Goal: Task Accomplishment & Management: Use online tool/utility

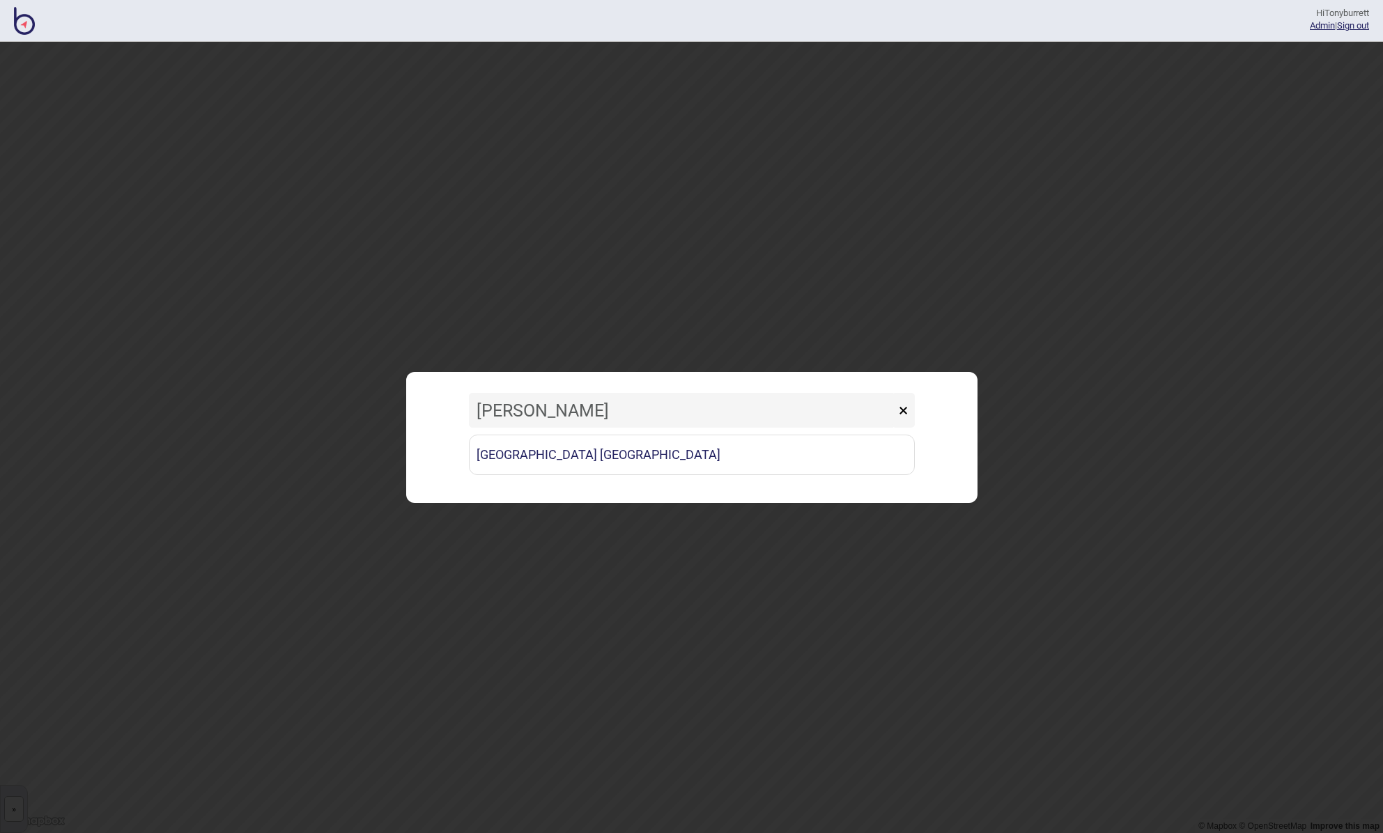
type input "Vincent"
click at [556, 456] on link "[GEOGRAPHIC_DATA] [GEOGRAPHIC_DATA]" at bounding box center [692, 455] width 446 height 40
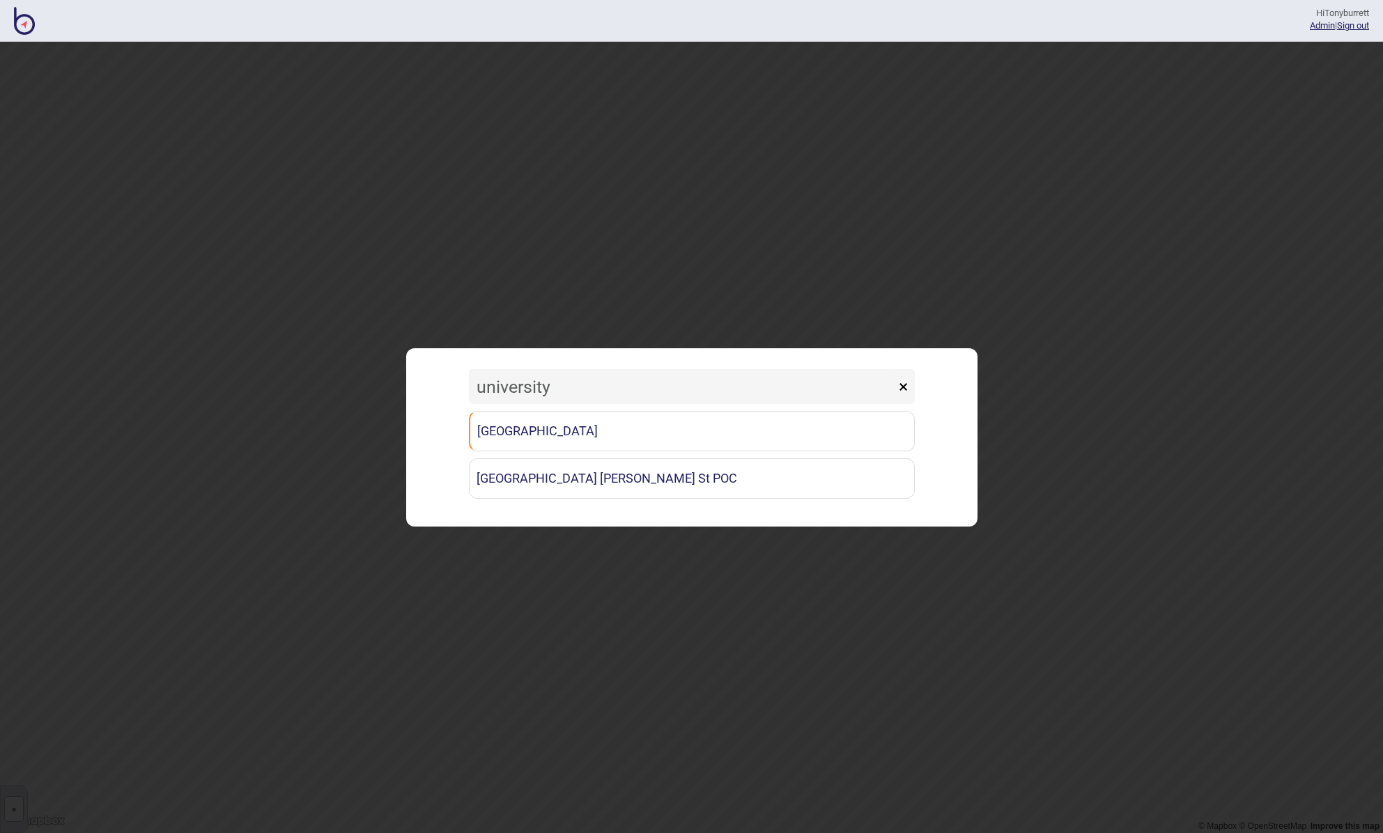
type input "university"
click at [525, 429] on link "[GEOGRAPHIC_DATA]" at bounding box center [692, 431] width 446 height 40
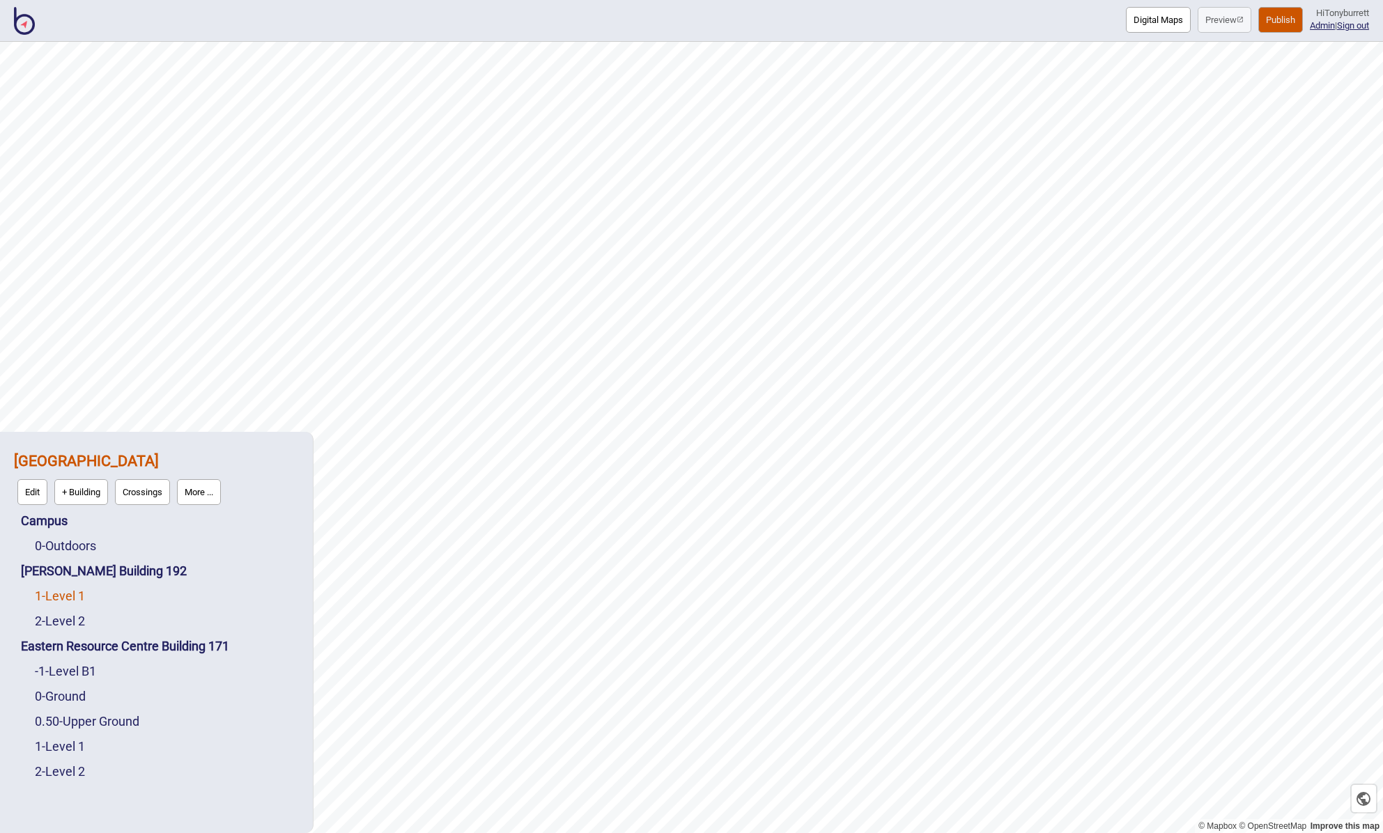
click at [70, 591] on link "1 - Level 1" at bounding box center [60, 596] width 50 height 15
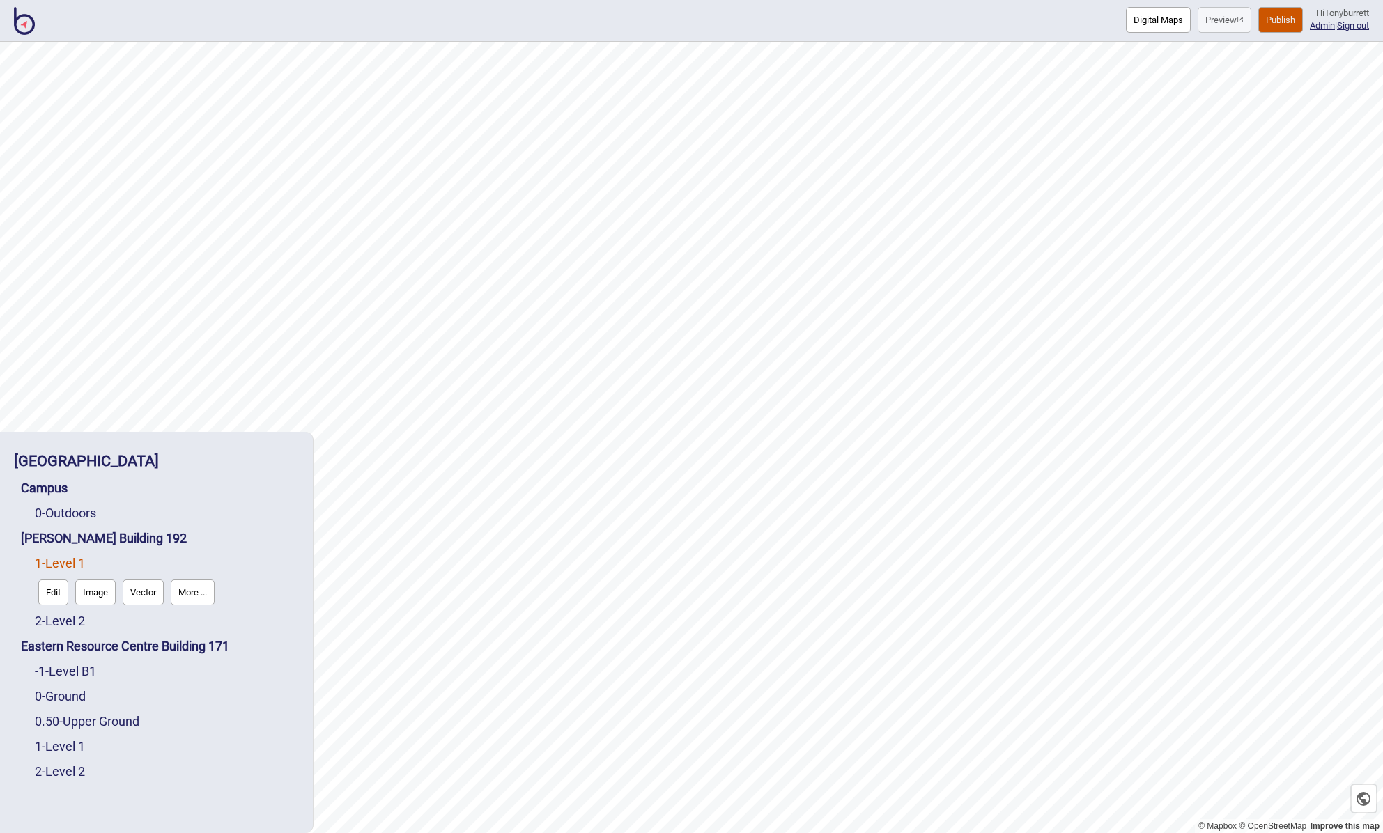
click at [49, 599] on button "Edit" at bounding box center [53, 593] width 30 height 26
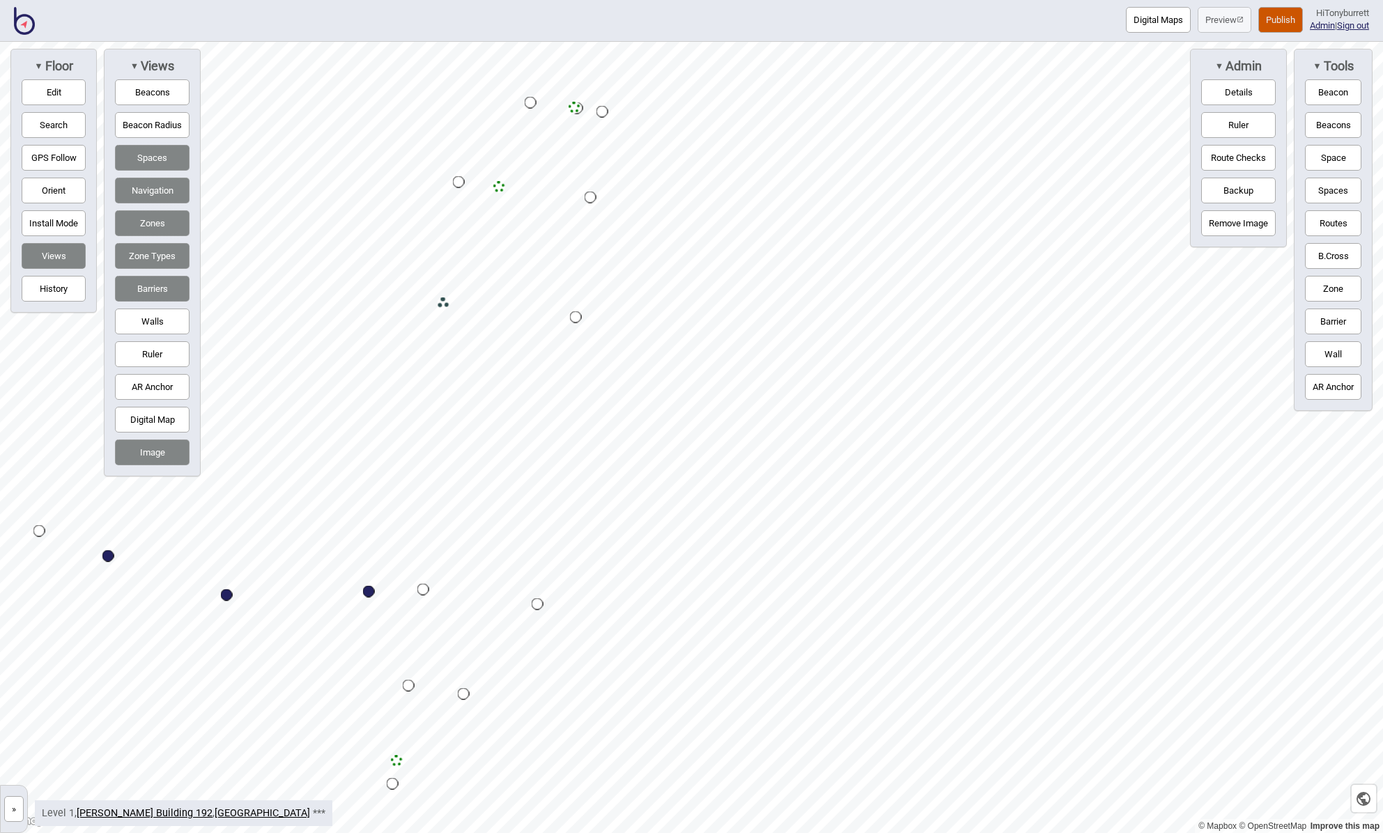
click at [742, 0] on html "Digital Maps Preview Publish Hi Tonyburrett Admin | Sign out © Mapbox © OpenStr…" at bounding box center [691, 0] width 1383 height 0
click at [9, 810] on button "»" at bounding box center [14, 809] width 20 height 26
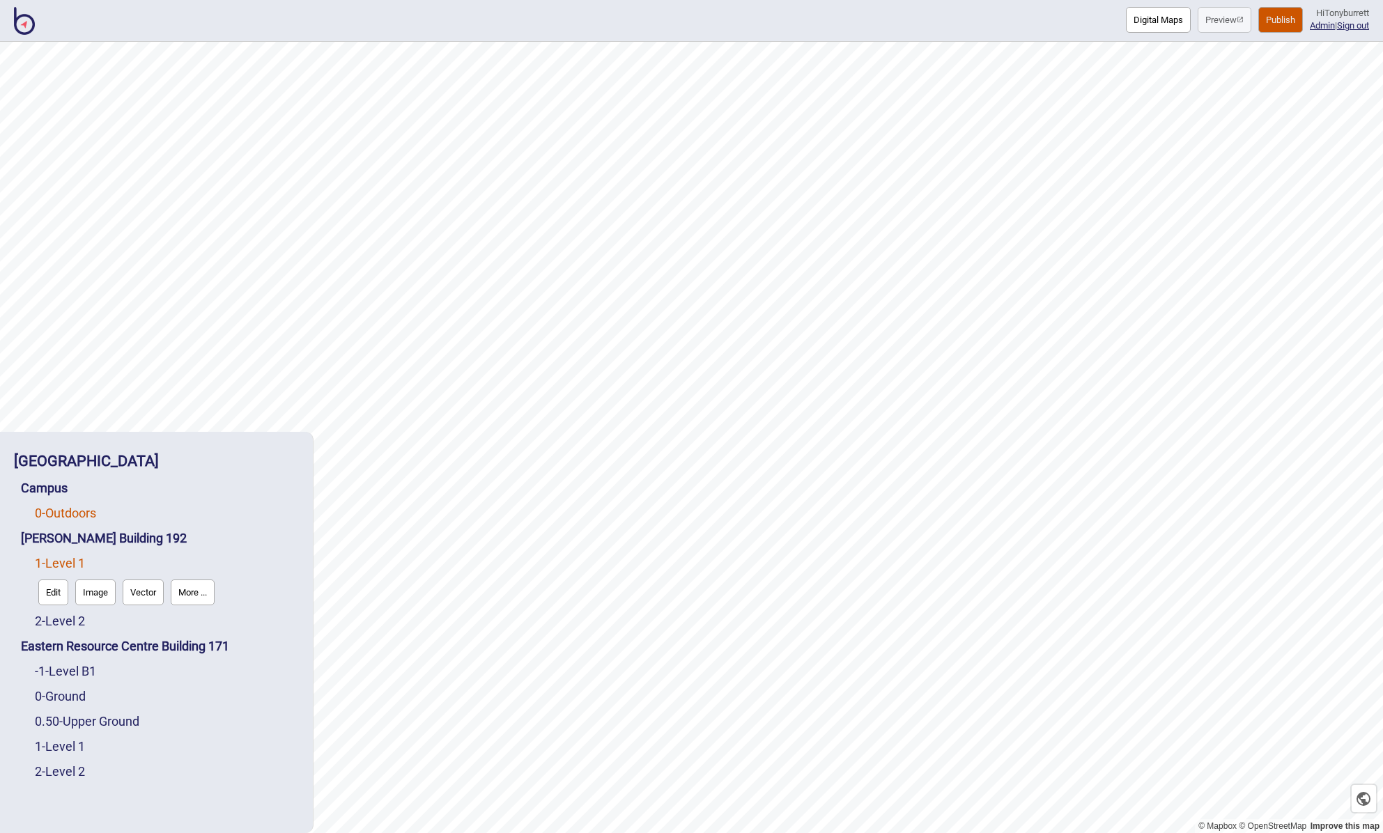
click at [72, 518] on link "0 - Outdoors" at bounding box center [65, 513] width 61 height 15
click at [54, 540] on button "Edit" at bounding box center [53, 543] width 30 height 26
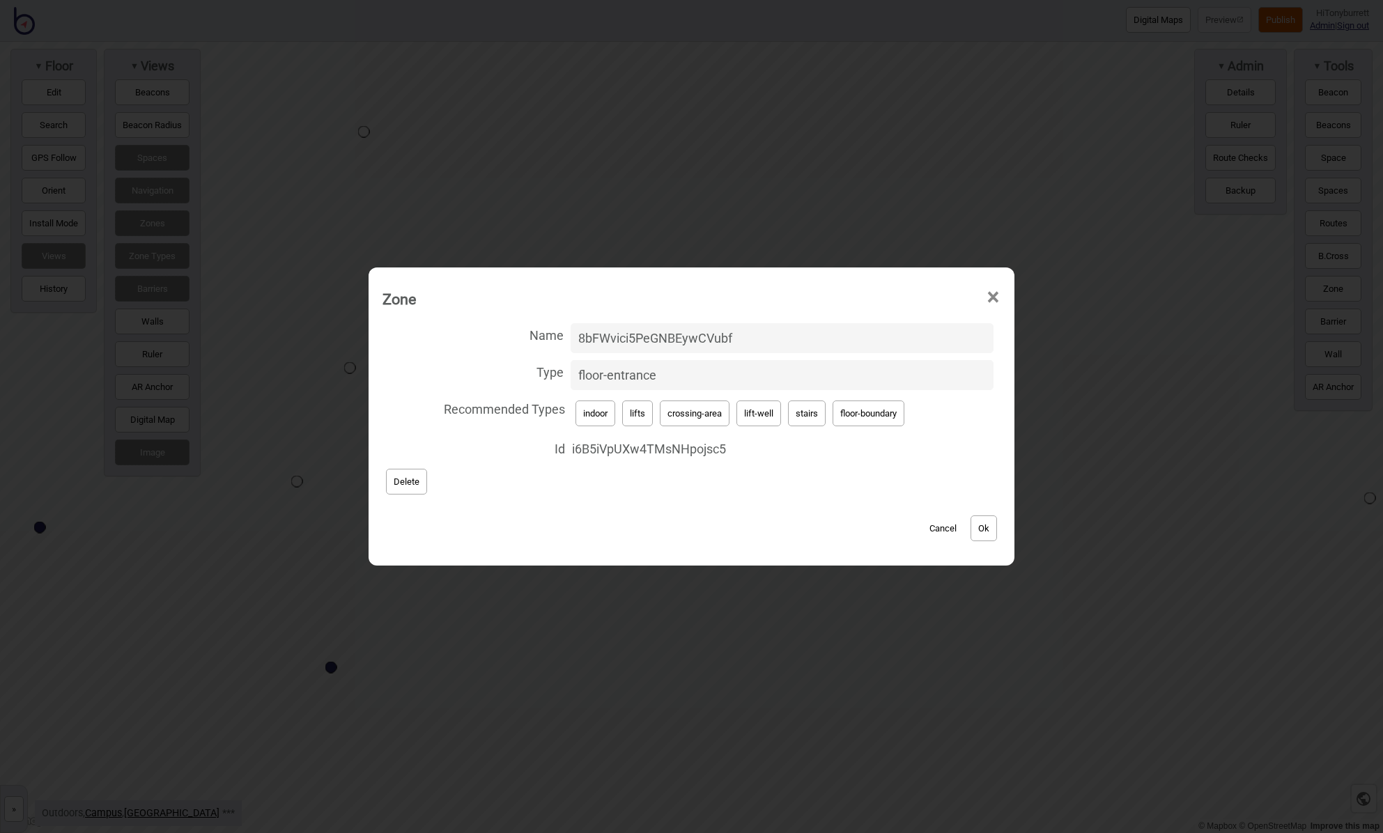
click at [656, 481] on div "Name 8bFWvici5PeGNBEywCVubf Type floor-entrance Recommended Types indoor lifts …" at bounding box center [692, 409] width 618 height 178
click at [946, 527] on button "Cancel" at bounding box center [943, 529] width 41 height 26
click at [762, 335] on input "8bFWvici5PeGNBEywCVubf" at bounding box center [782, 338] width 423 height 30
drag, startPoint x: 762, startPoint y: 335, endPoint x: 578, endPoint y: 325, distance: 184.2
click at [578, 325] on input "8bFWvici5PeGNBEywCVubf" at bounding box center [782, 338] width 423 height 30
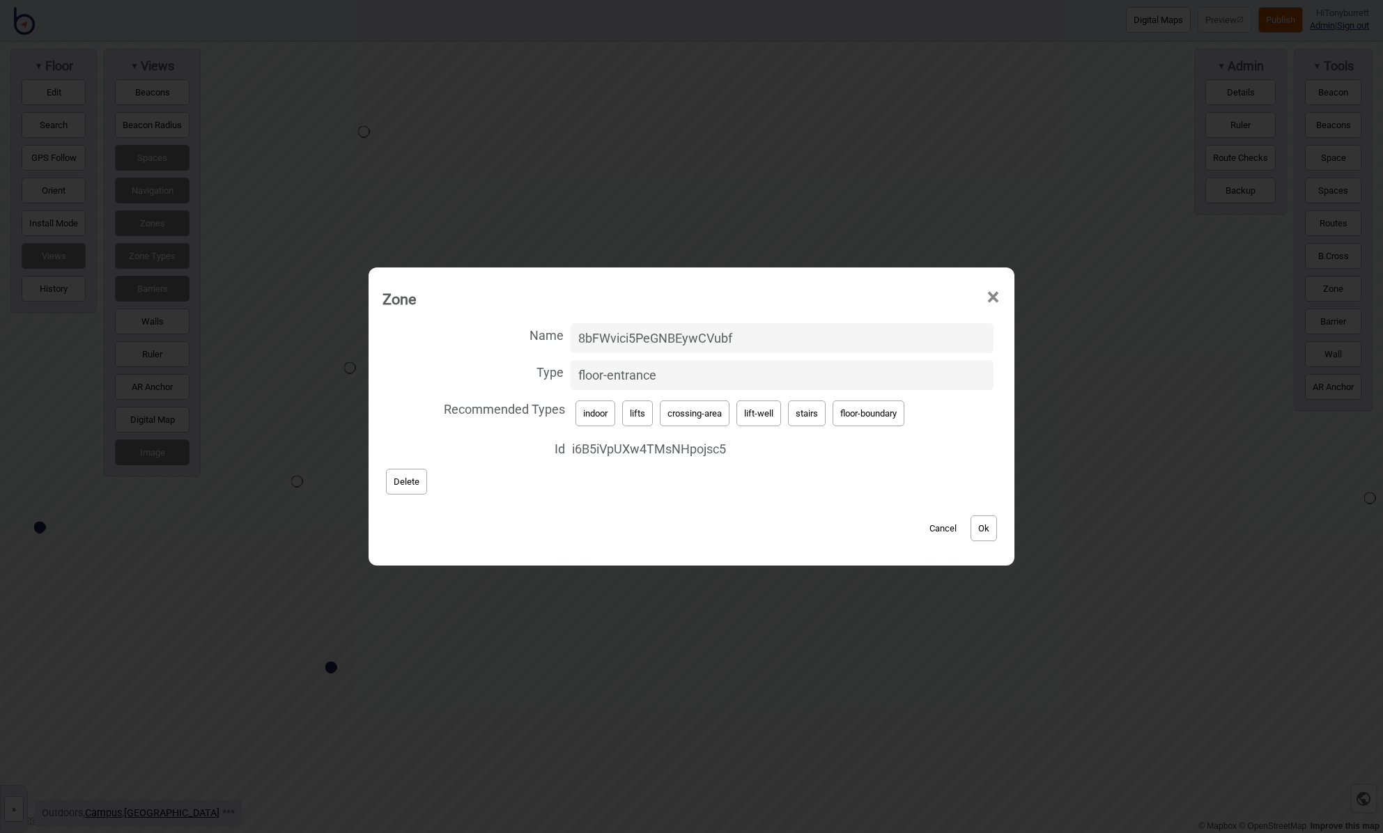
click at [951, 530] on button "Cancel" at bounding box center [943, 529] width 41 height 26
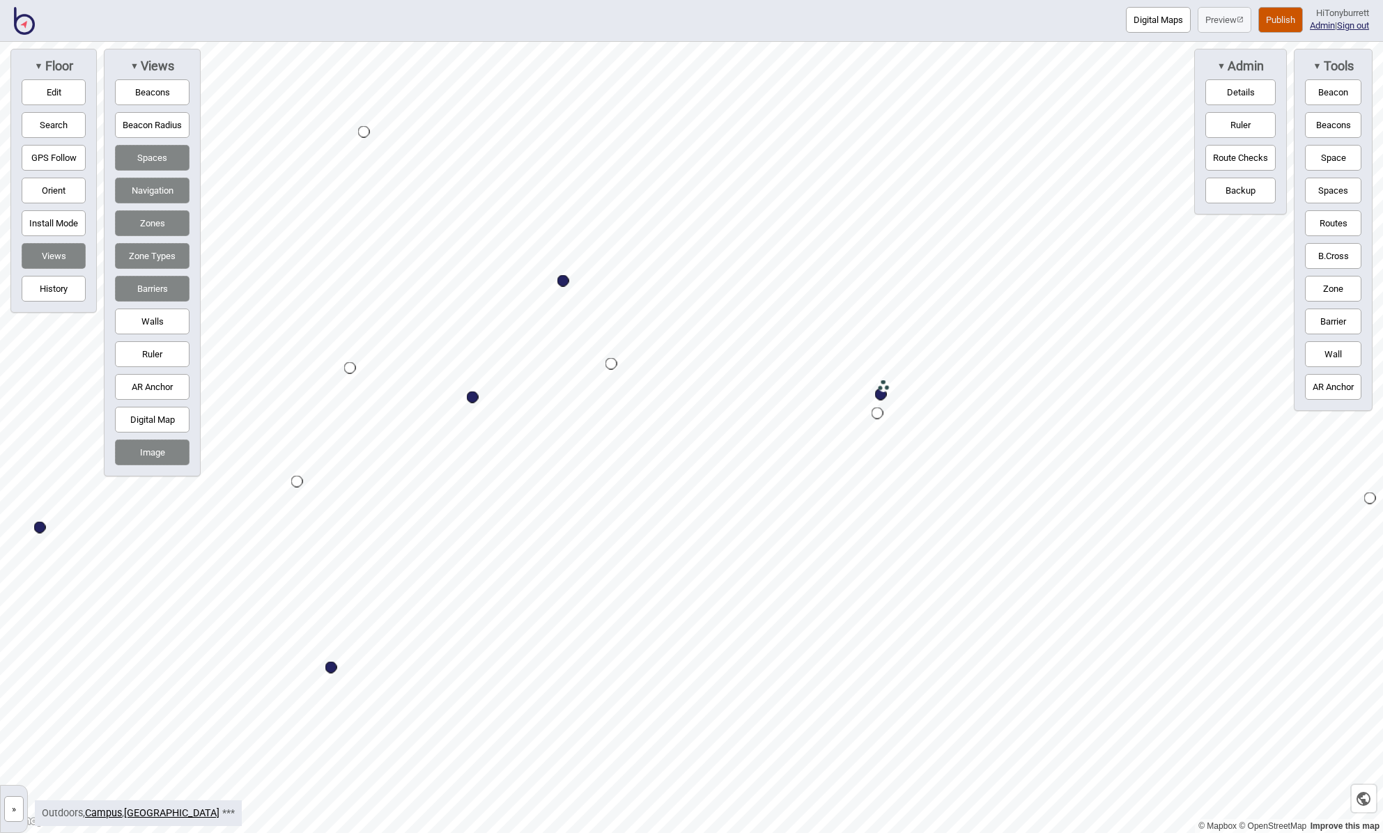
drag, startPoint x: 15, startPoint y: 809, endPoint x: 8, endPoint y: 807, distance: 7.3
click at [13, 808] on button "»" at bounding box center [14, 809] width 20 height 26
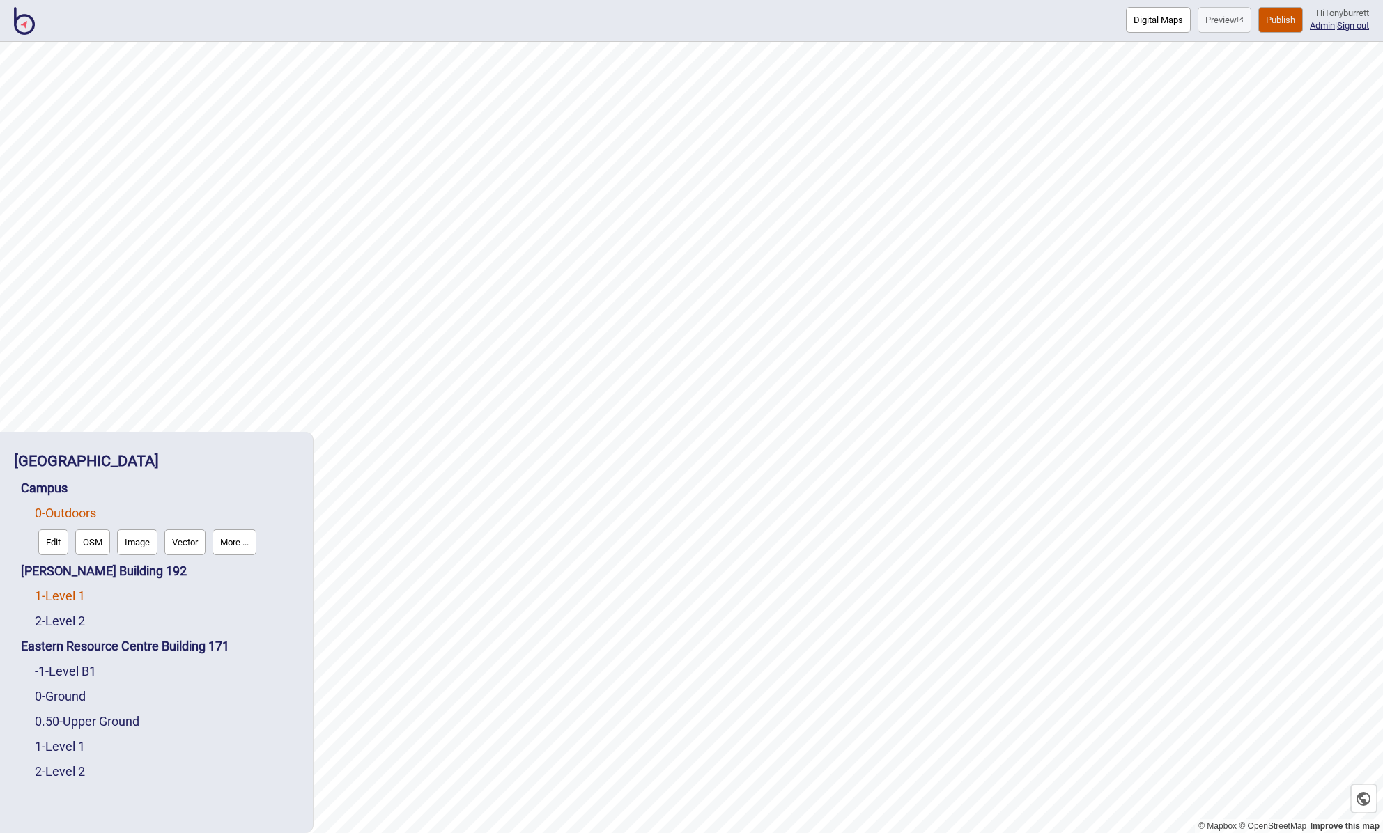
click at [66, 600] on link "1 - Level 1" at bounding box center [60, 596] width 50 height 15
click at [58, 596] on button "Edit" at bounding box center [53, 593] width 30 height 26
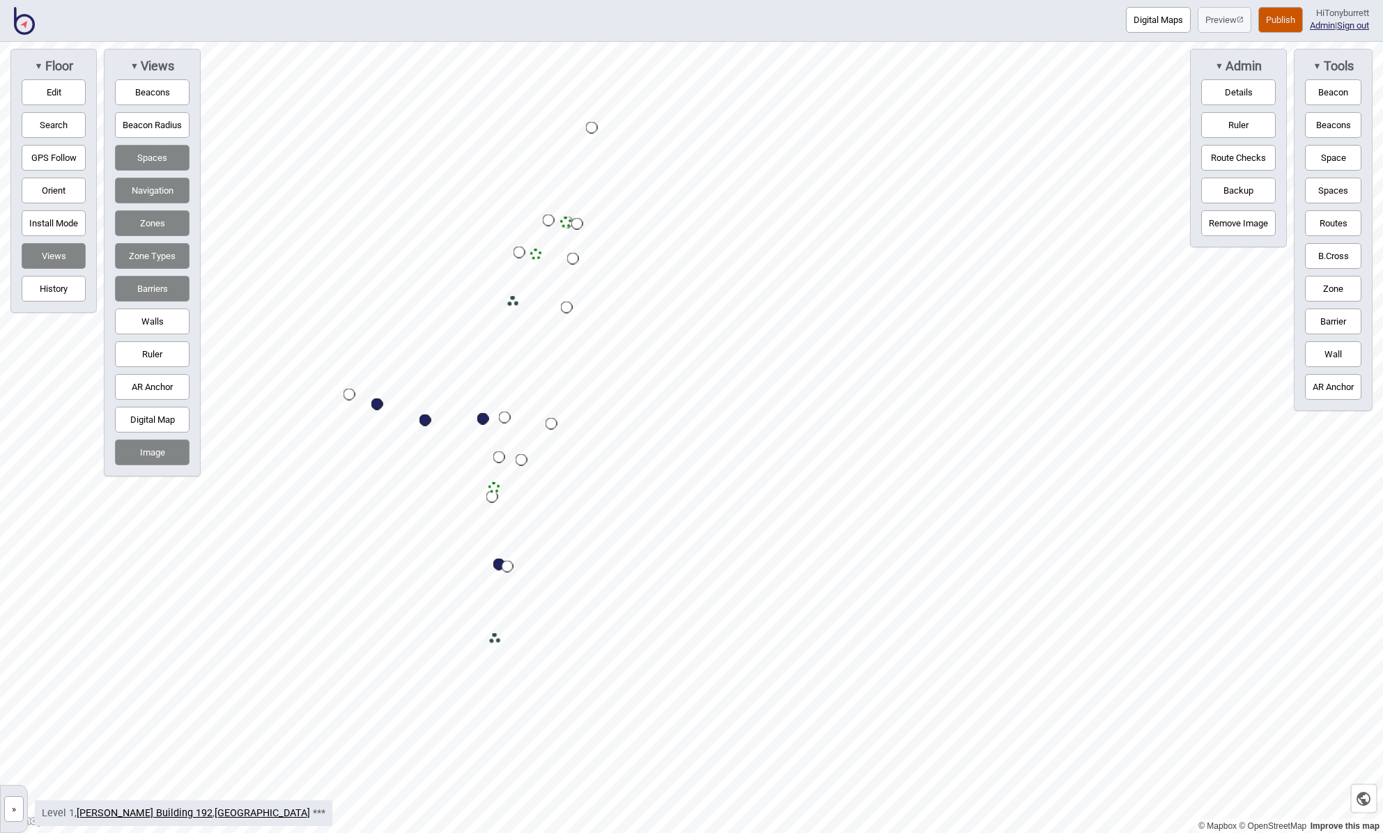
click at [16, 810] on button "»" at bounding box center [14, 809] width 20 height 26
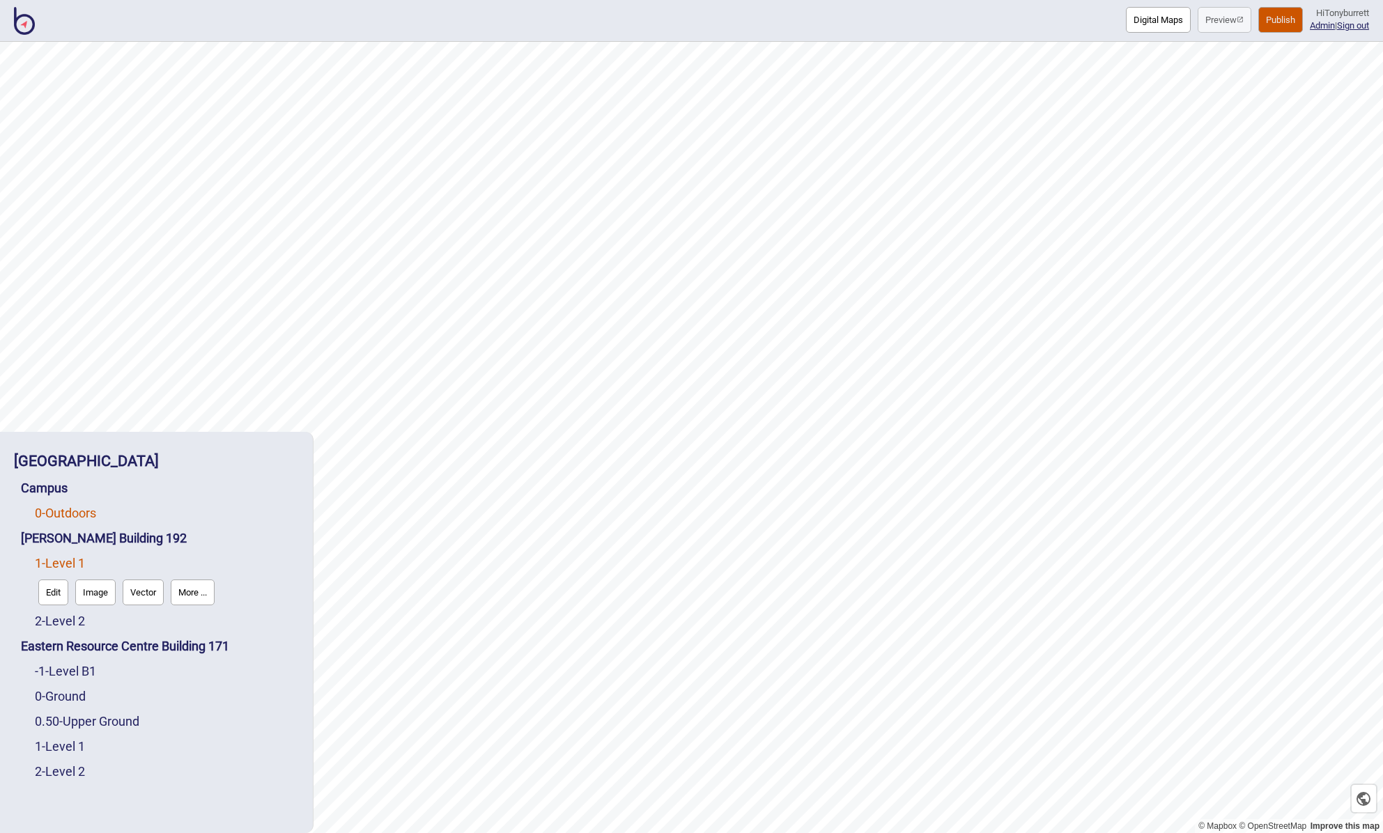
click at [79, 513] on link "0 - Outdoors" at bounding box center [65, 513] width 61 height 15
click at [56, 539] on button "Edit" at bounding box center [53, 543] width 30 height 26
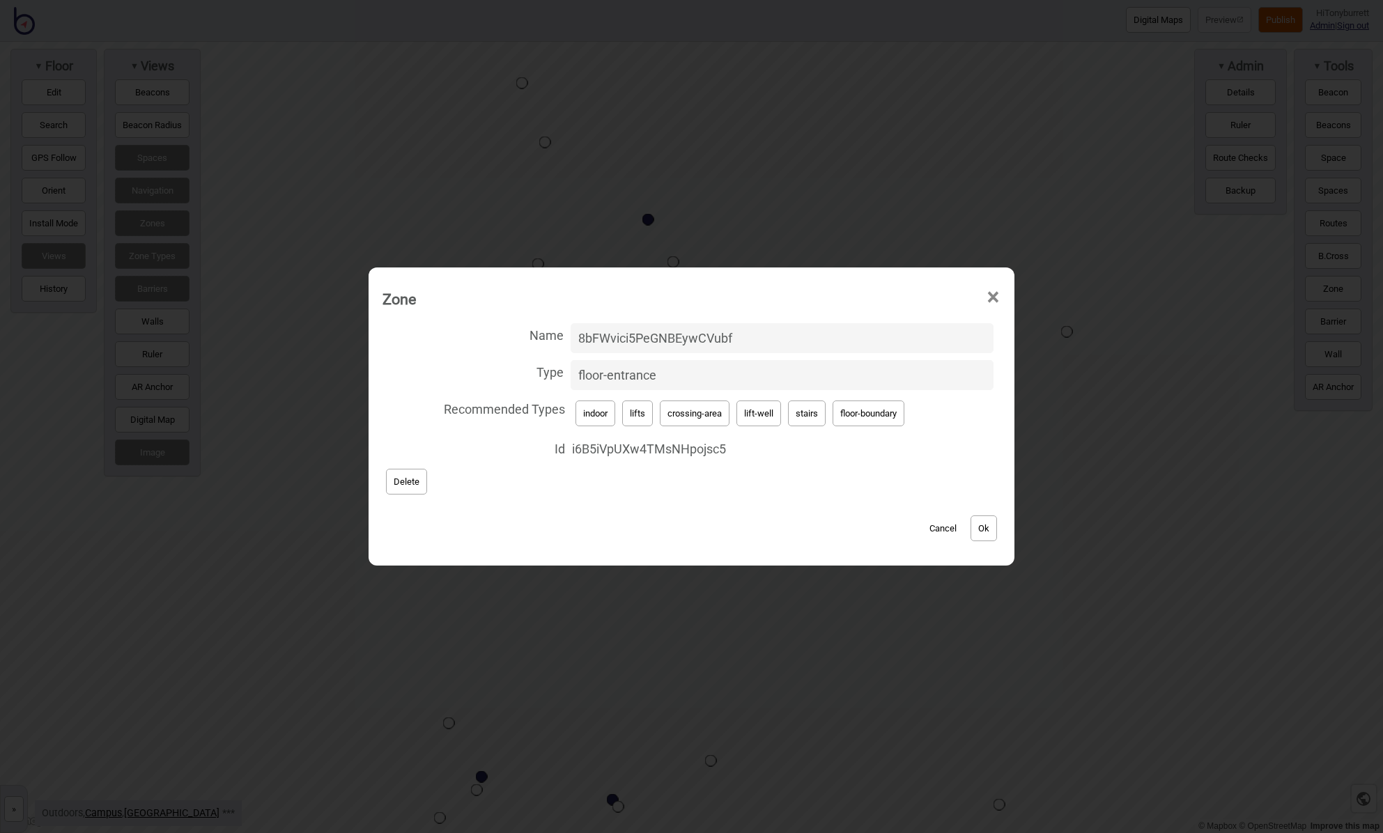
click at [946, 524] on button "Cancel" at bounding box center [943, 529] width 41 height 26
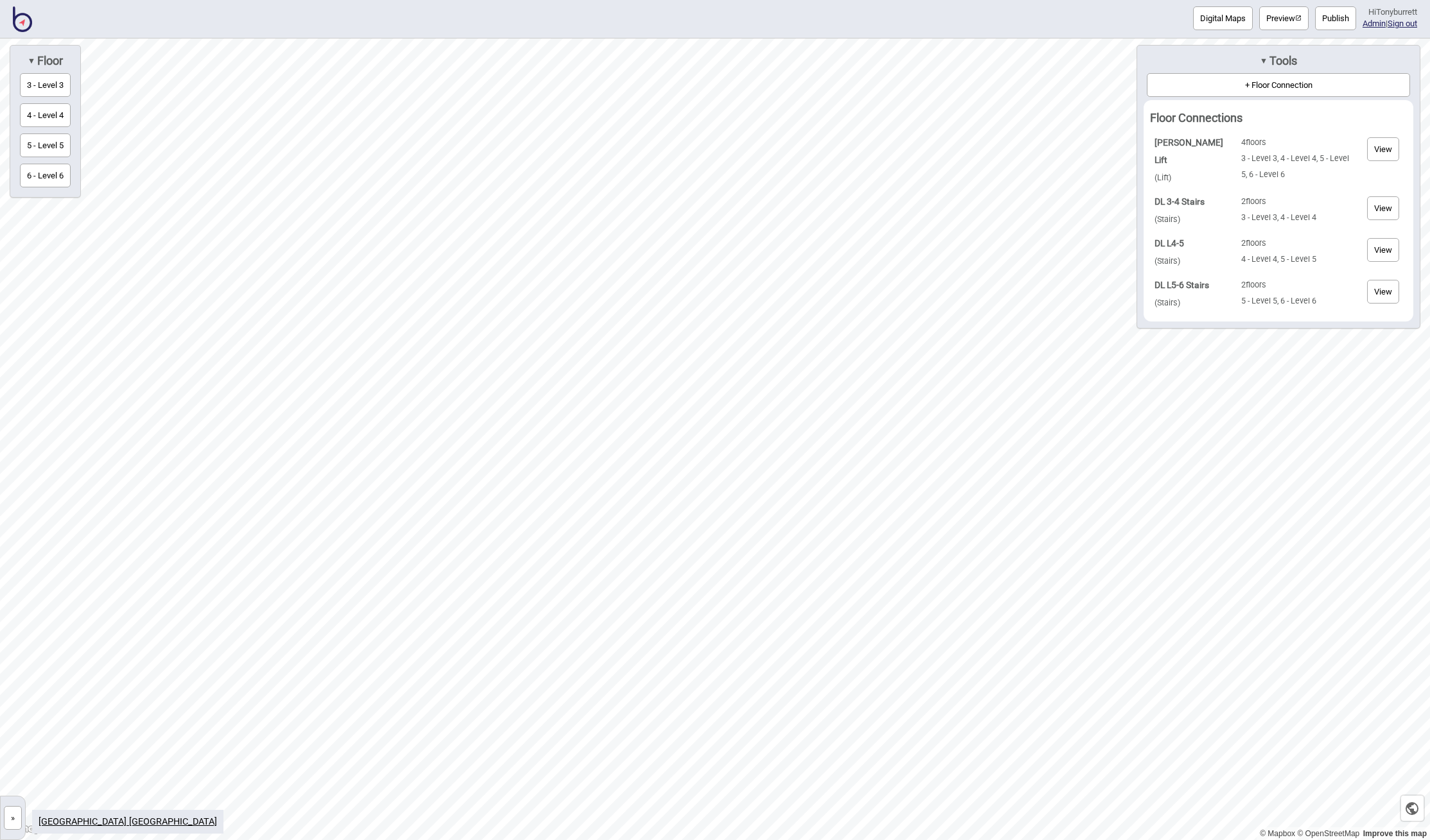
click at [20, 17] on img at bounding box center [22, 19] width 19 height 26
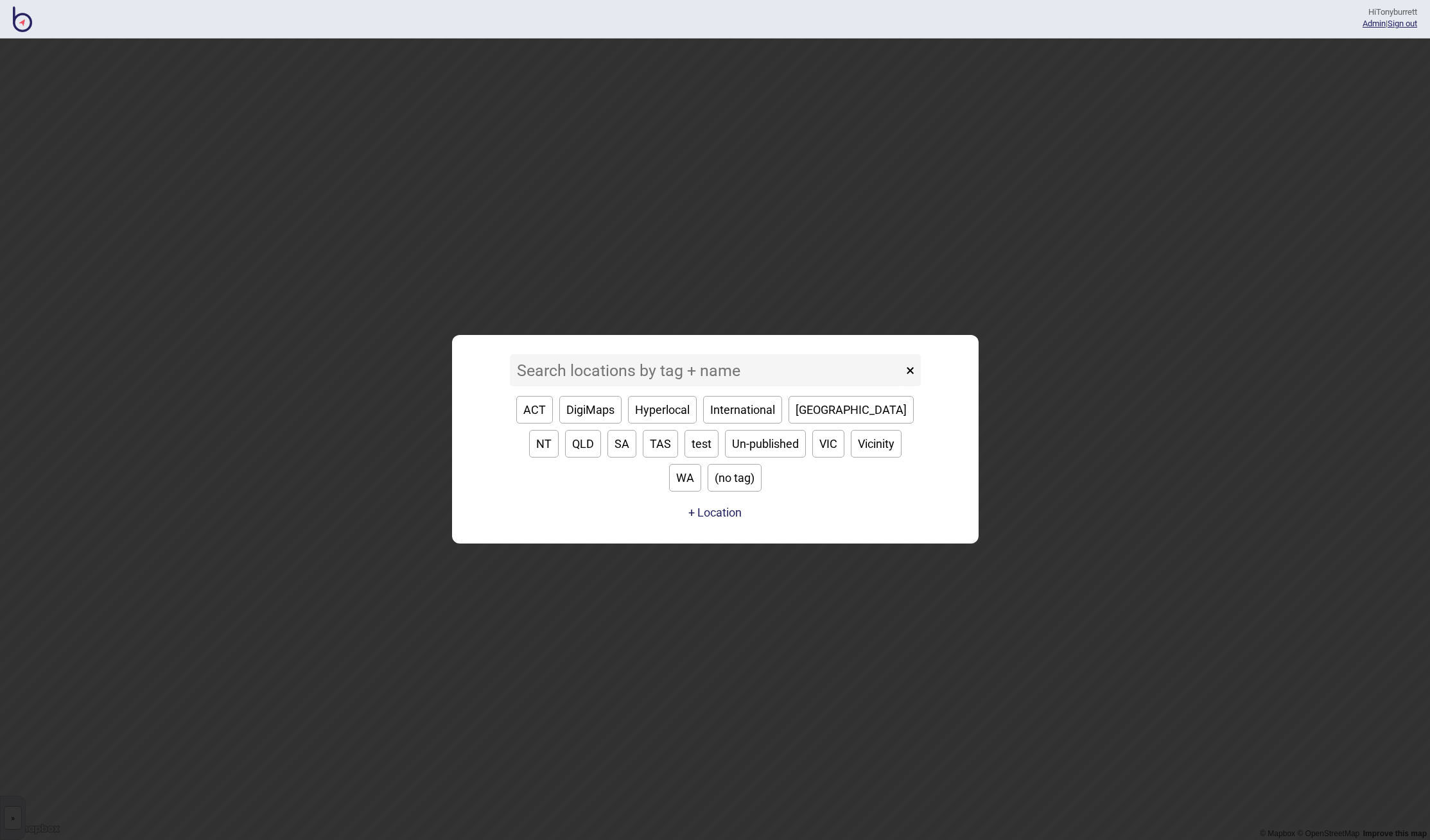
type input "s"
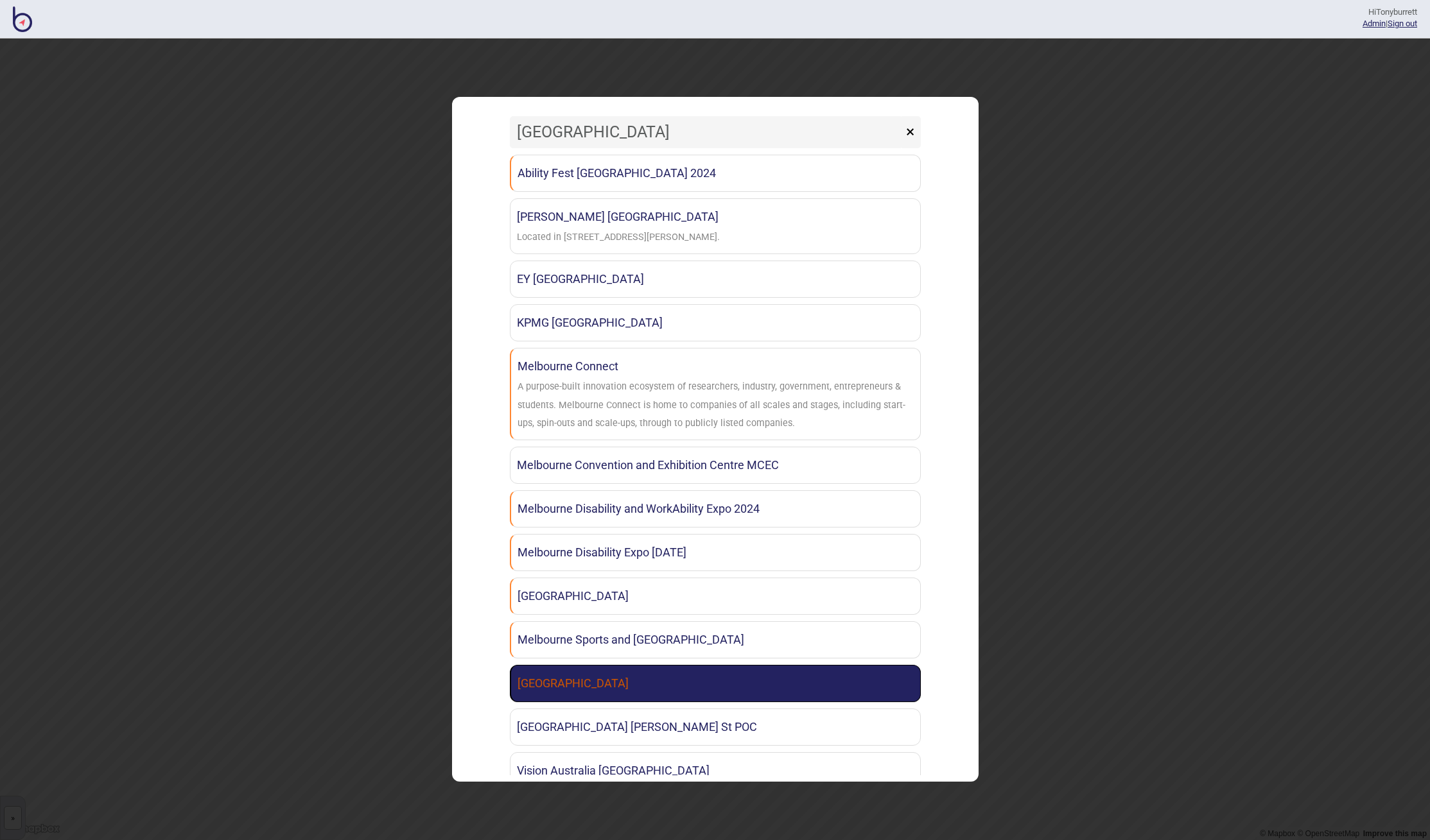
type input "melbourne"
click at [571, 686] on link "[GEOGRAPHIC_DATA]" at bounding box center [715, 683] width 411 height 37
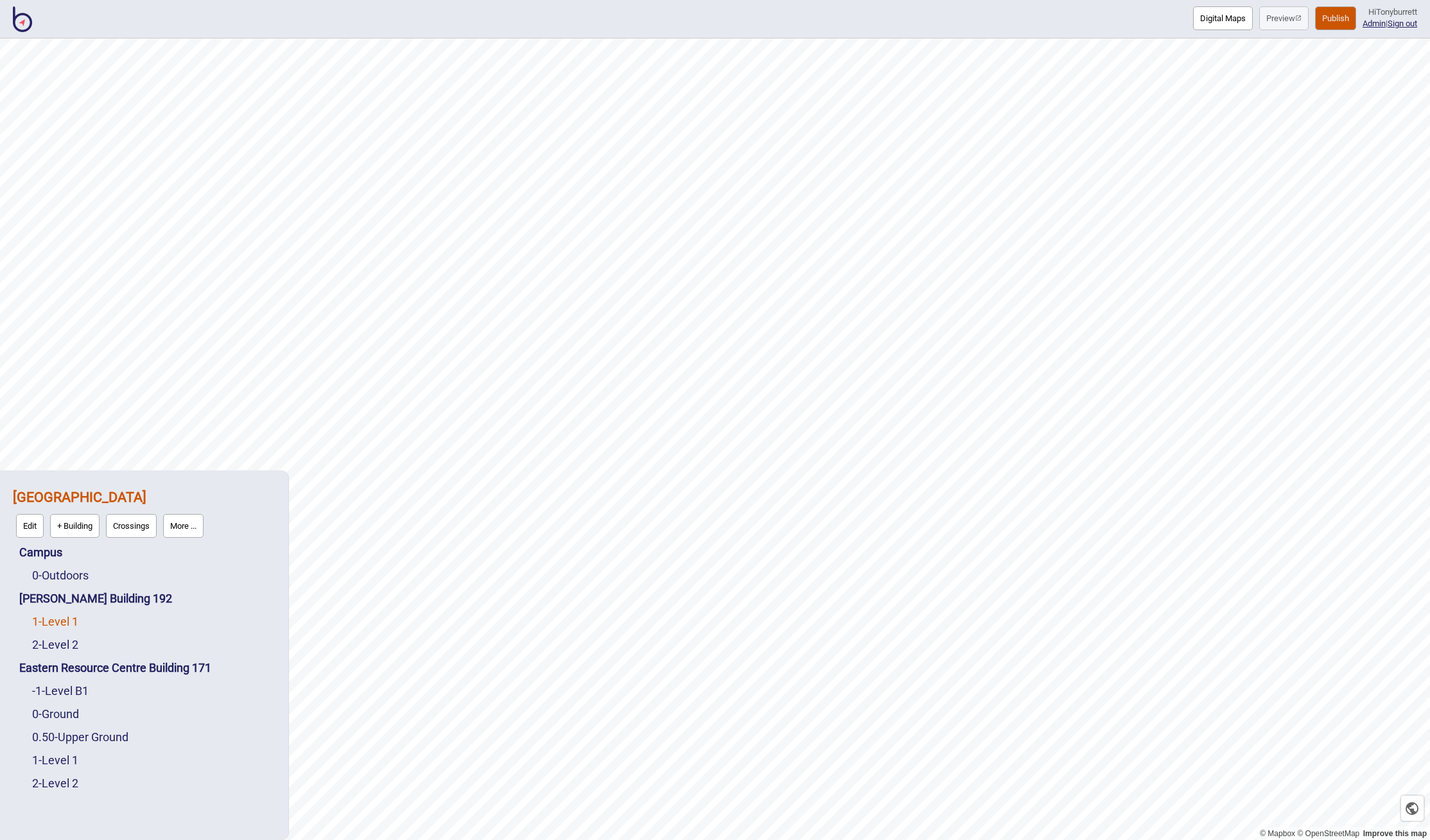
click at [53, 624] on link "1 - Level 1" at bounding box center [55, 622] width 46 height 14
click at [55, 541] on link "0 - Outdoors" at bounding box center [60, 545] width 56 height 14
click at [53, 573] on button "Edit" at bounding box center [49, 572] width 28 height 24
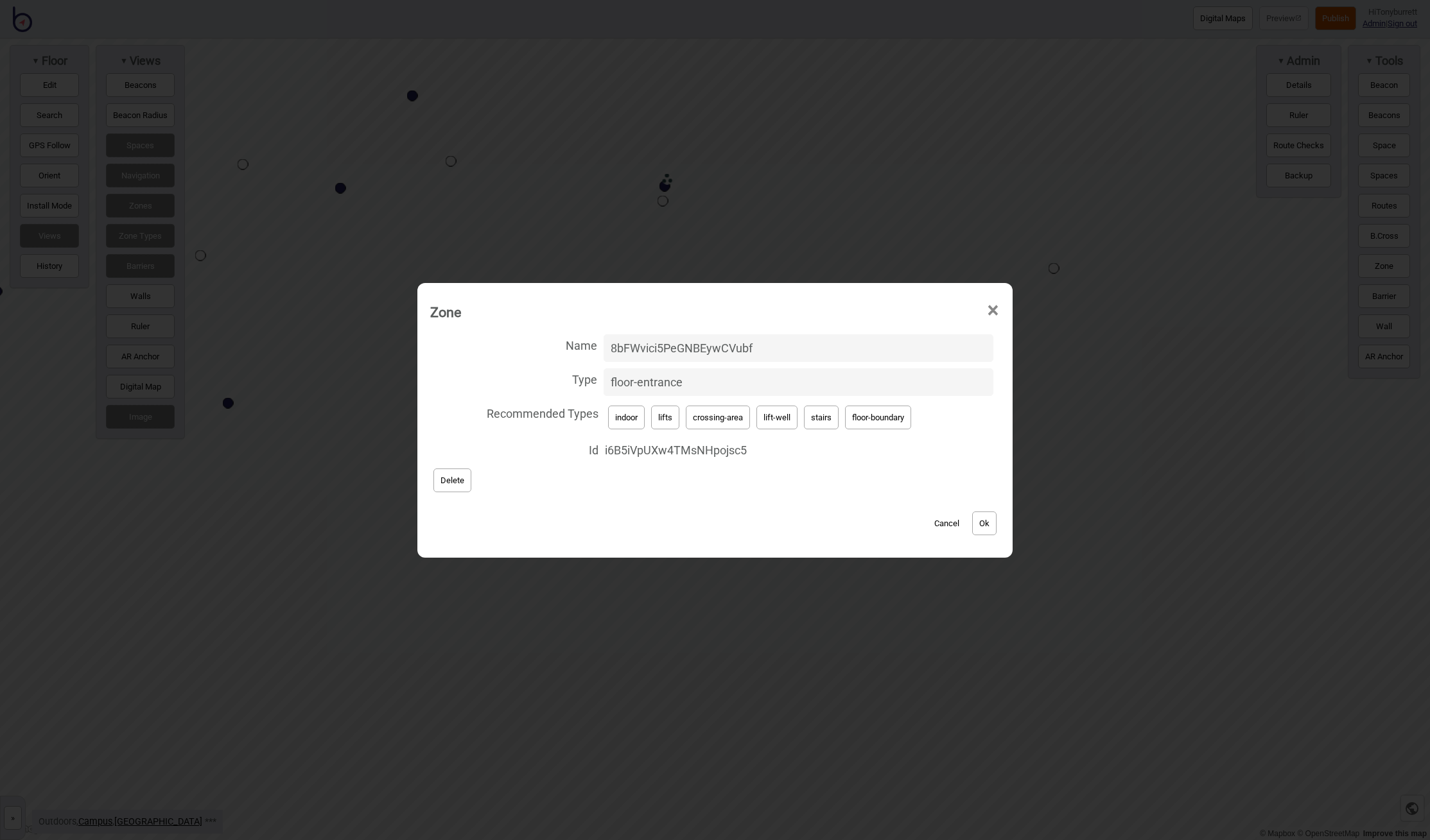
click at [941, 519] on button "Cancel" at bounding box center [946, 523] width 38 height 24
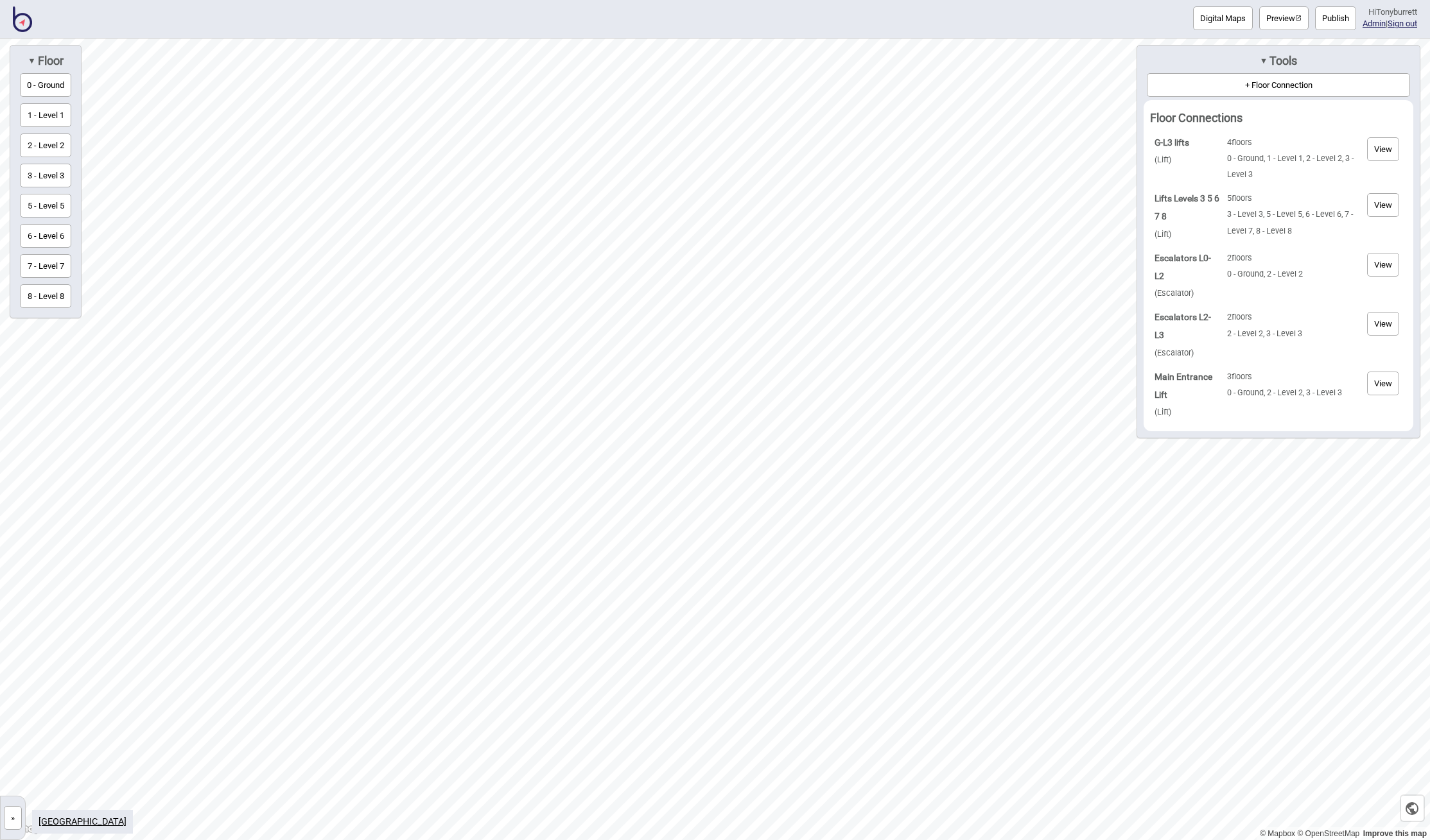
click at [50, 231] on button "6 - Level 6" at bounding box center [46, 236] width 52 height 24
click at [12, 822] on button "»" at bounding box center [13, 818] width 18 height 24
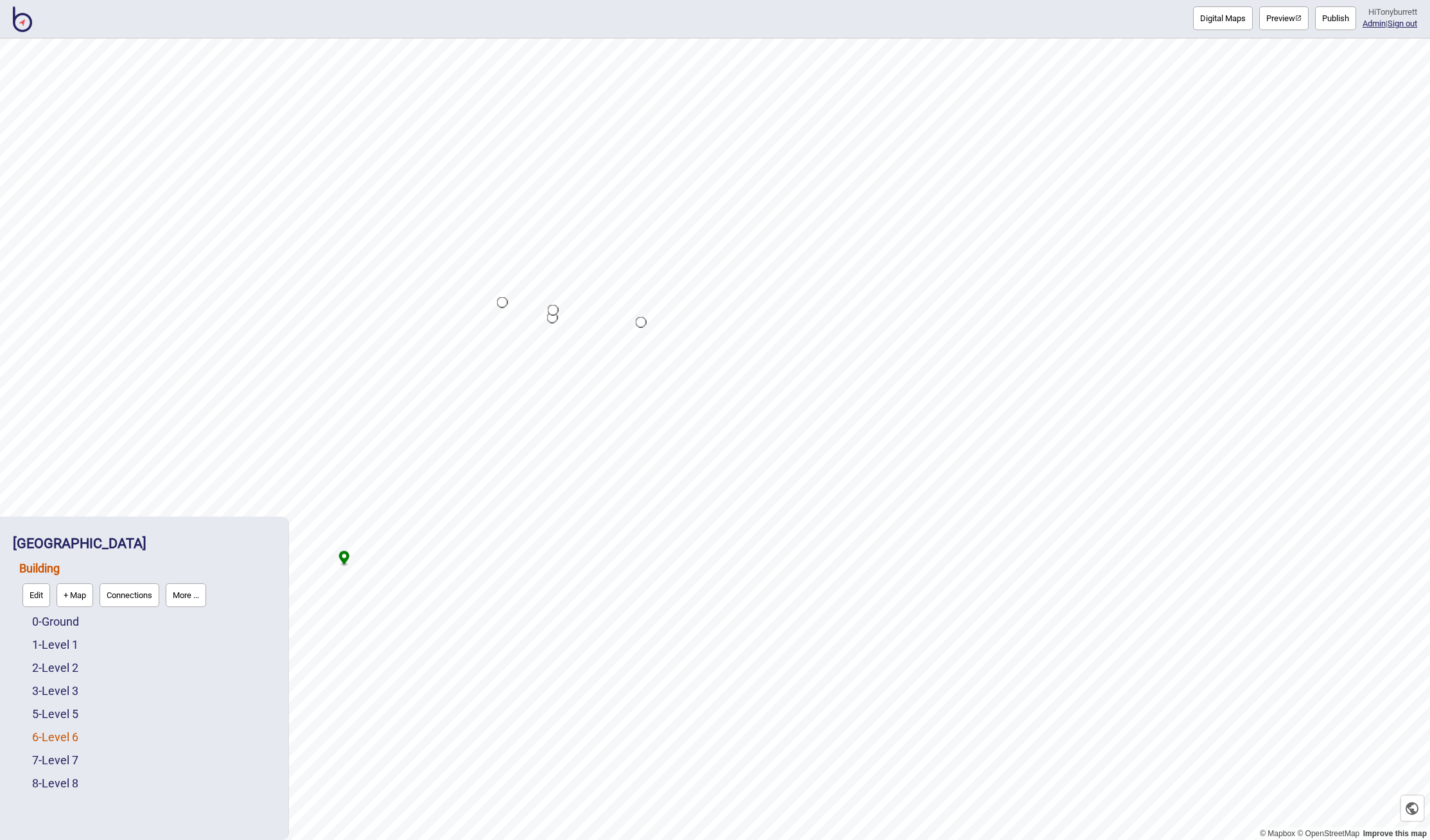
click at [60, 743] on link "6 - Level 6" at bounding box center [55, 737] width 46 height 14
click at [56, 737] on button "Edit" at bounding box center [49, 734] width 28 height 24
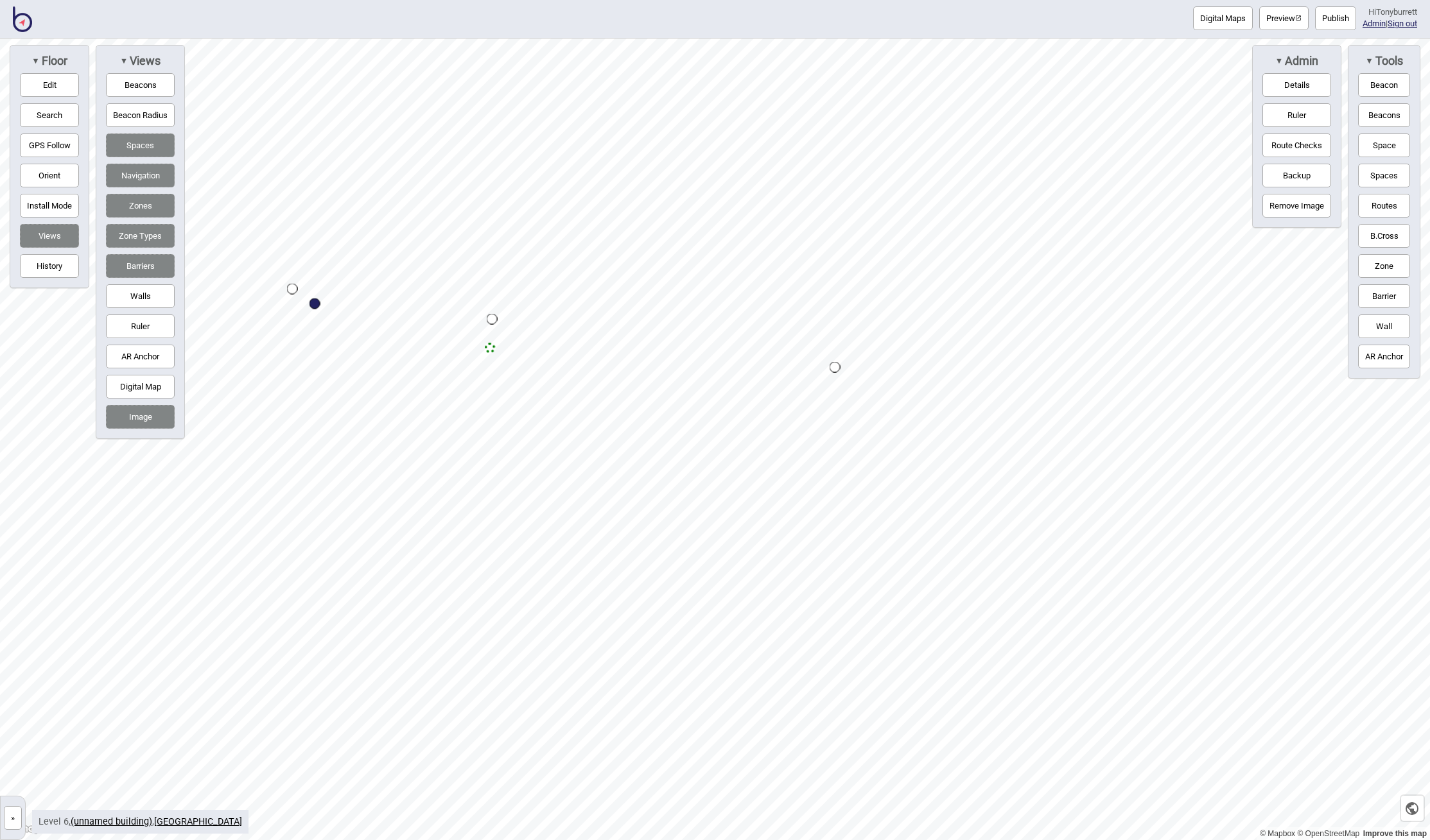
click at [314, 305] on div "Map marker" at bounding box center [315, 304] width 11 height 11
select select "Information and Assistance"
select select "Points of Interest"
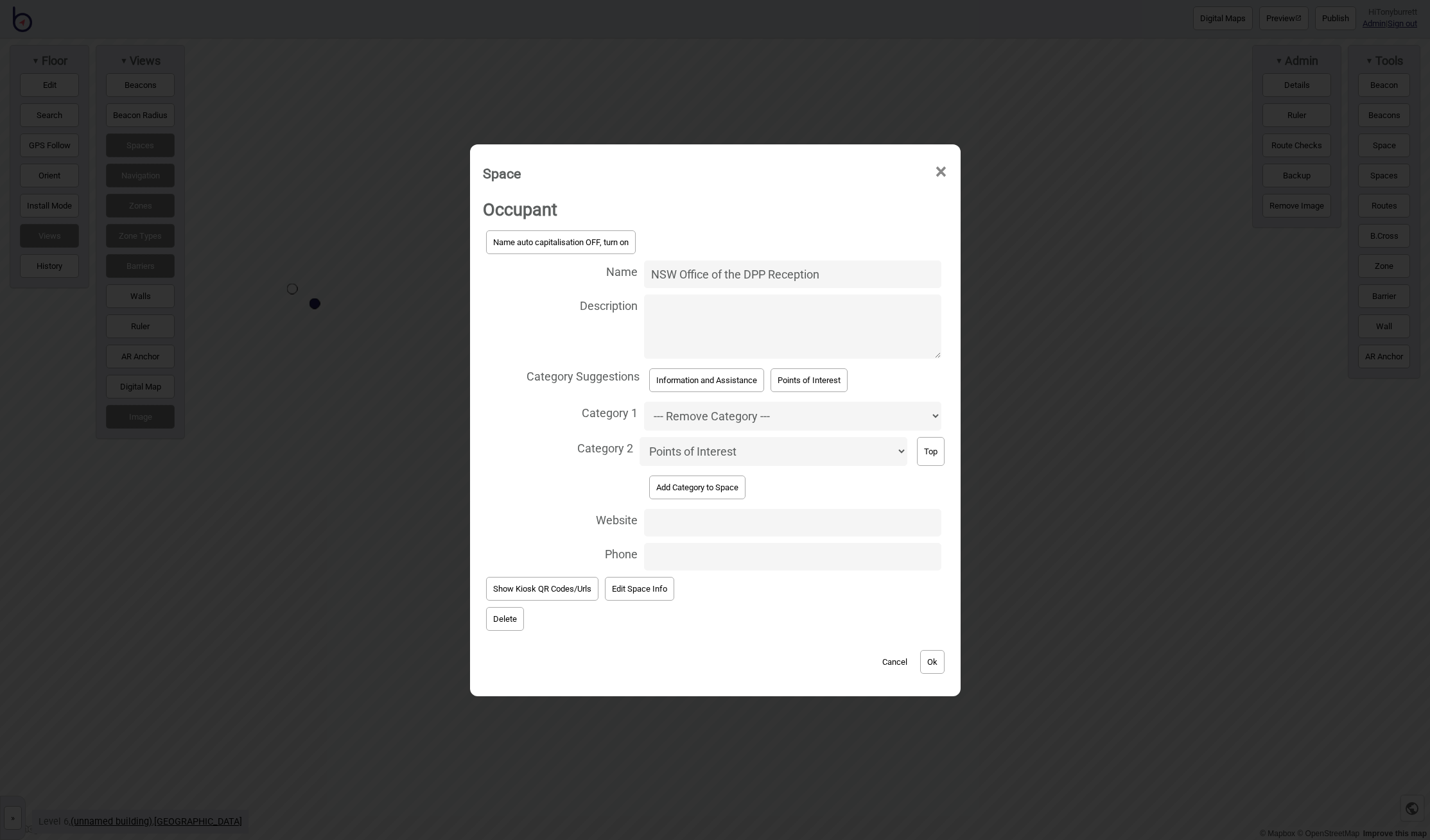
select select "Points of Interest"
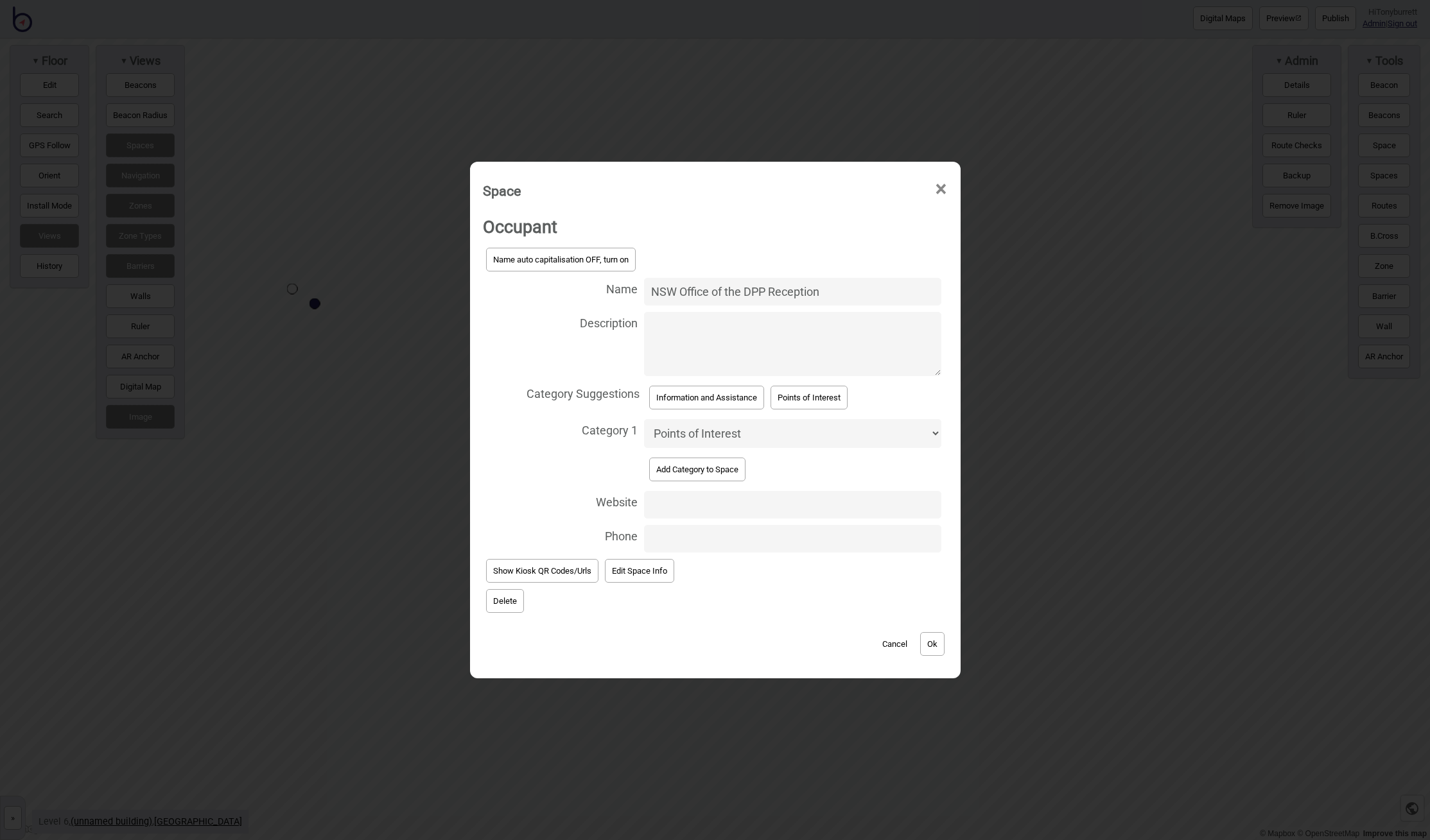
click at [935, 640] on button "Ok" at bounding box center [932, 644] width 24 height 24
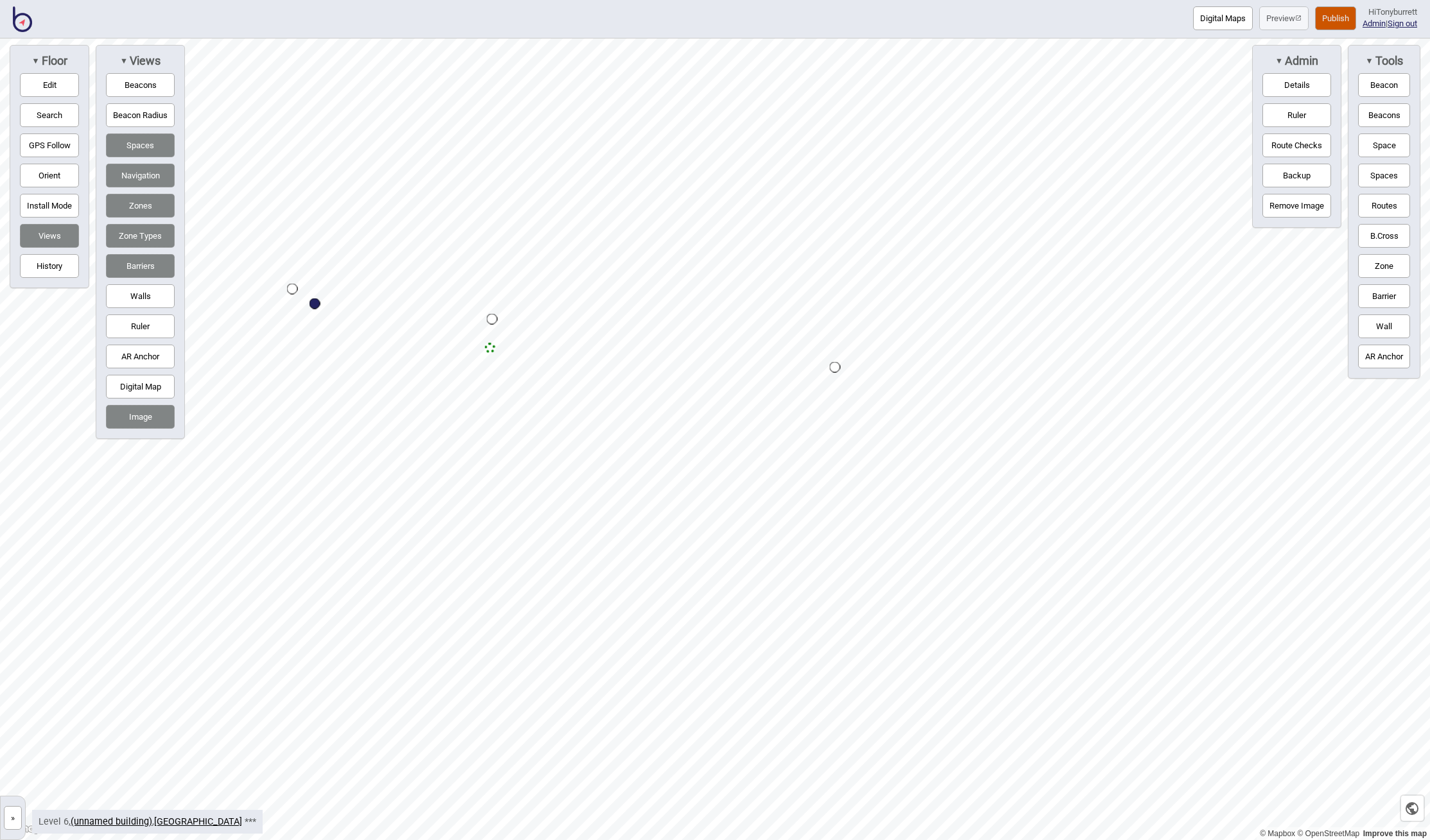
click at [1330, 15] on button "Publish" at bounding box center [1335, 18] width 41 height 24
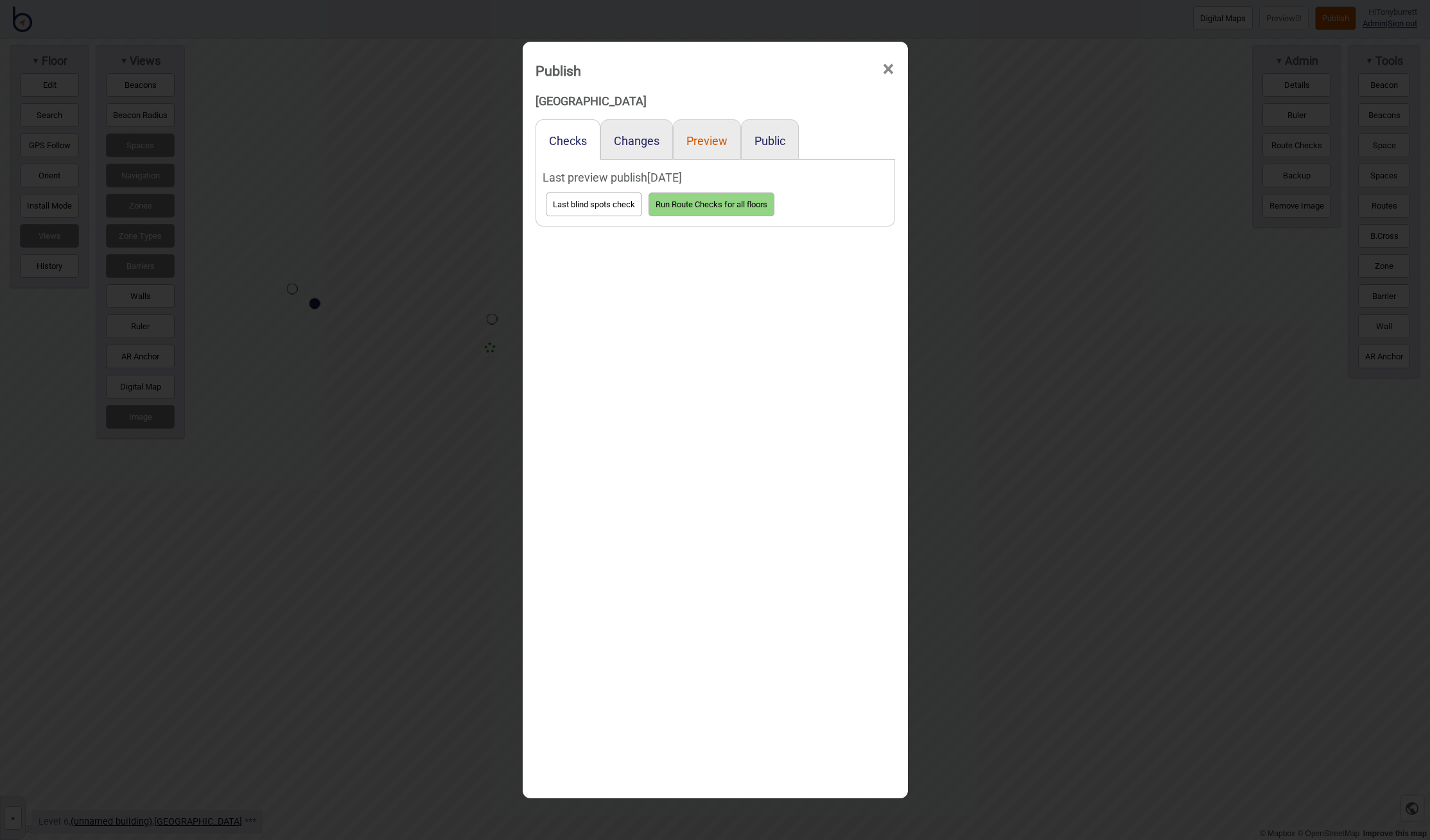
click at [699, 140] on button "Preview" at bounding box center [707, 141] width 41 height 14
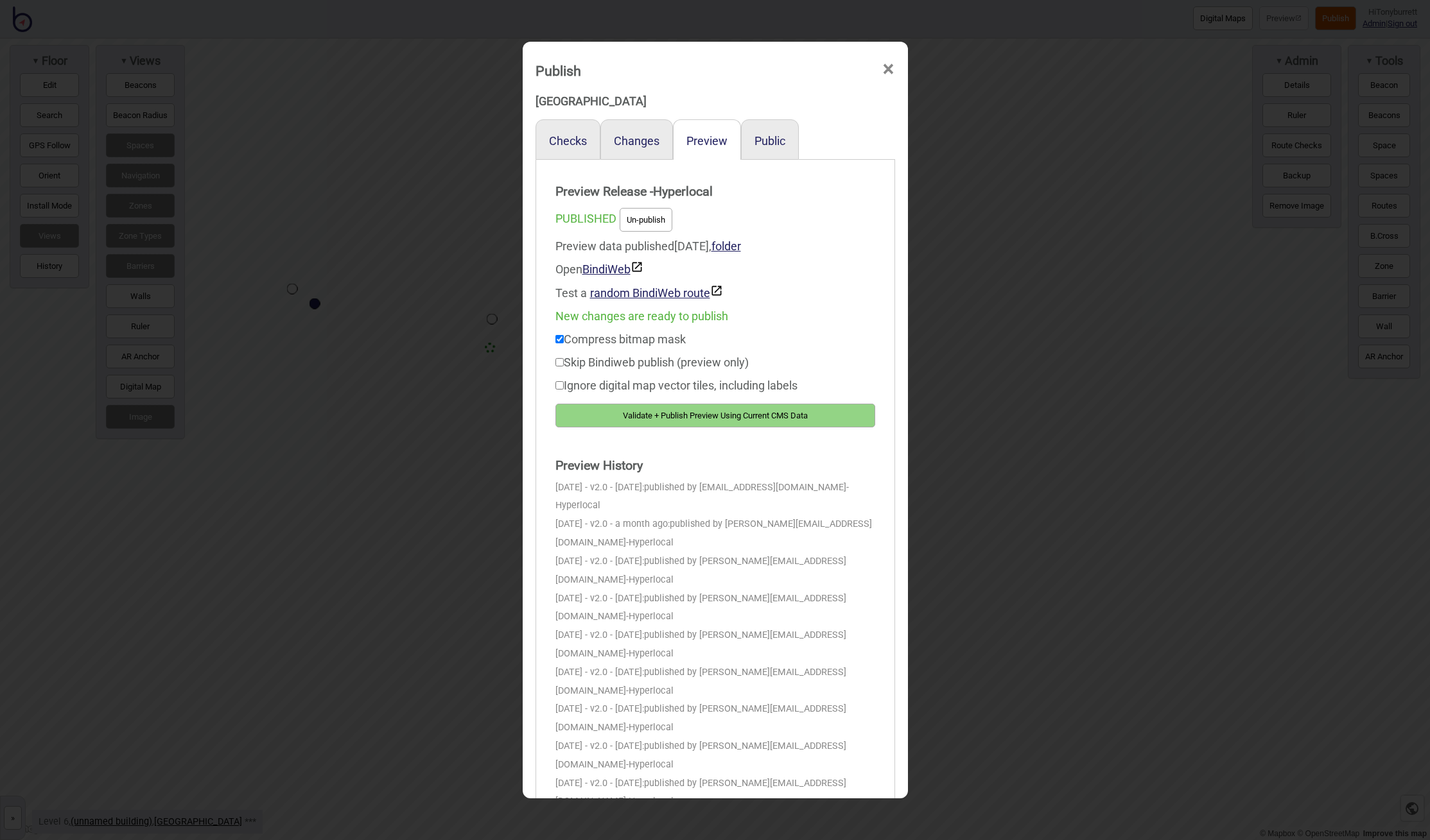
click at [704, 409] on button "Validate + Publish Preview Using Current CMS Data" at bounding box center [715, 415] width 320 height 24
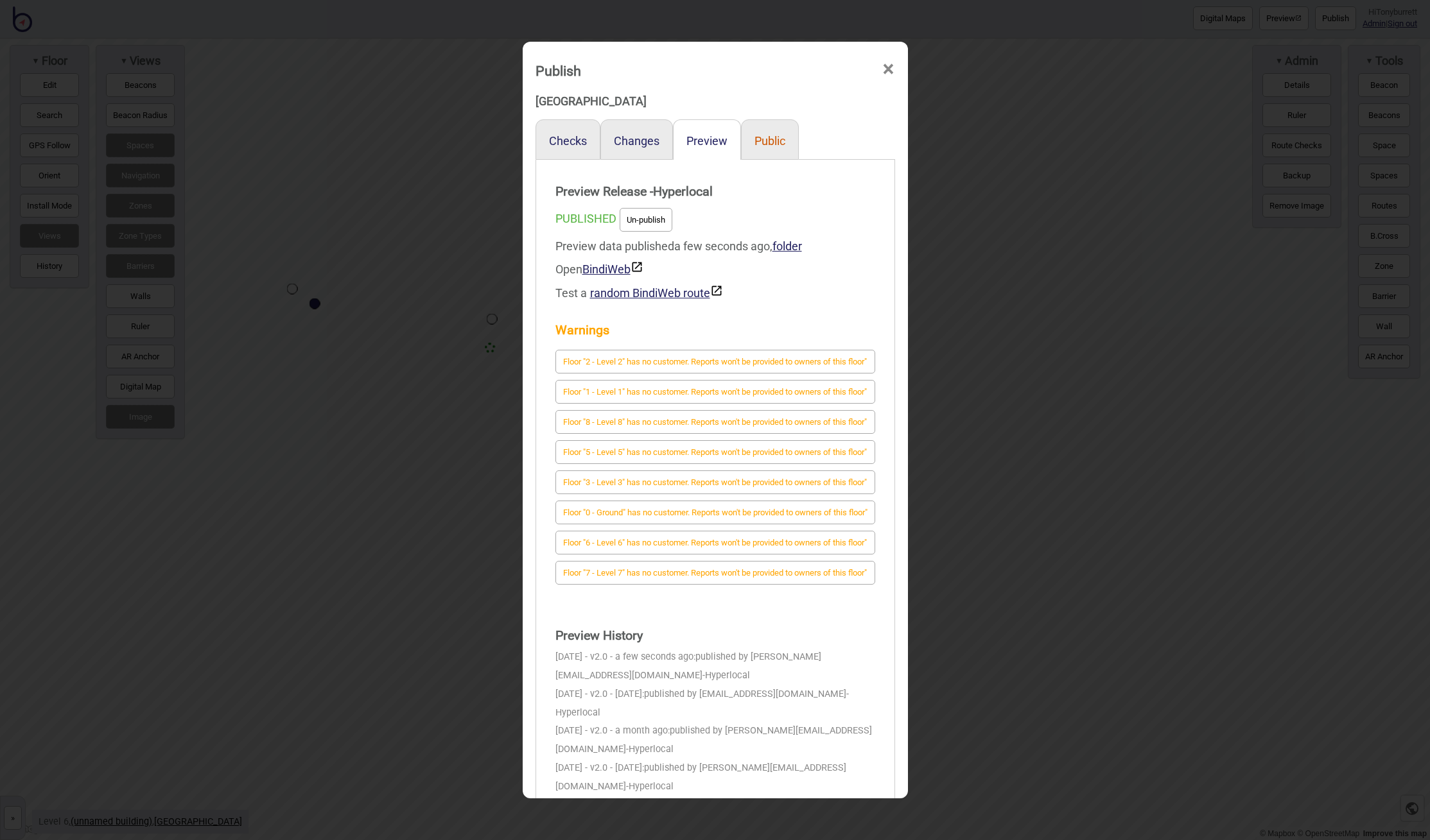
click at [781, 136] on button "Public" at bounding box center [769, 141] width 30 height 14
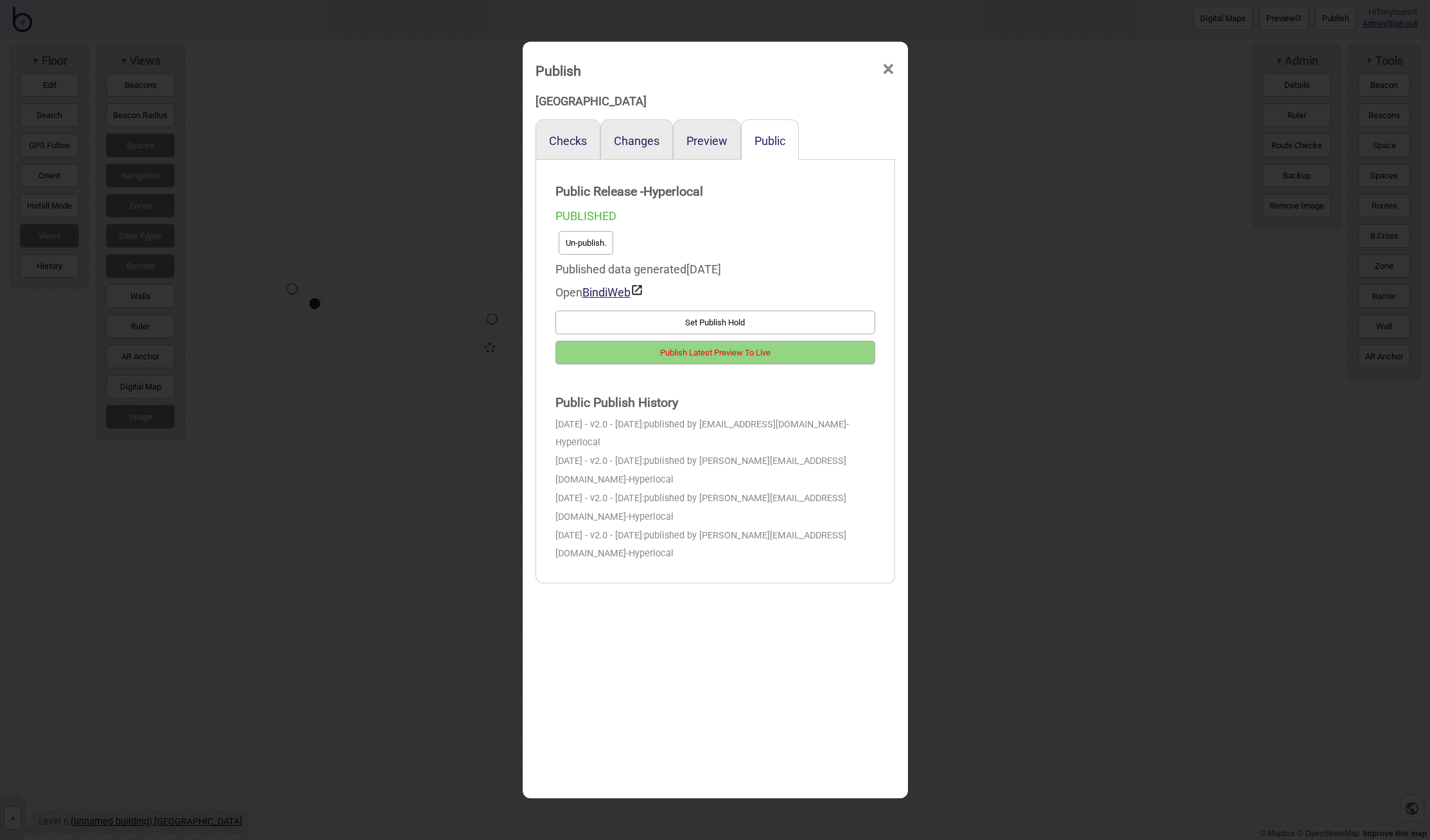
click at [700, 353] on button "Publish Latest Preview To Live" at bounding box center [715, 353] width 320 height 24
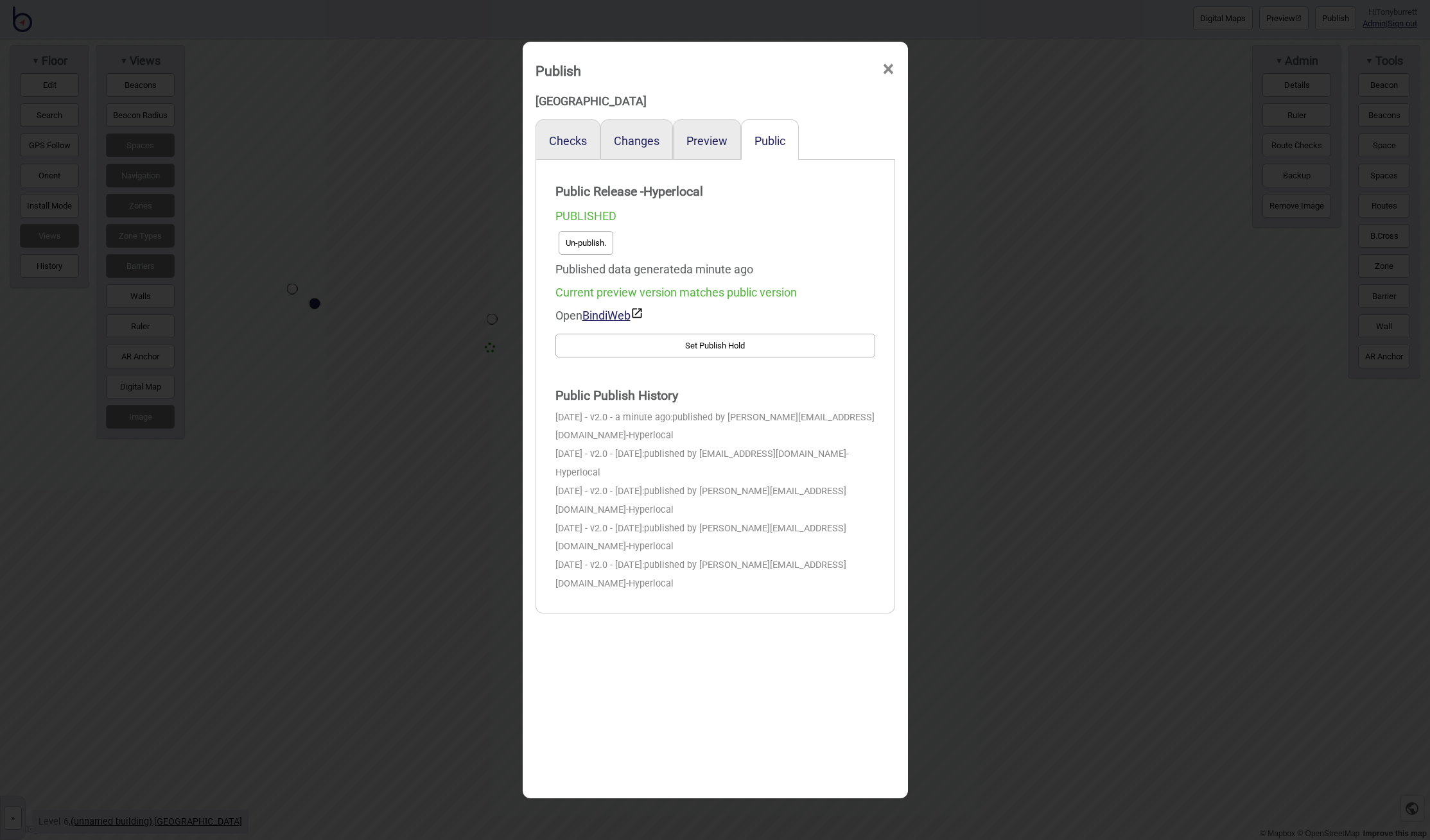
click at [885, 70] on span "×" at bounding box center [888, 69] width 14 height 42
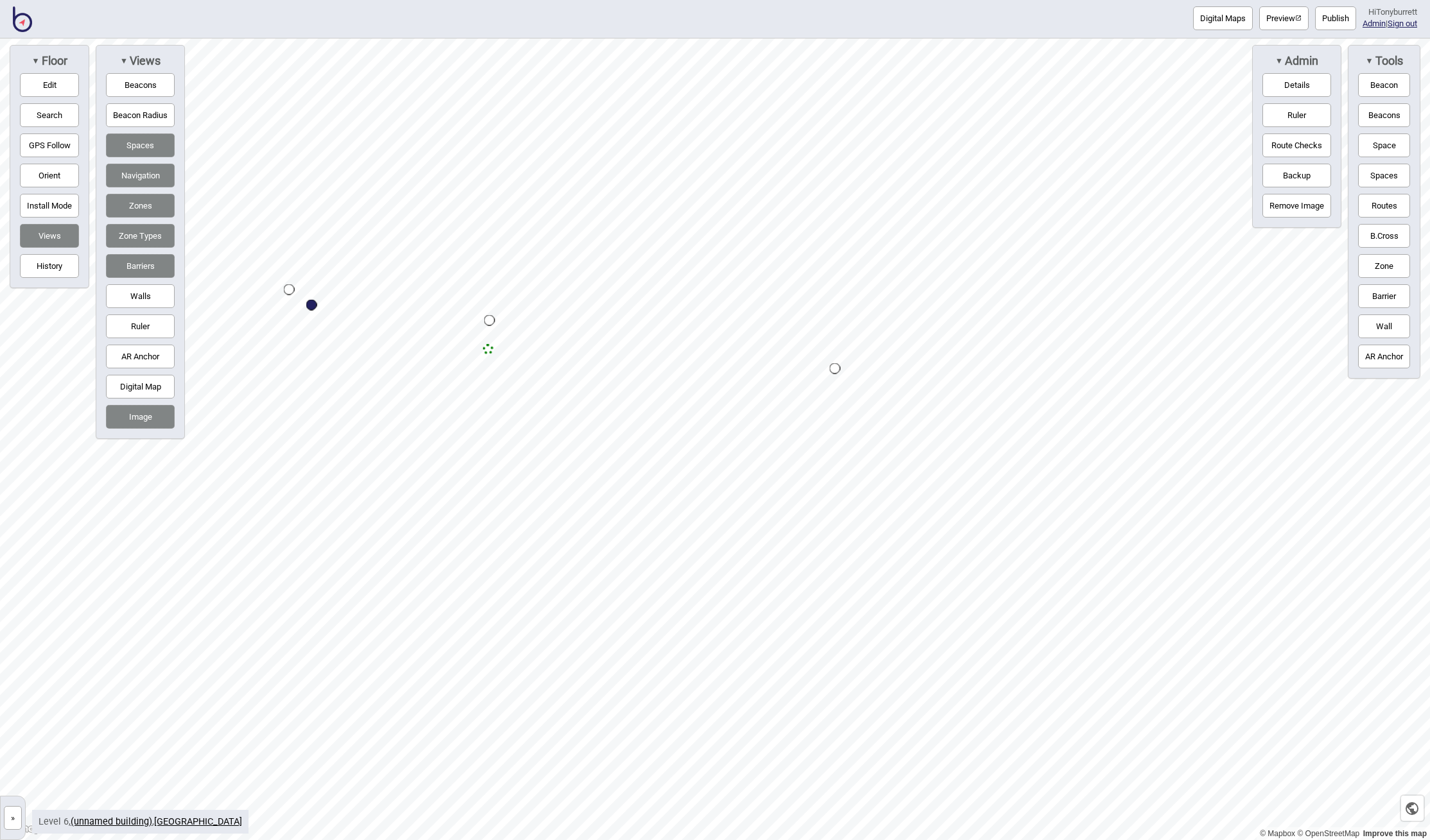
click at [22, 20] on img at bounding box center [22, 19] width 19 height 26
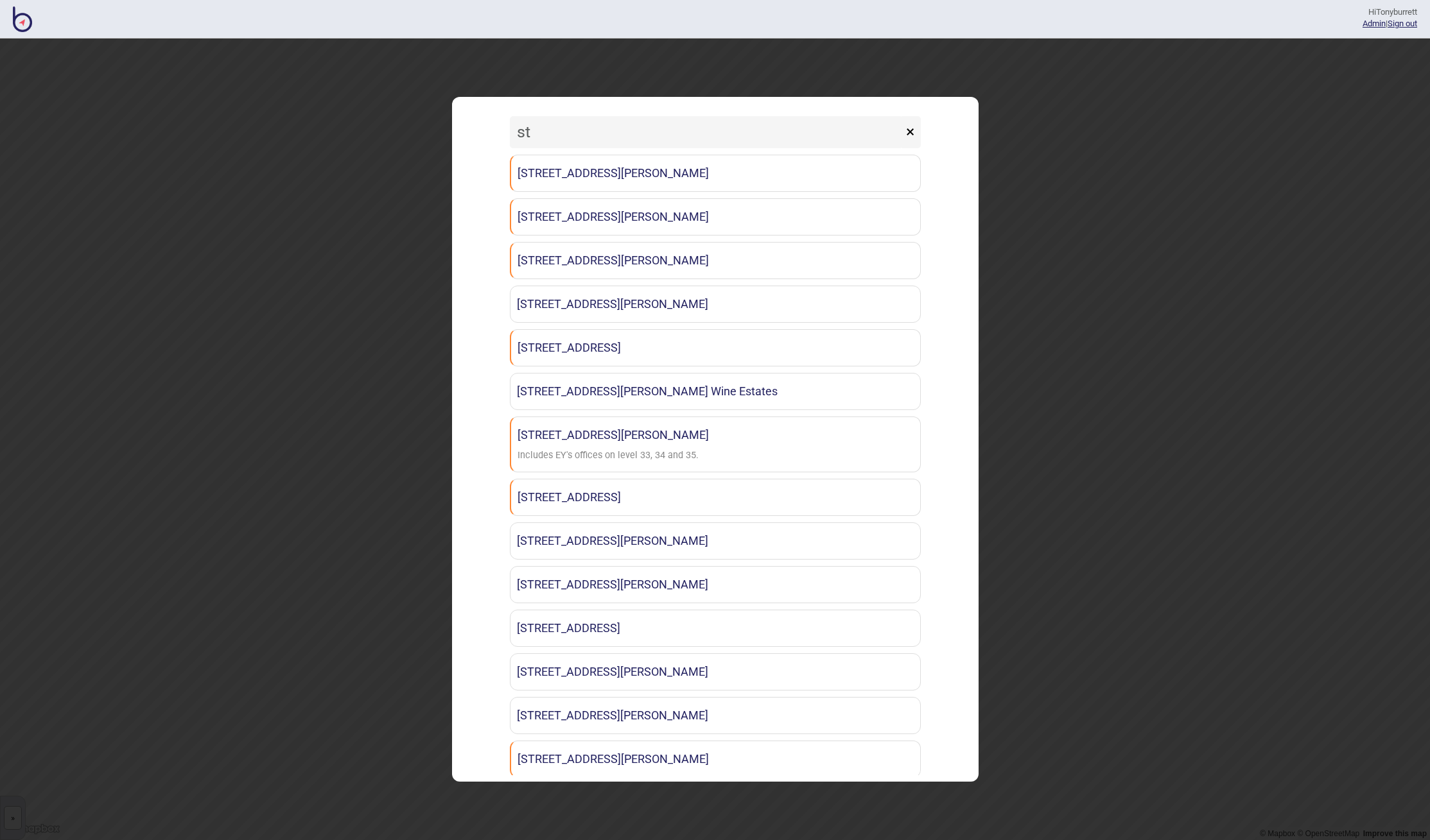
type input "s"
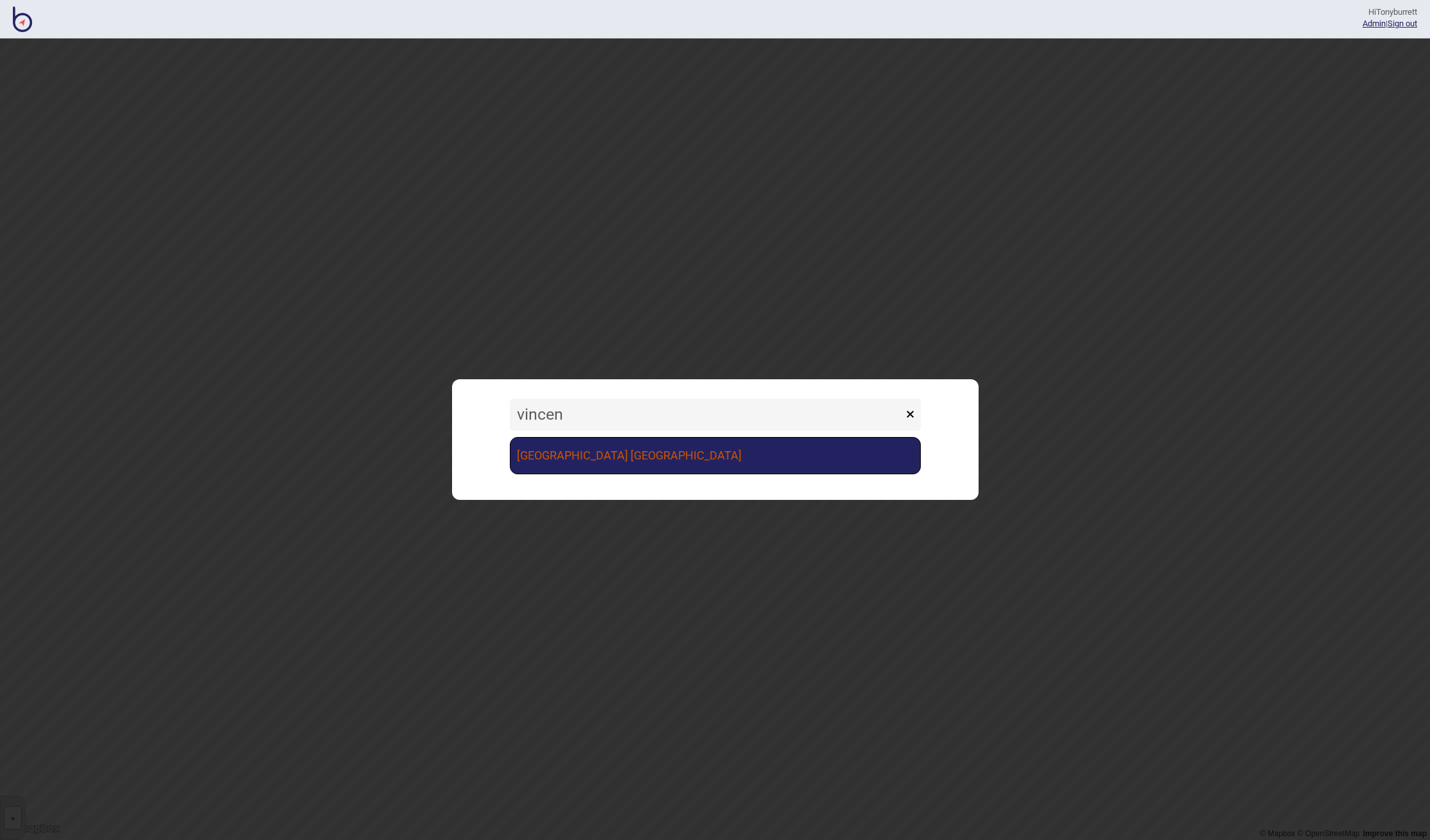
type input "vincen"
click at [666, 461] on link "[GEOGRAPHIC_DATA] [GEOGRAPHIC_DATA]" at bounding box center [715, 456] width 411 height 37
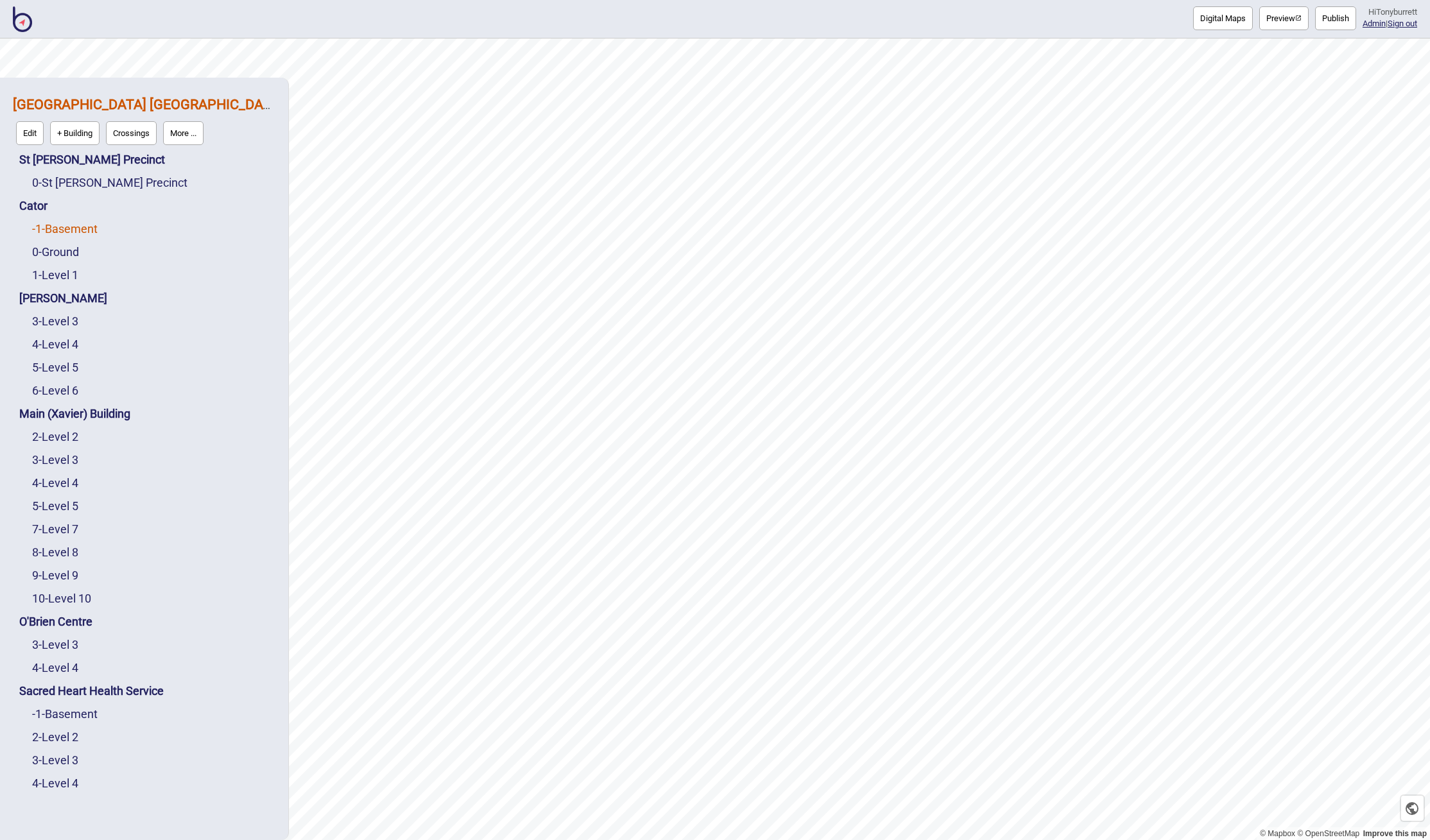
click at [71, 233] on link "-1 - Basement" at bounding box center [64, 228] width 65 height 14
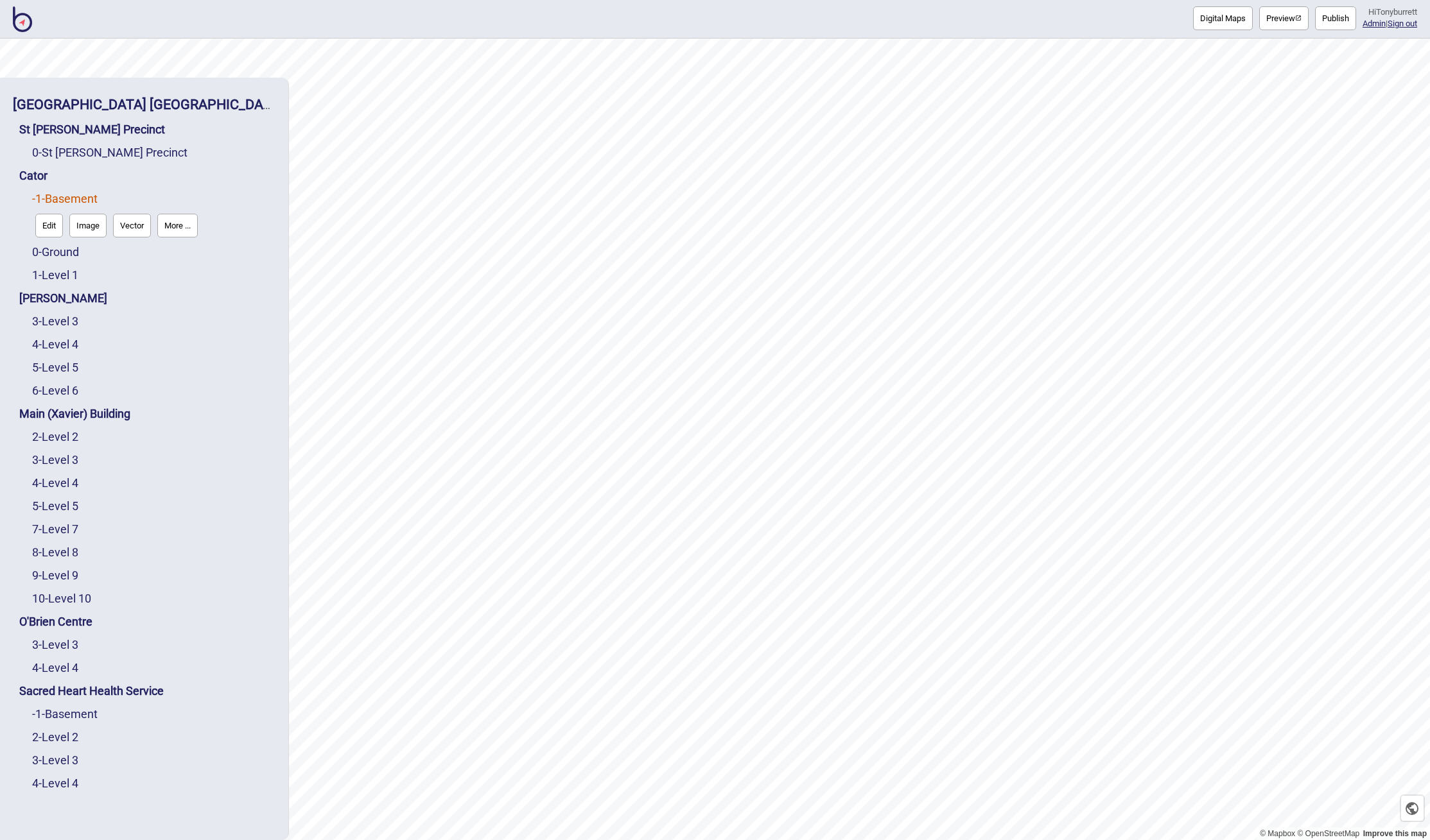
click at [46, 229] on button "Edit" at bounding box center [49, 226] width 28 height 24
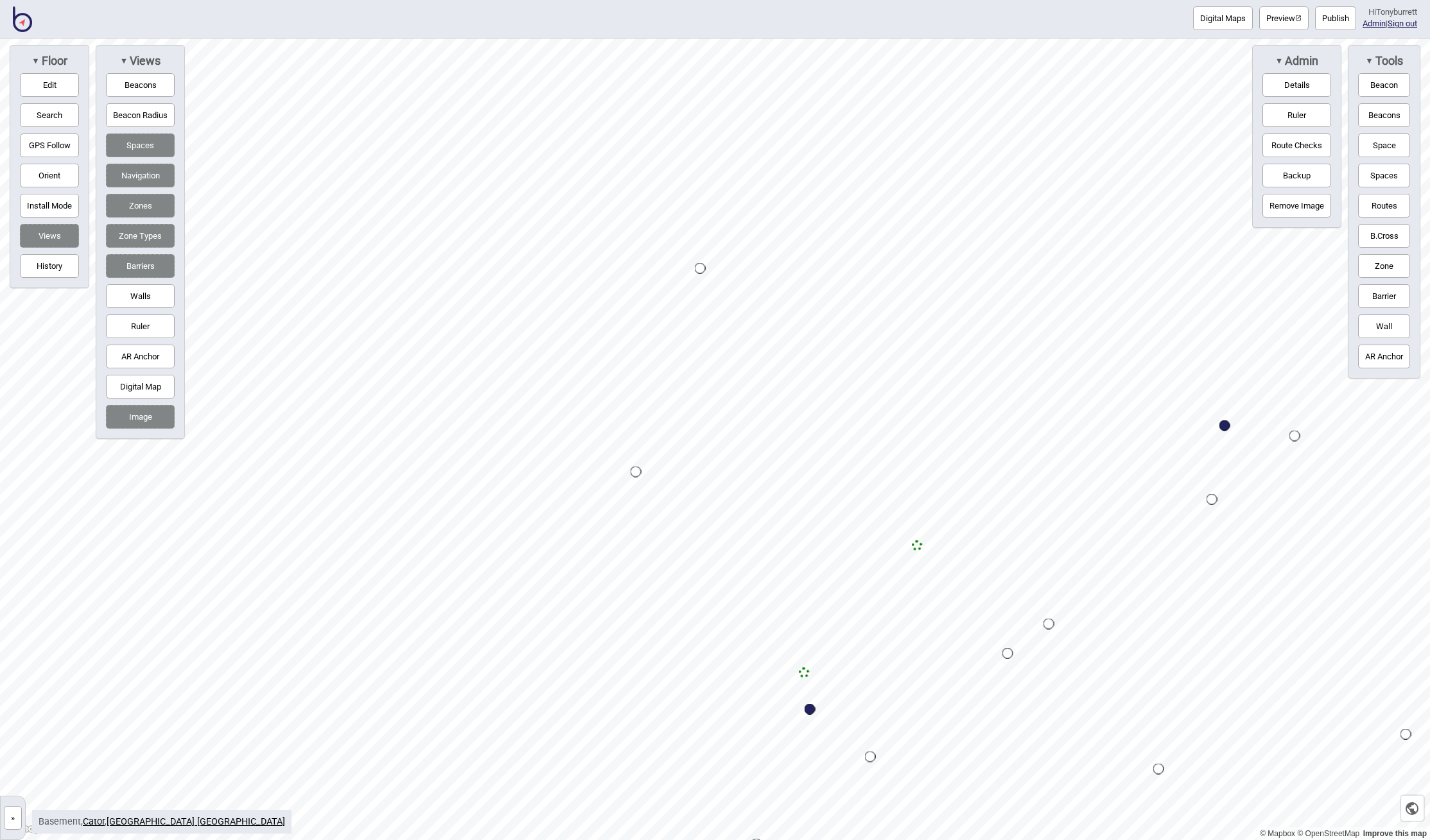
click at [13, 820] on button "»" at bounding box center [13, 818] width 18 height 24
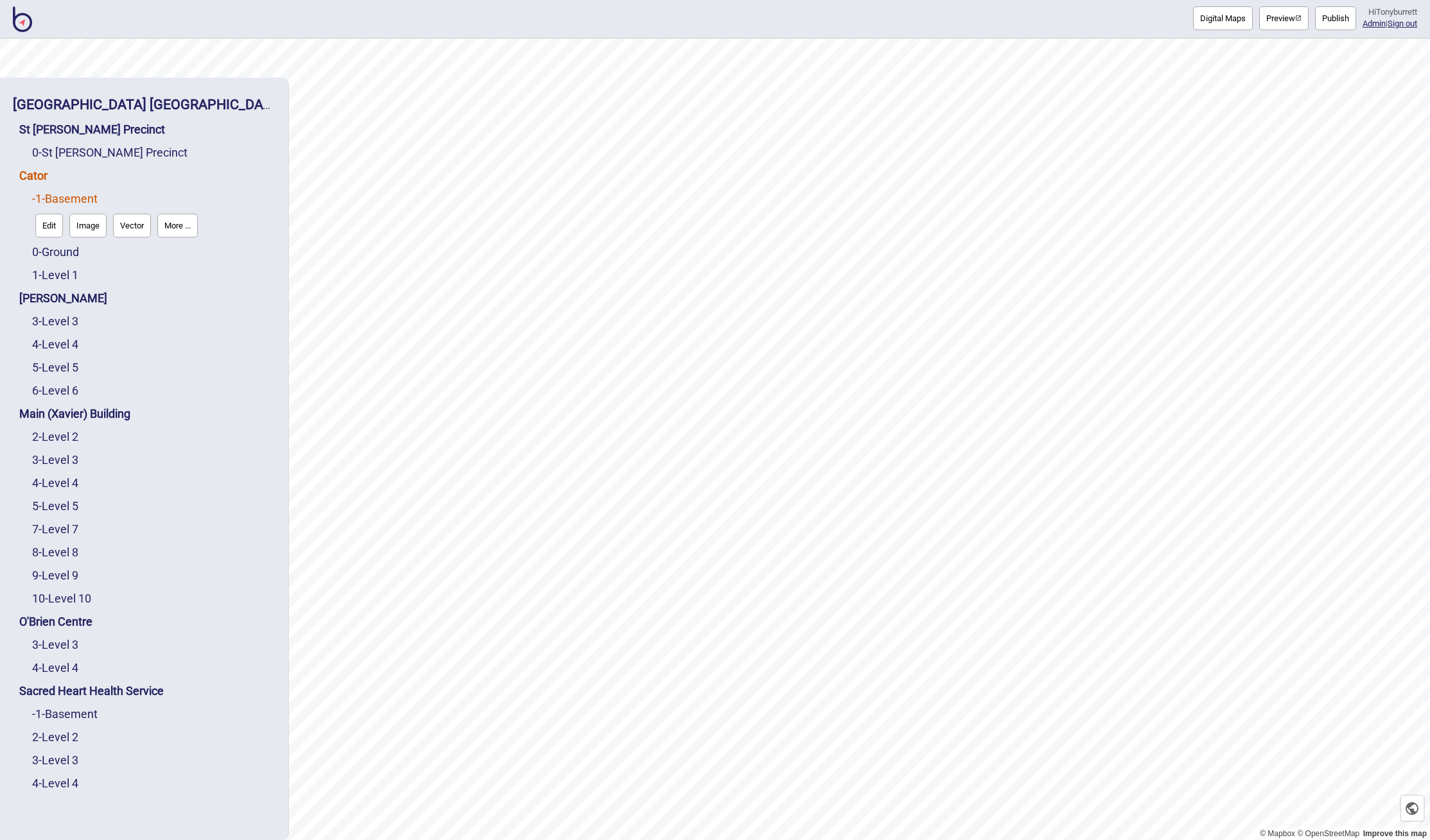
click at [27, 173] on link "Cator" at bounding box center [33, 175] width 29 height 14
click at [143, 204] on button "Connections" at bounding box center [129, 203] width 60 height 24
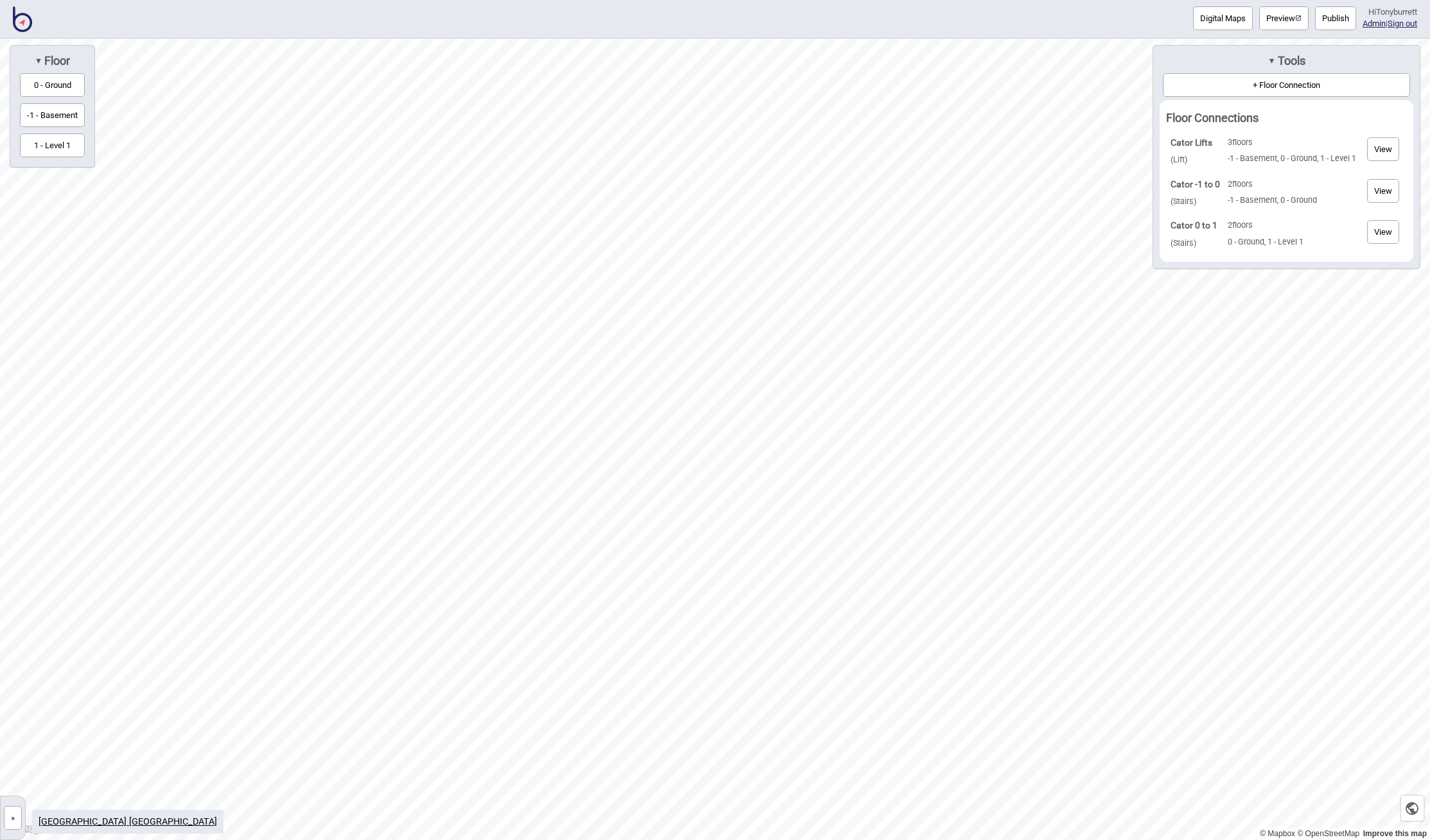
click at [1208, 141] on strong "Cator Lifts" at bounding box center [1190, 142] width 41 height 10
drag, startPoint x: 1210, startPoint y: 141, endPoint x: 1164, endPoint y: 141, distance: 46.0
click at [1167, 141] on td "Cator Lifts ( Lift )" at bounding box center [1195, 151] width 56 height 41
copy strong "Cator Lifts"
click at [12, 822] on button "»" at bounding box center [13, 818] width 18 height 24
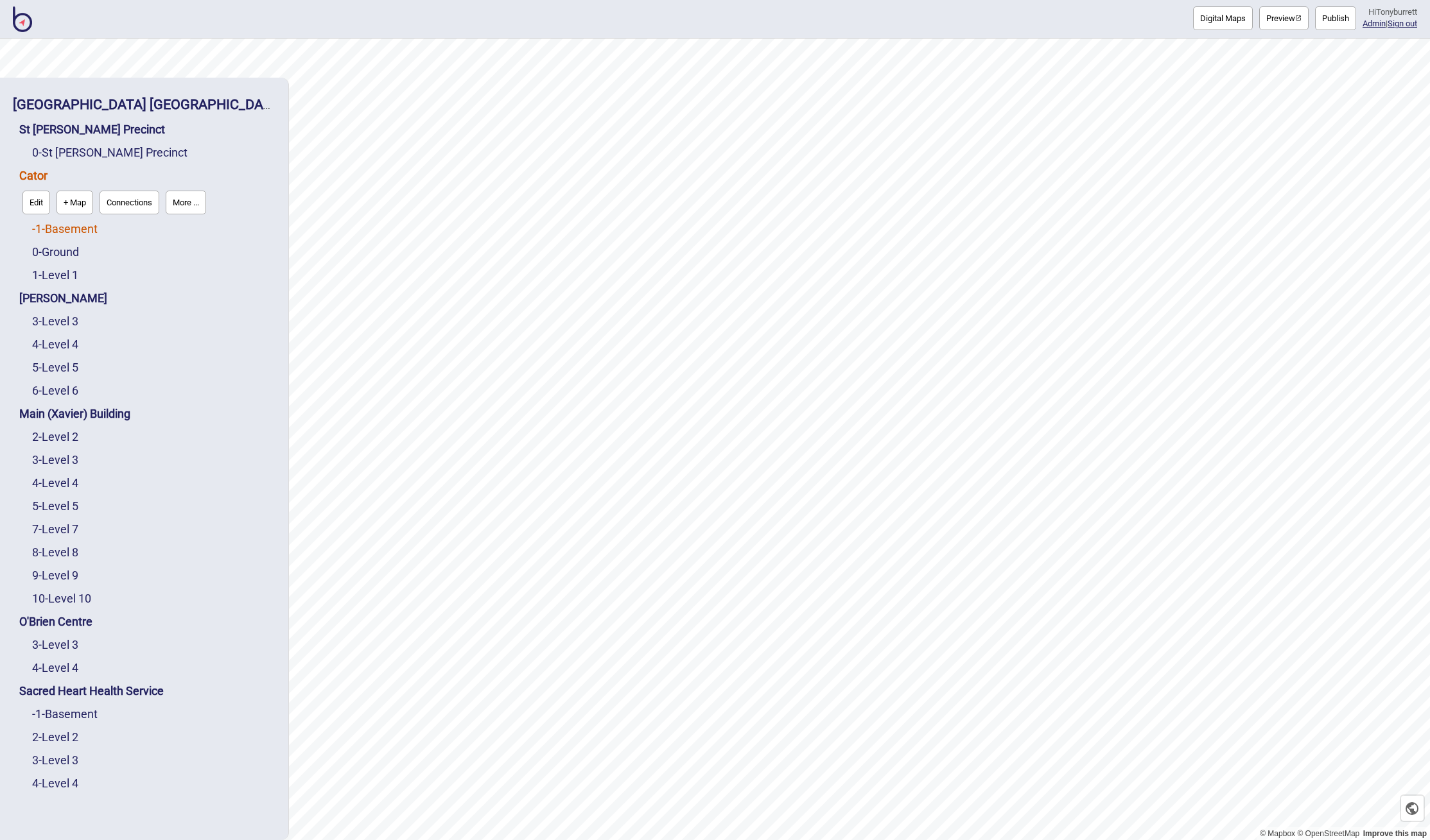
click at [65, 227] on link "-1 - Basement" at bounding box center [64, 228] width 65 height 14
click at [37, 226] on button "Edit" at bounding box center [49, 226] width 28 height 24
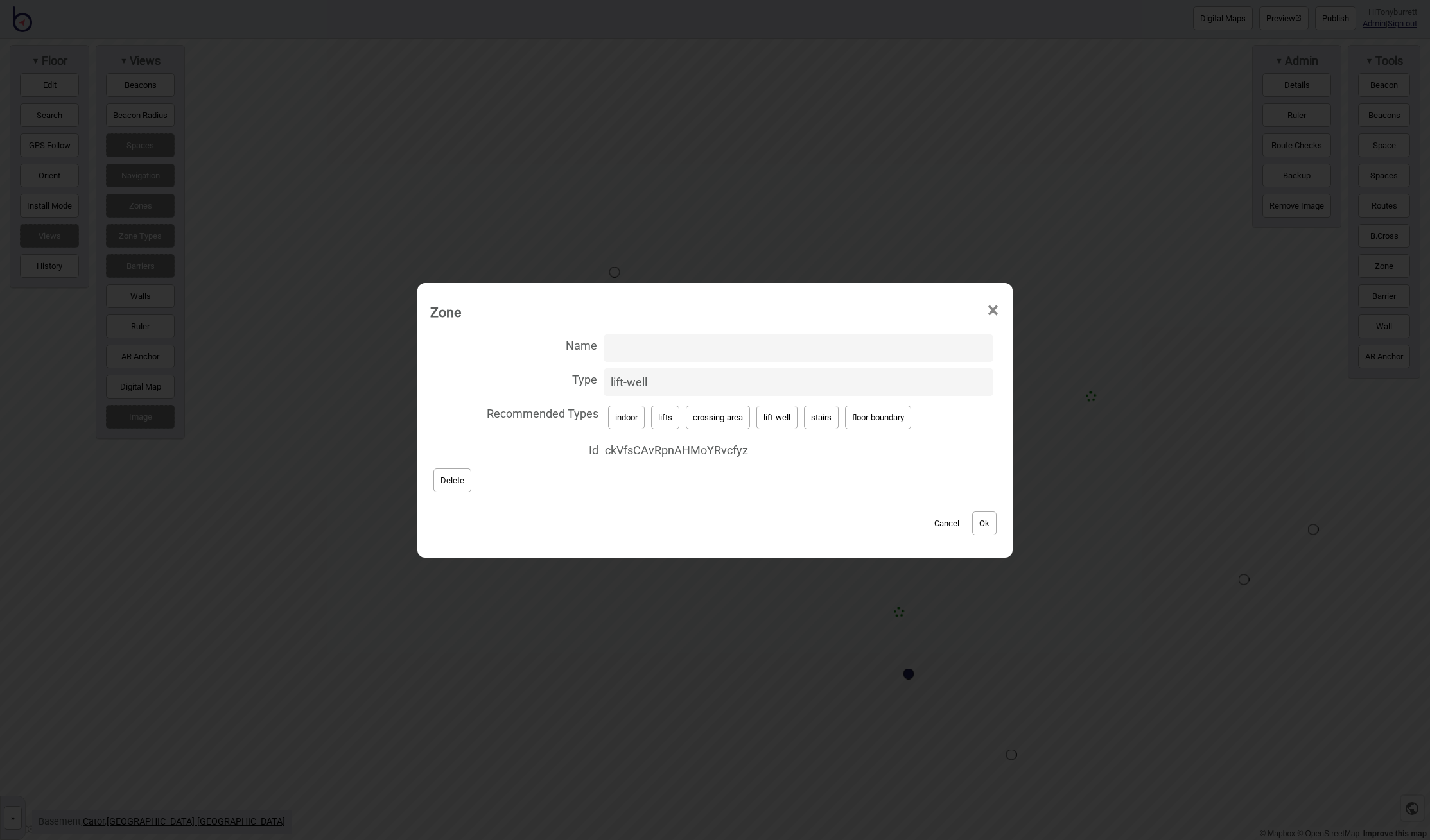
click at [621, 349] on input "Name" at bounding box center [798, 348] width 390 height 28
paste input "Cator Lifts"
type input "Cator Lifts"
click at [988, 518] on button "Ok" at bounding box center [984, 523] width 24 height 24
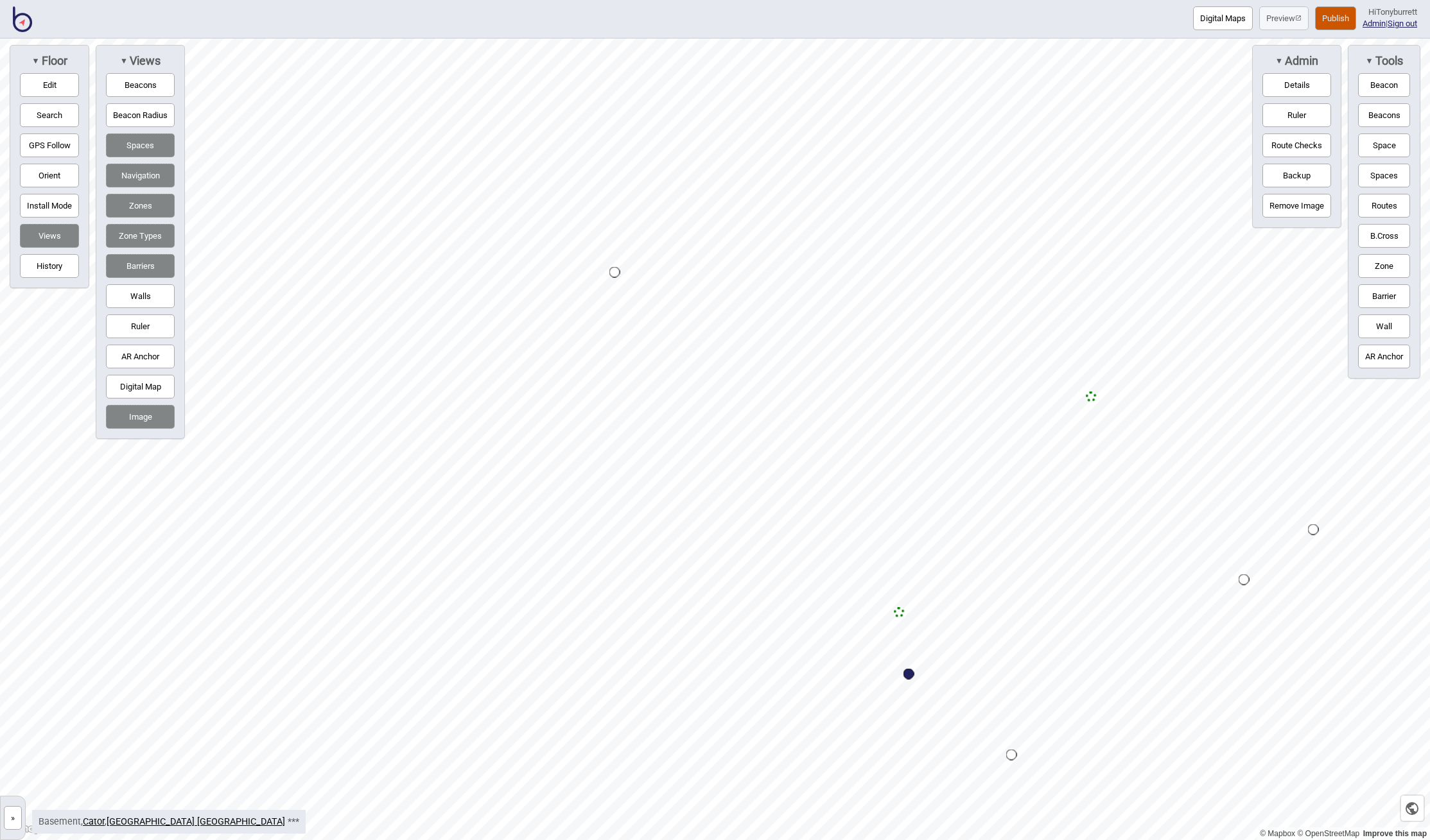
click at [6, 818] on button "»" at bounding box center [13, 818] width 18 height 24
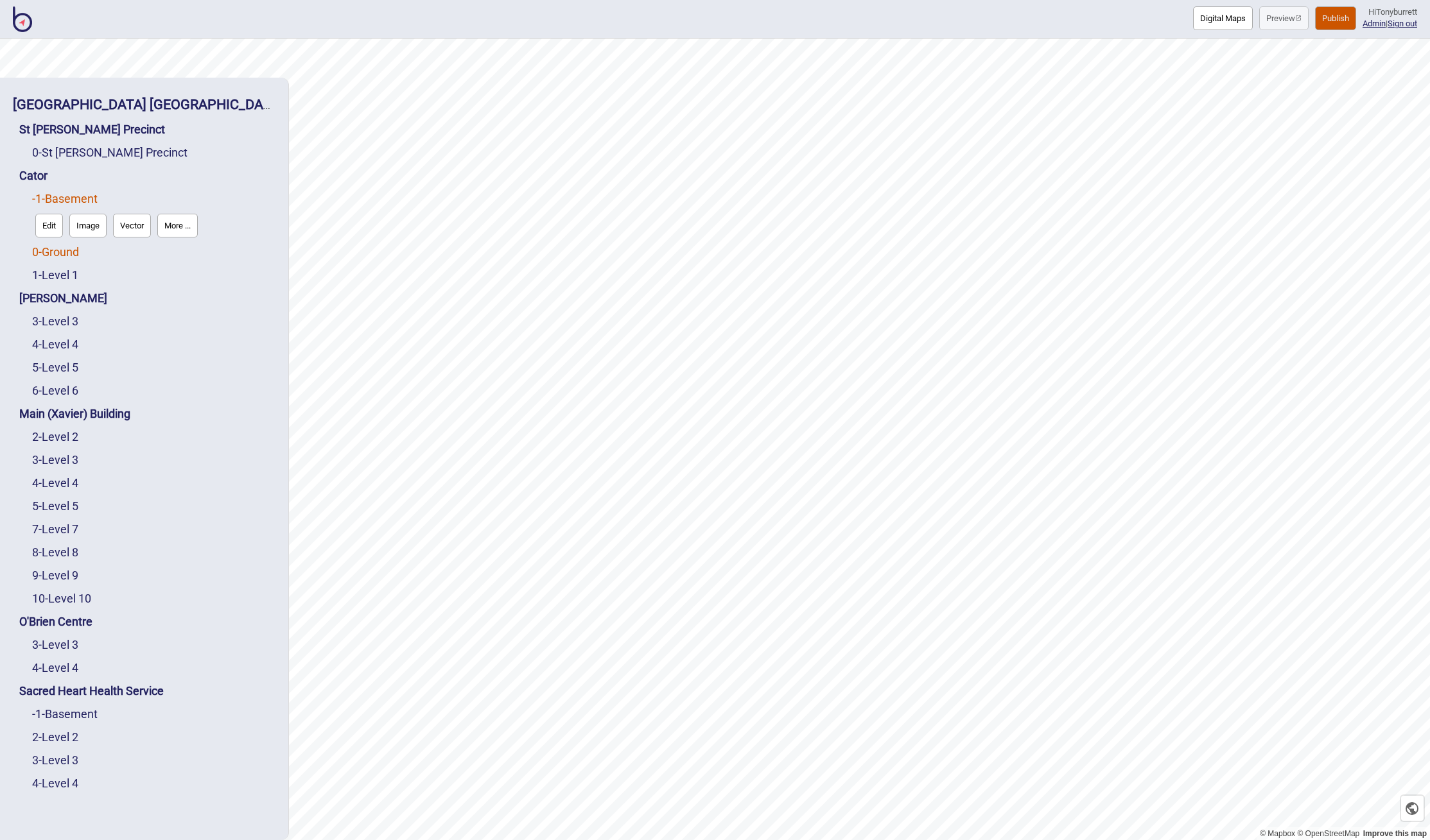
click at [54, 246] on link "0 - Ground" at bounding box center [55, 251] width 47 height 14
click at [45, 251] on button "Edit" at bounding box center [49, 249] width 28 height 24
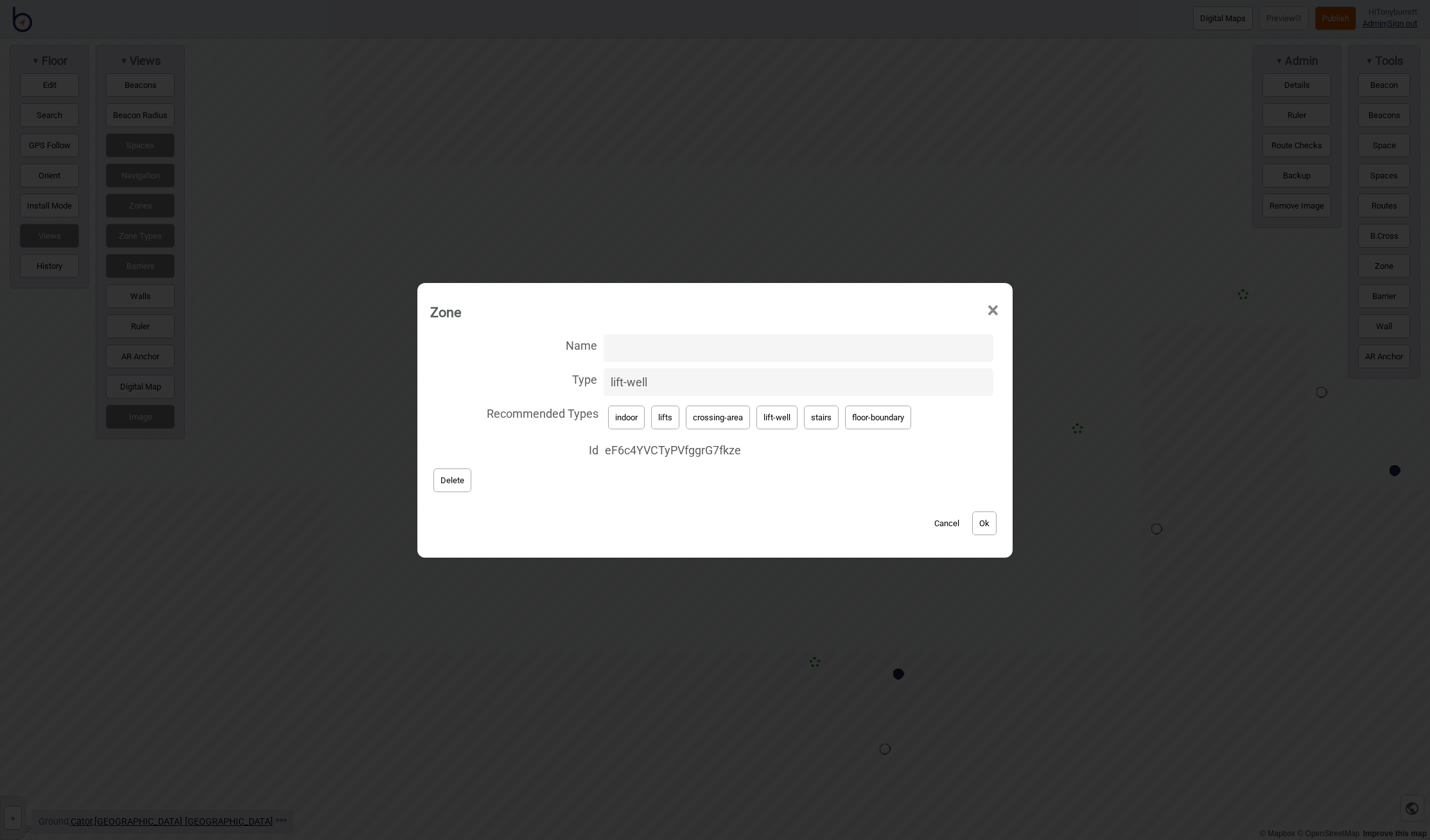
click at [637, 352] on input "Name" at bounding box center [798, 348] width 390 height 28
paste input "Cator Lifts"
type input "Cator Lifts"
click at [990, 521] on button "Ok" at bounding box center [984, 523] width 24 height 24
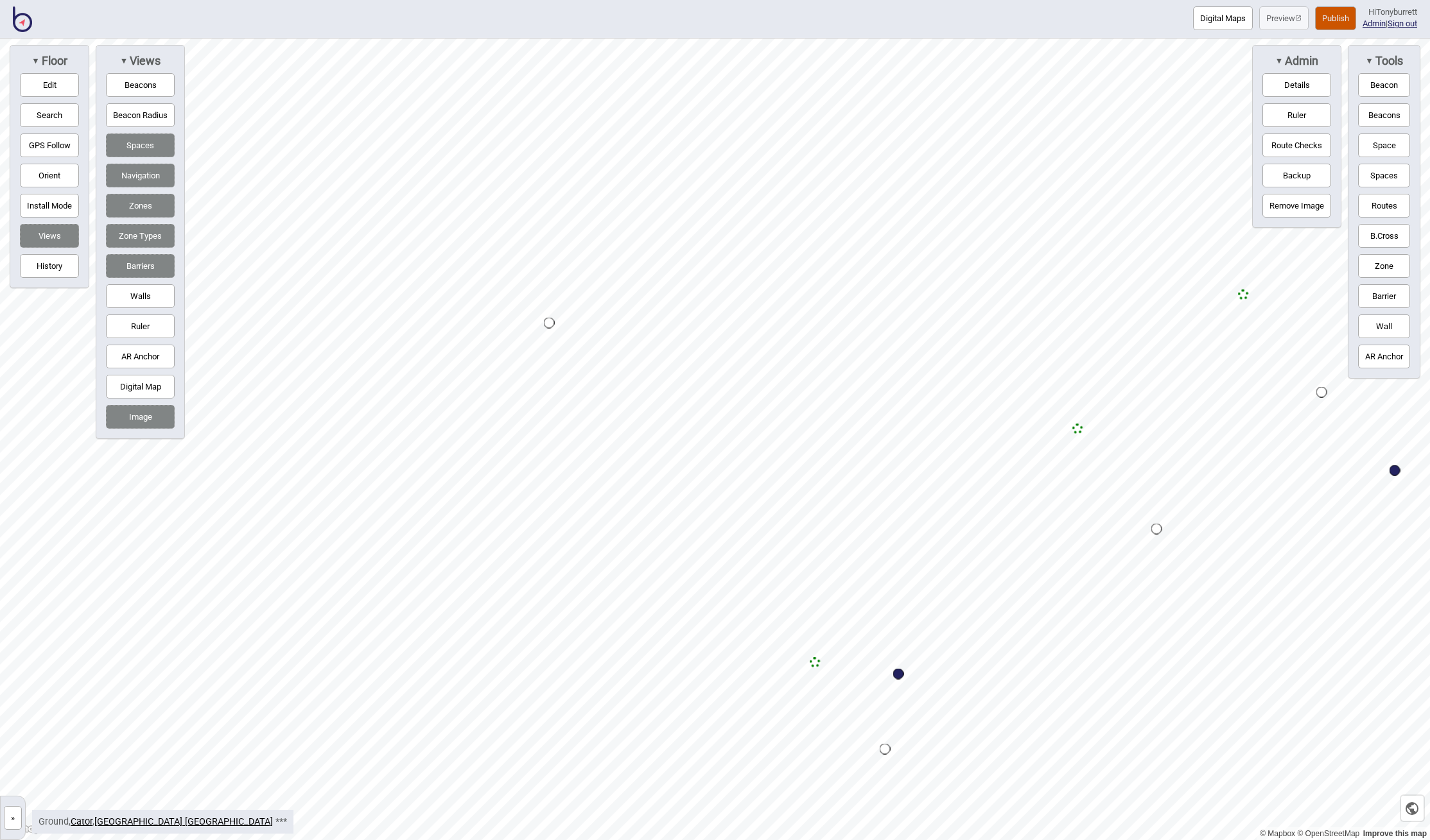
click at [14, 825] on button "»" at bounding box center [13, 818] width 18 height 24
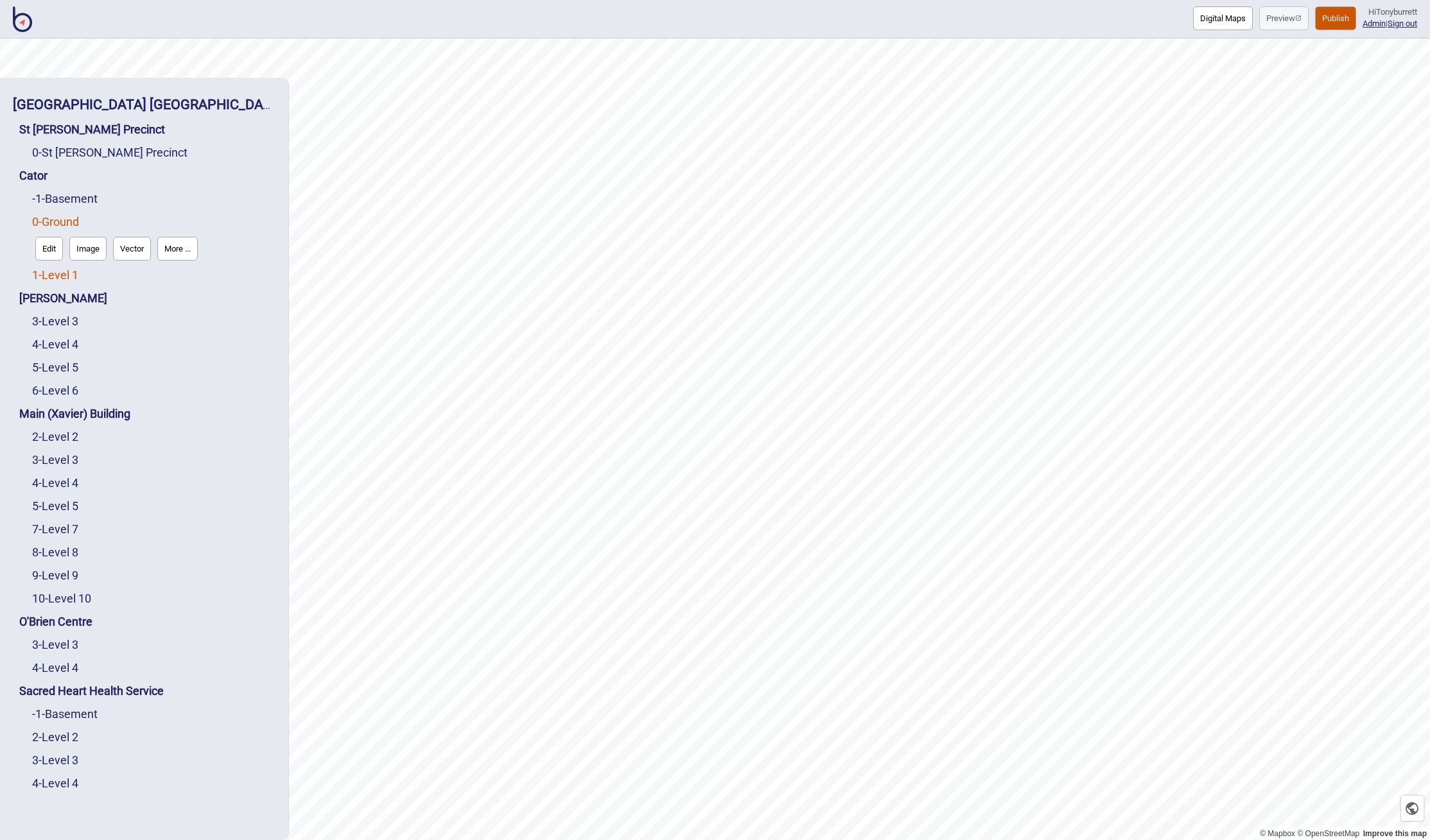
click at [51, 274] on link "1 - Level 1" at bounding box center [55, 274] width 46 height 14
click at [47, 278] on button "Edit" at bounding box center [49, 272] width 28 height 24
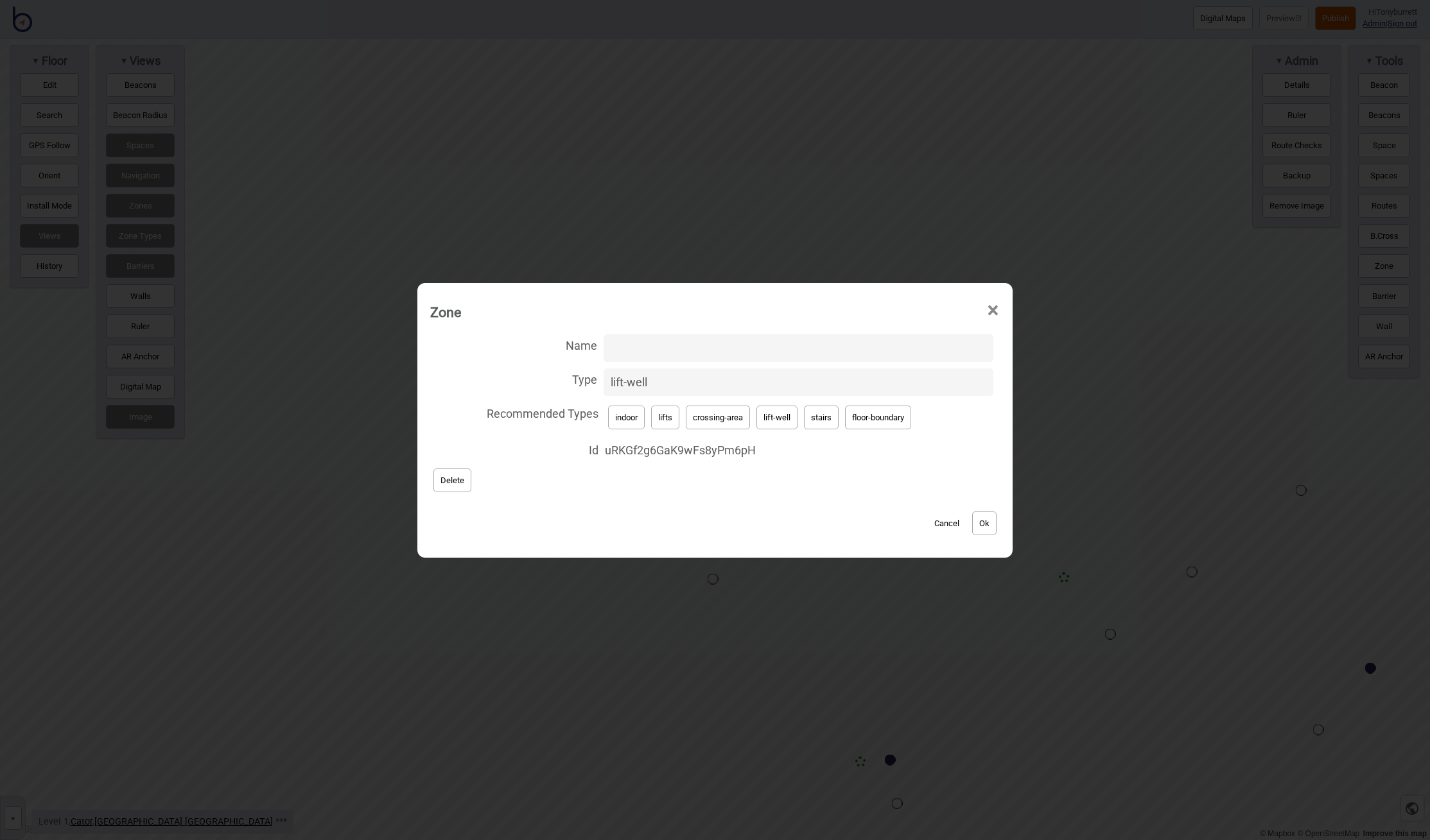
click at [611, 347] on input "Name" at bounding box center [798, 348] width 390 height 28
paste input "Cator Lifts"
type input "Cator Lifts"
click at [993, 535] on div "Cancel Ok" at bounding box center [715, 517] width 569 height 43
click at [992, 524] on button "Ok" at bounding box center [984, 523] width 24 height 24
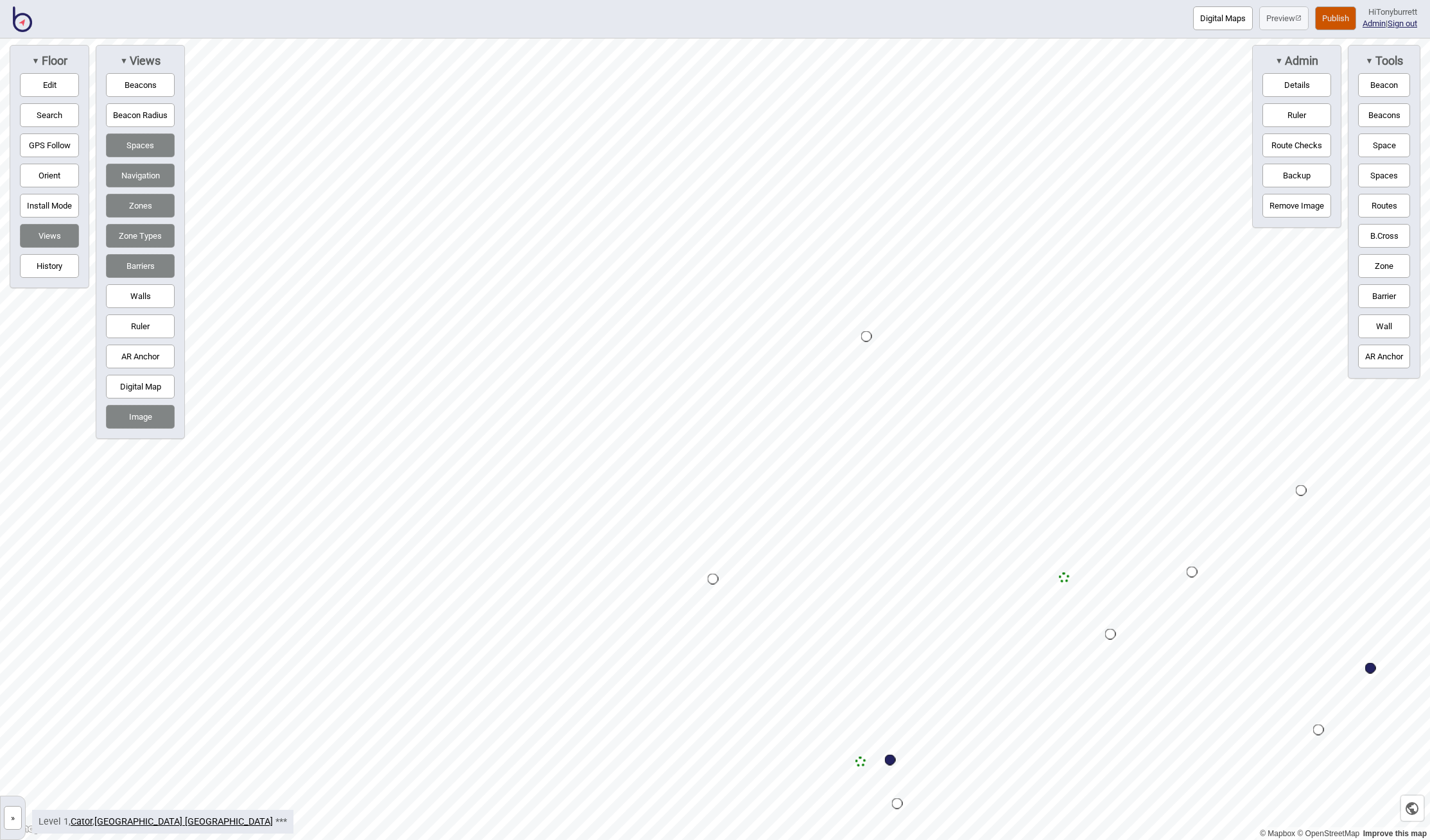
click at [18, 814] on button "»" at bounding box center [13, 818] width 18 height 24
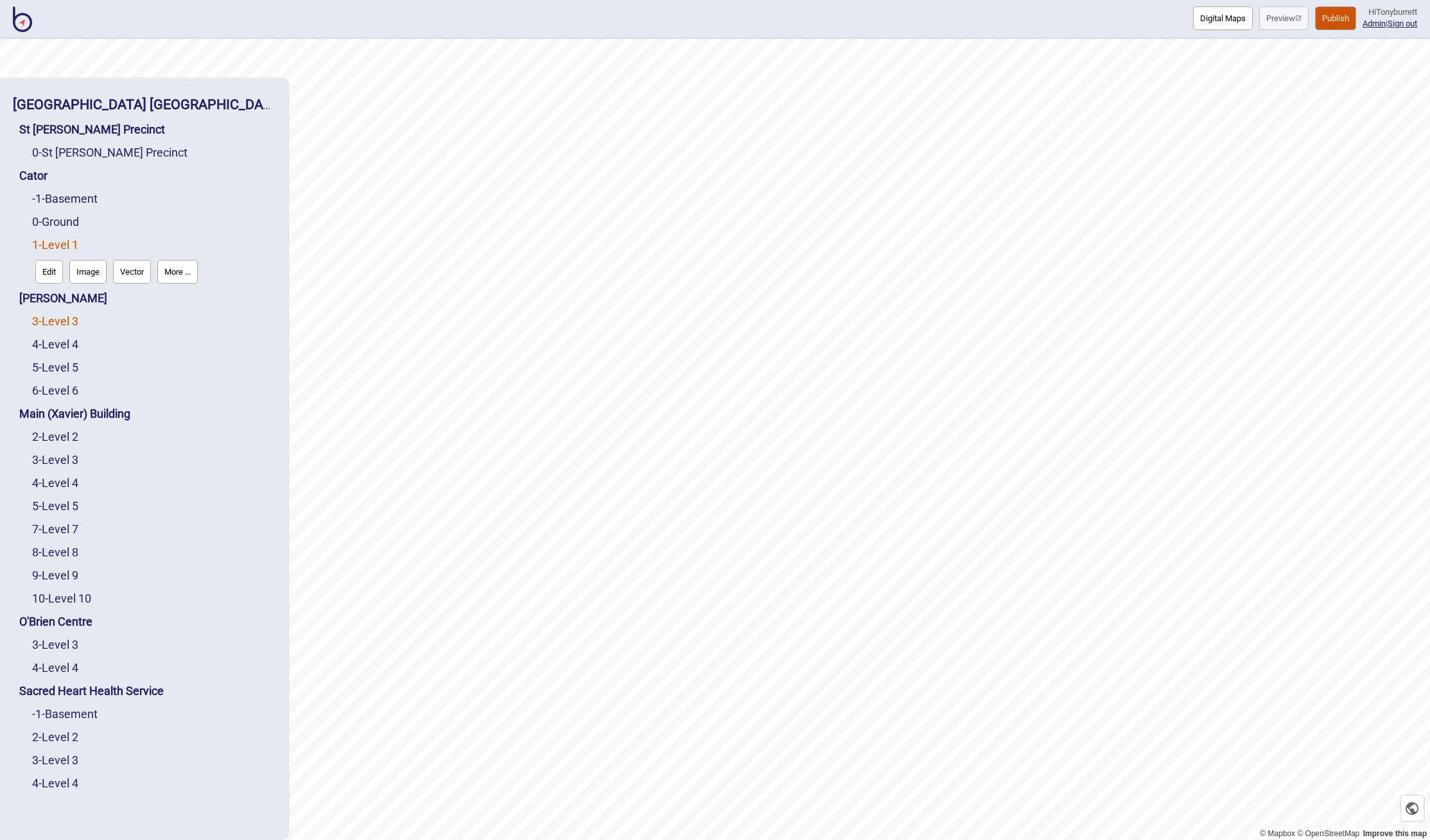
click at [69, 324] on link "3 - Level 3" at bounding box center [55, 321] width 46 height 14
click at [45, 319] on button "Edit" at bounding box center [49, 318] width 28 height 24
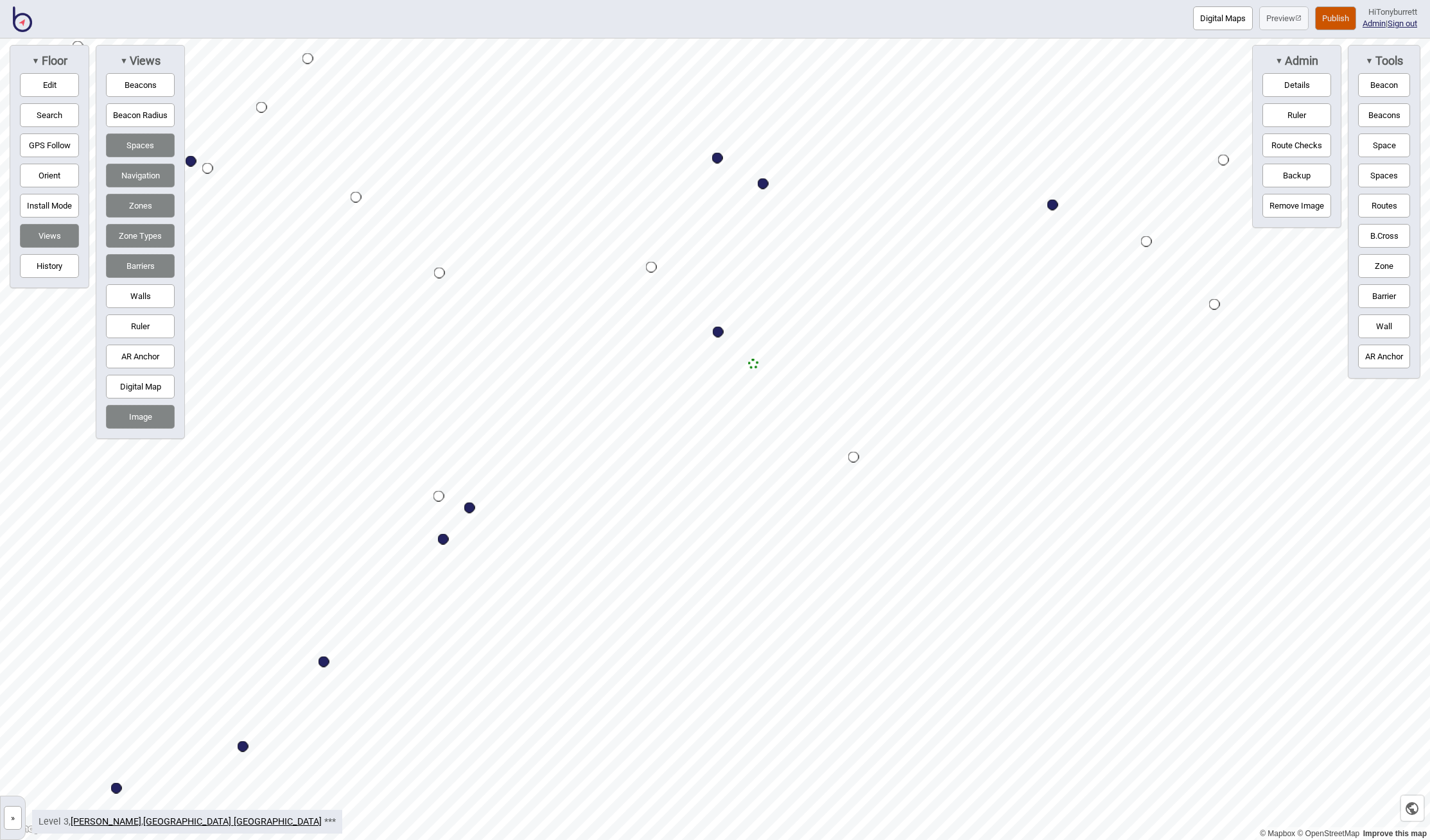
click at [16, 820] on button "»" at bounding box center [13, 818] width 18 height 24
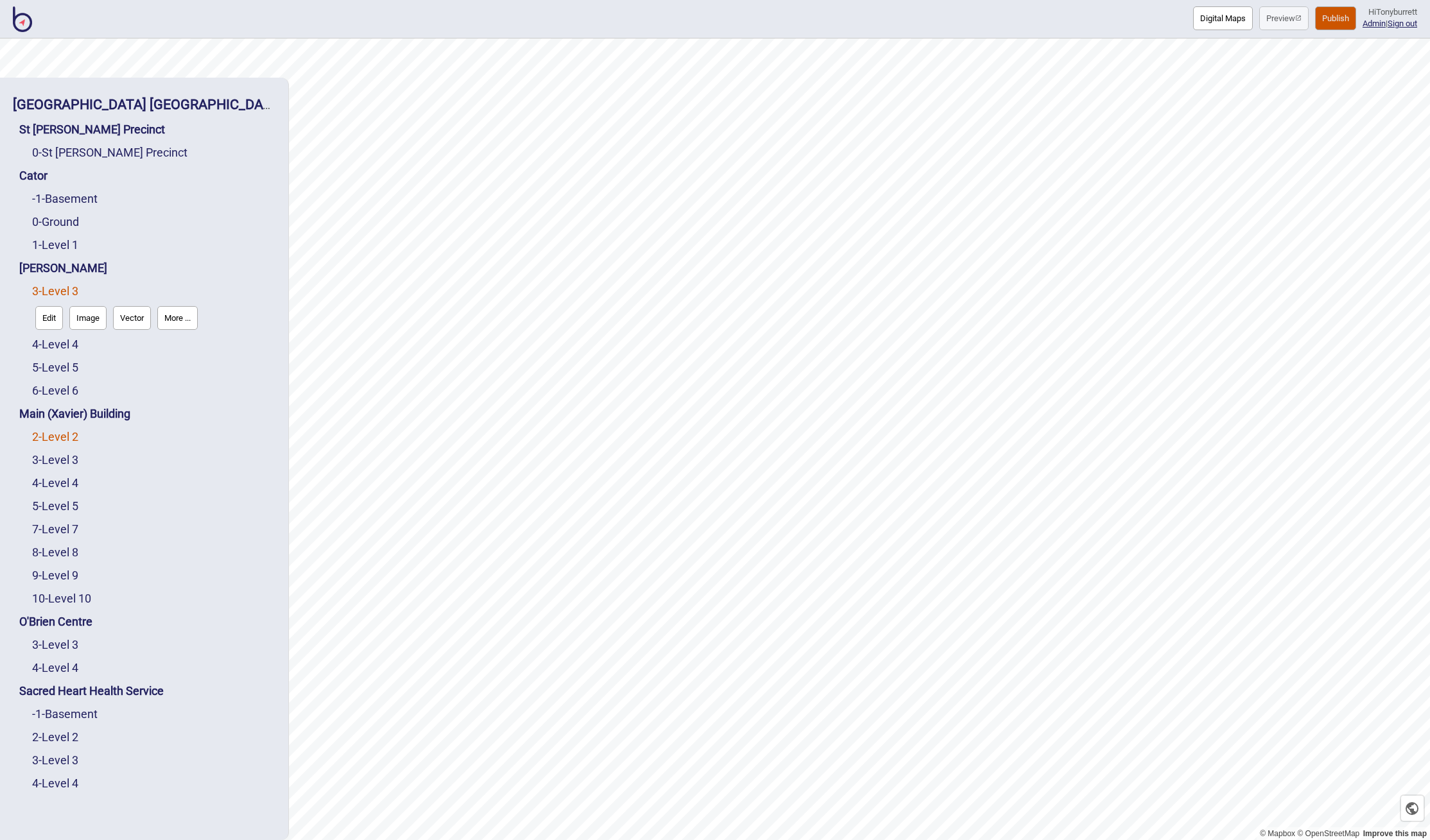
click at [47, 443] on link "2 - Level 2" at bounding box center [55, 437] width 46 height 14
click at [47, 443] on button "Edit" at bounding box center [49, 434] width 28 height 24
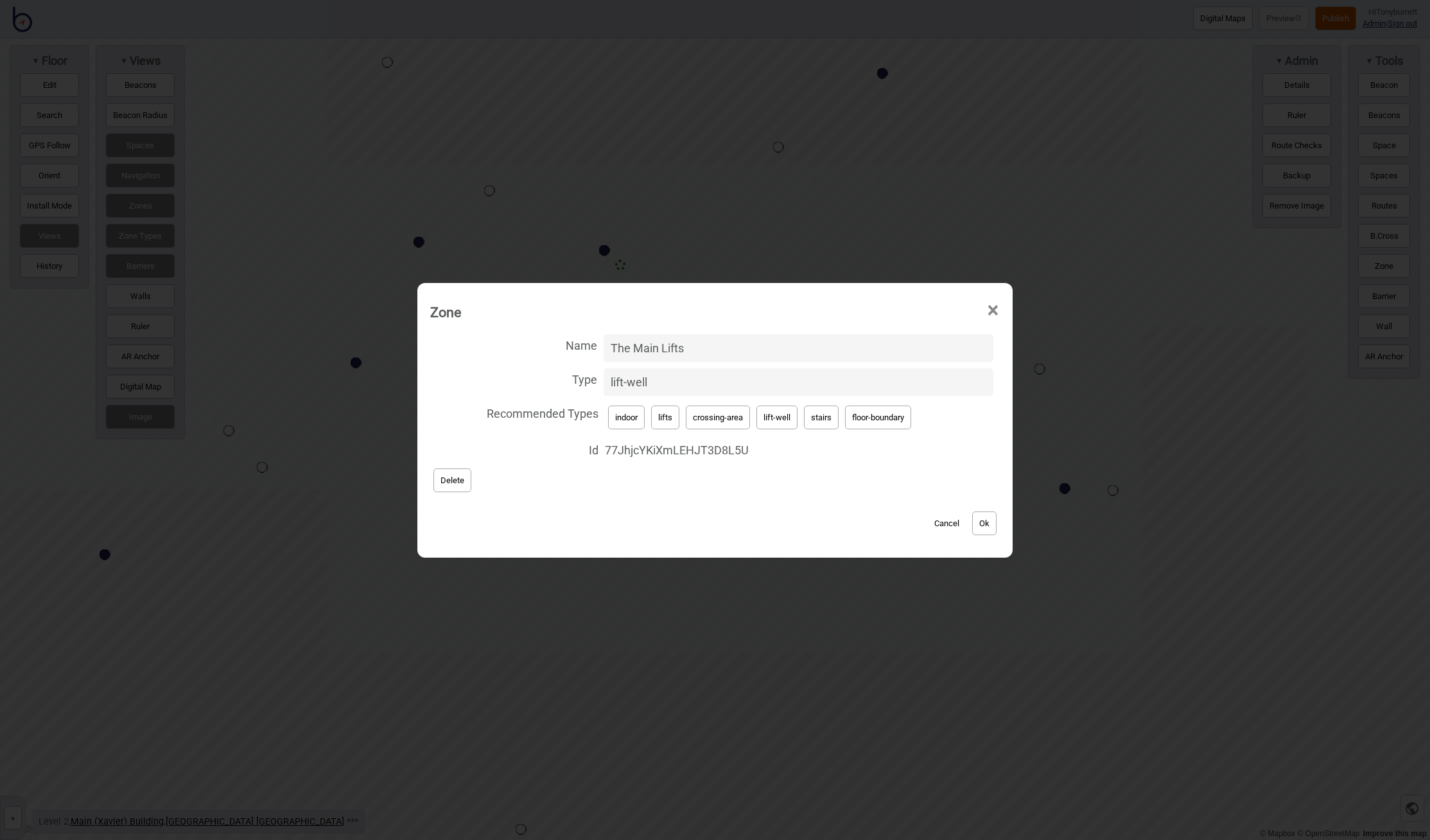
click at [948, 518] on button "Cancel" at bounding box center [946, 523] width 38 height 24
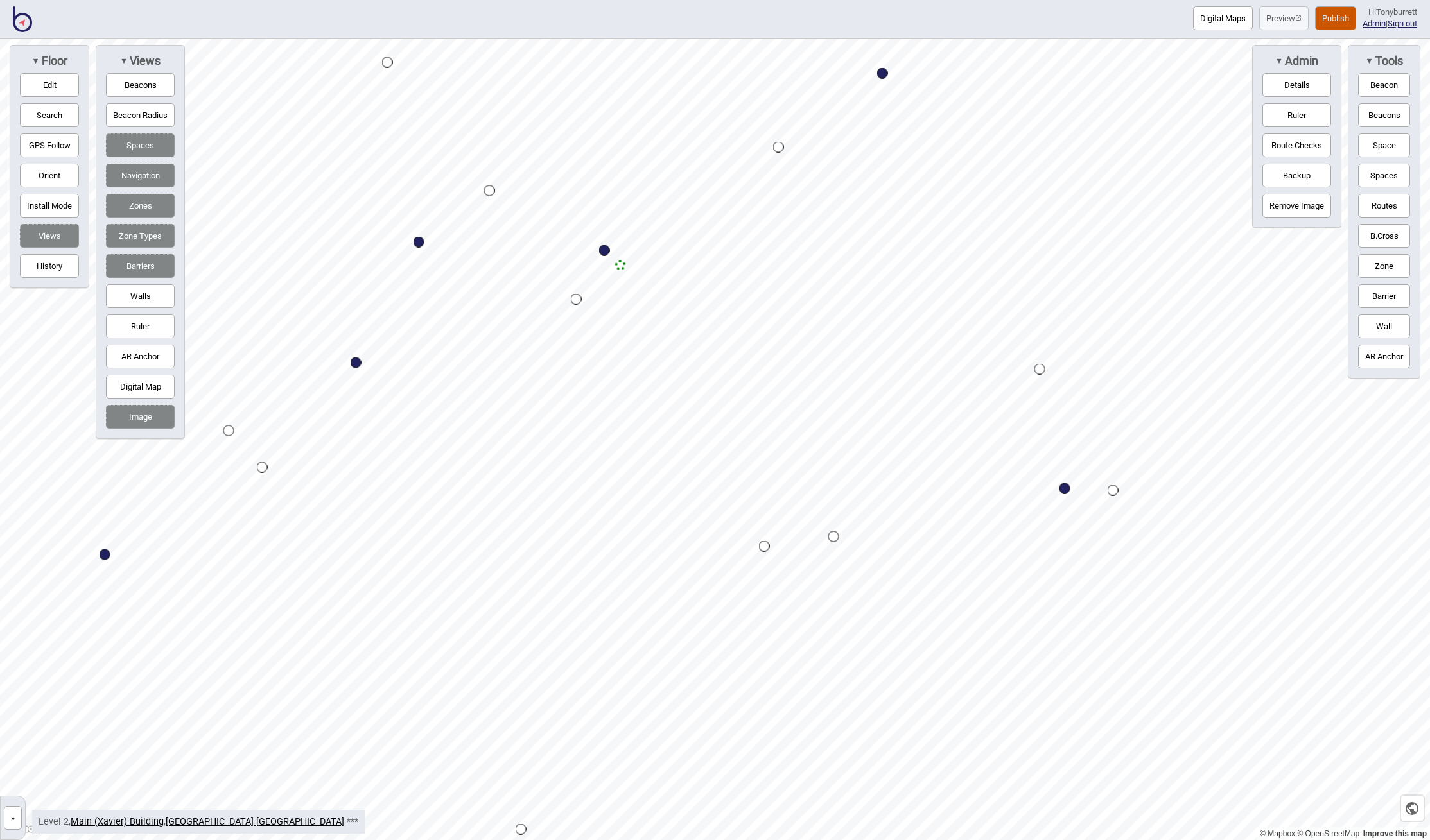
click at [22, 822] on button "»" at bounding box center [13, 818] width 18 height 24
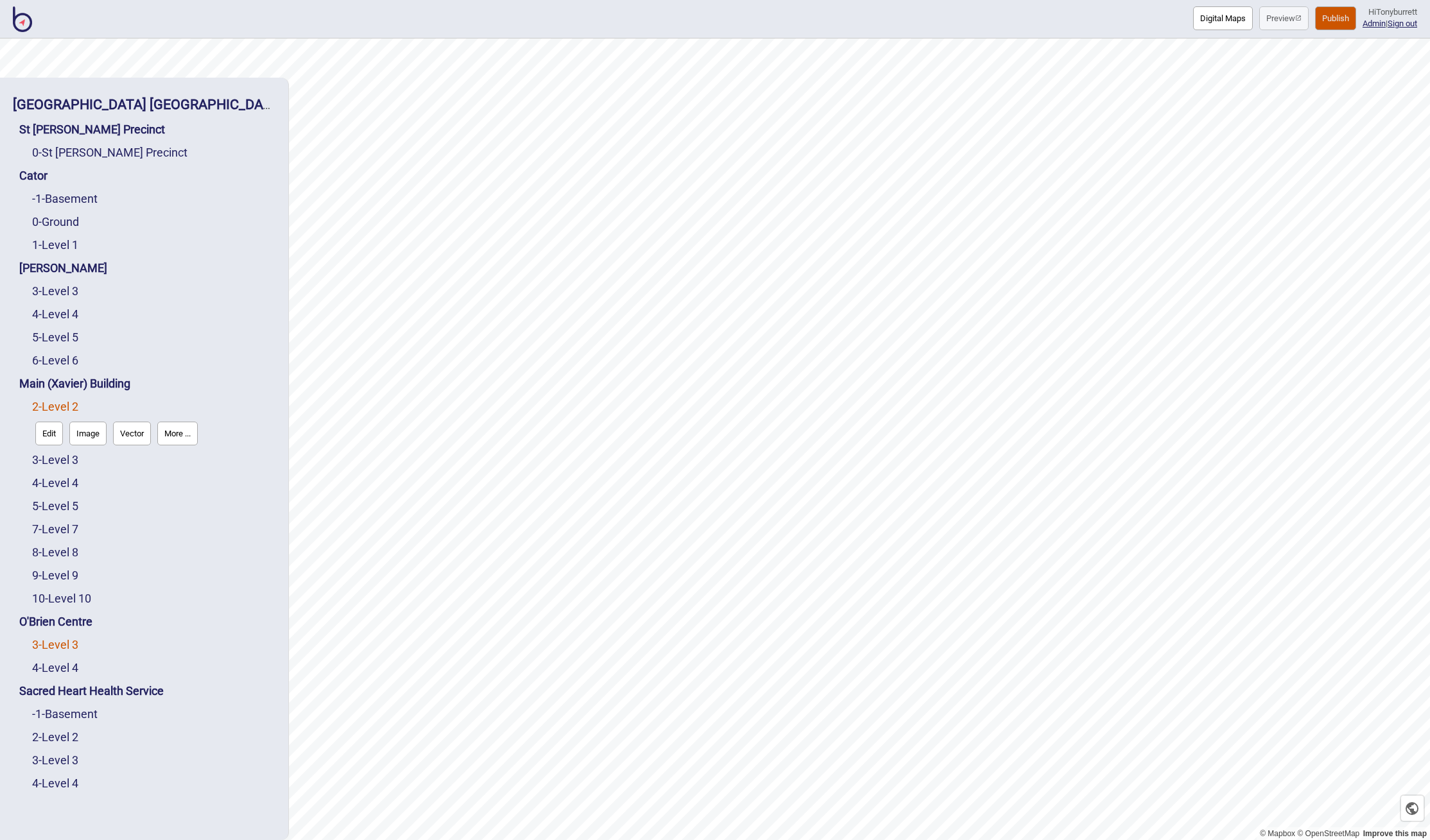
click at [65, 642] on link "3 - Level 3" at bounding box center [55, 645] width 46 height 14
click at [55, 641] on button "Edit" at bounding box center [49, 642] width 28 height 24
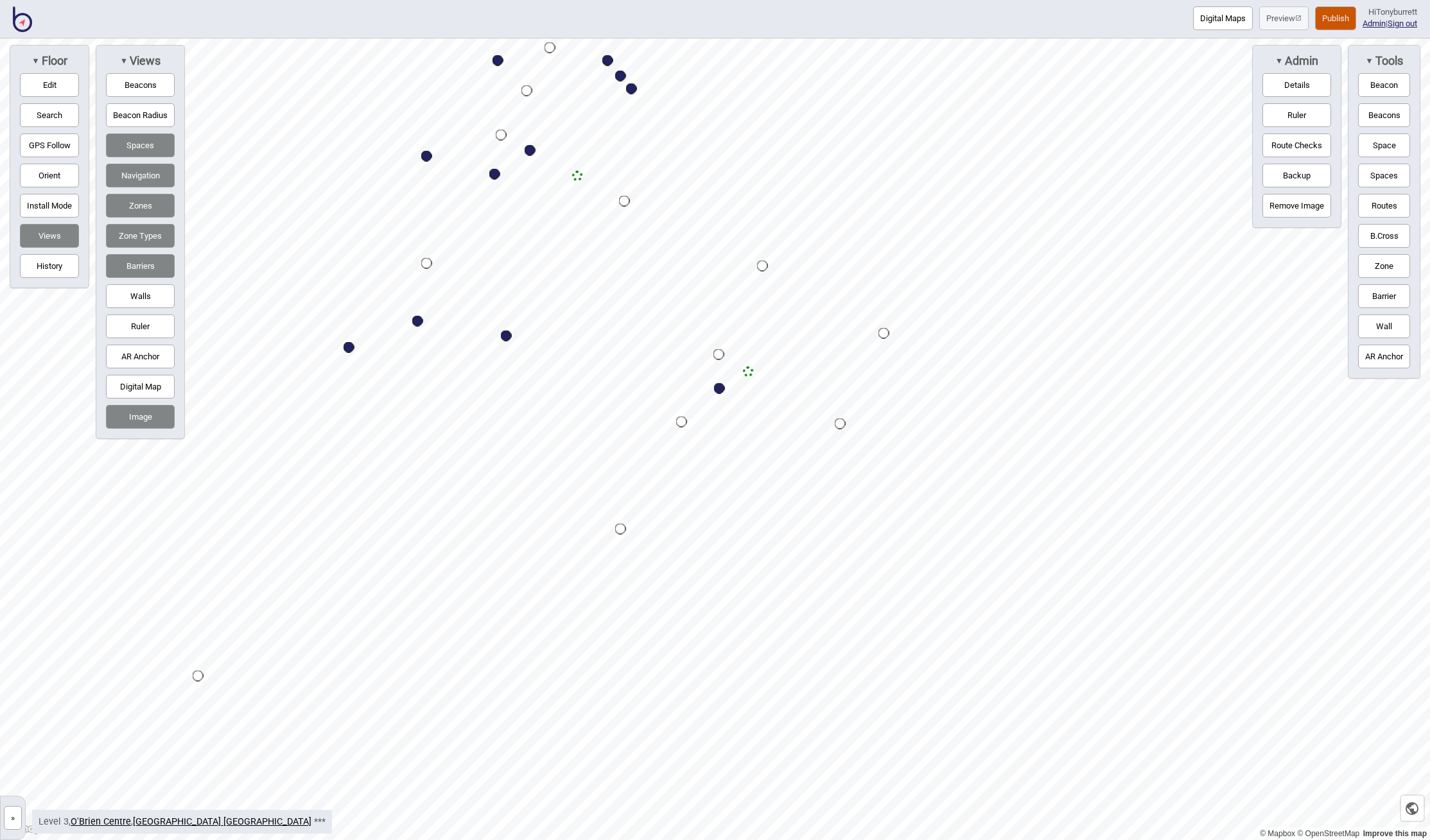
click at [9, 815] on button "»" at bounding box center [13, 818] width 18 height 24
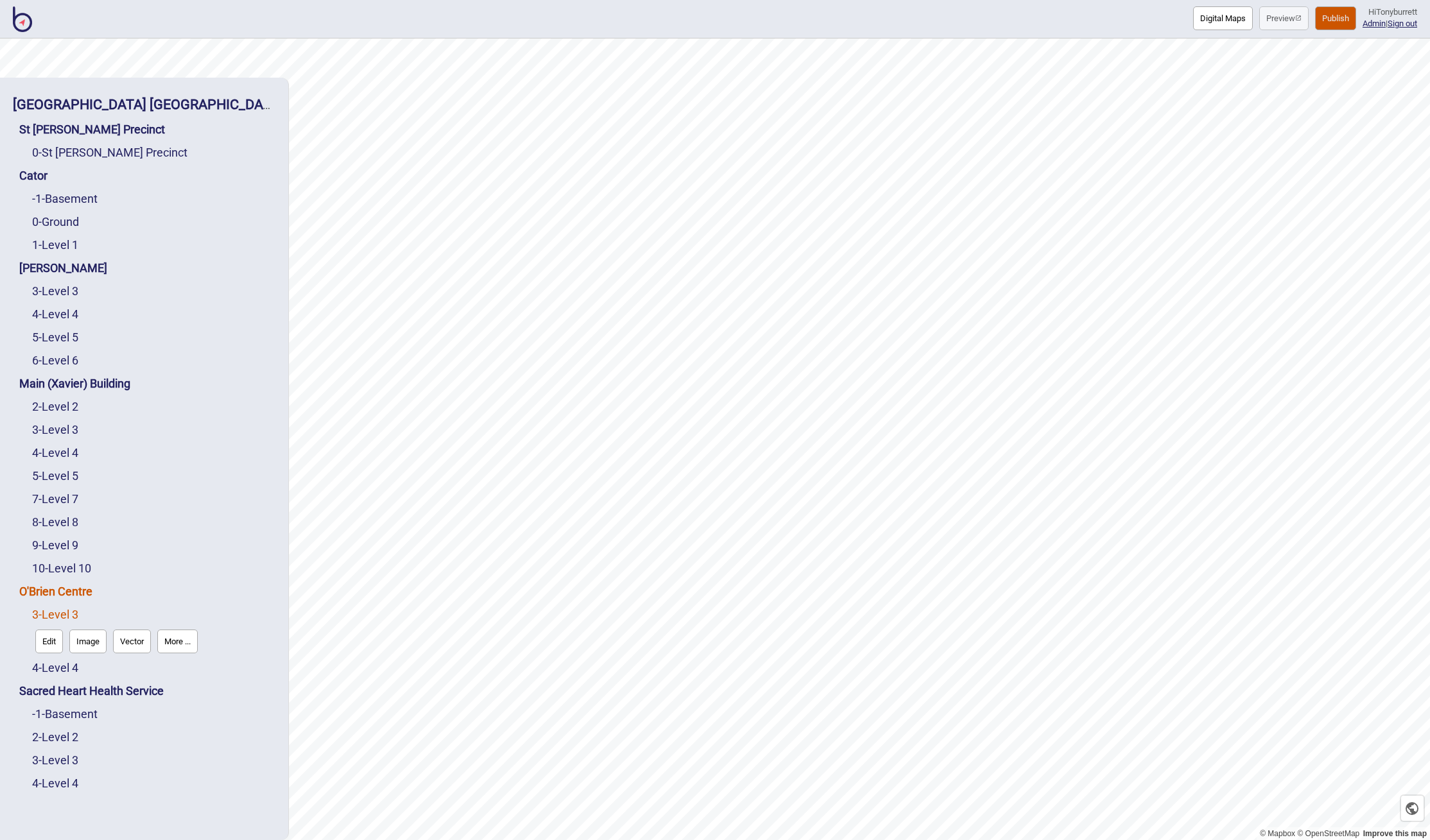
click at [66, 596] on link "O'Brien Centre" at bounding box center [55, 591] width 73 height 14
click at [136, 619] on button "Connections" at bounding box center [129, 618] width 60 height 24
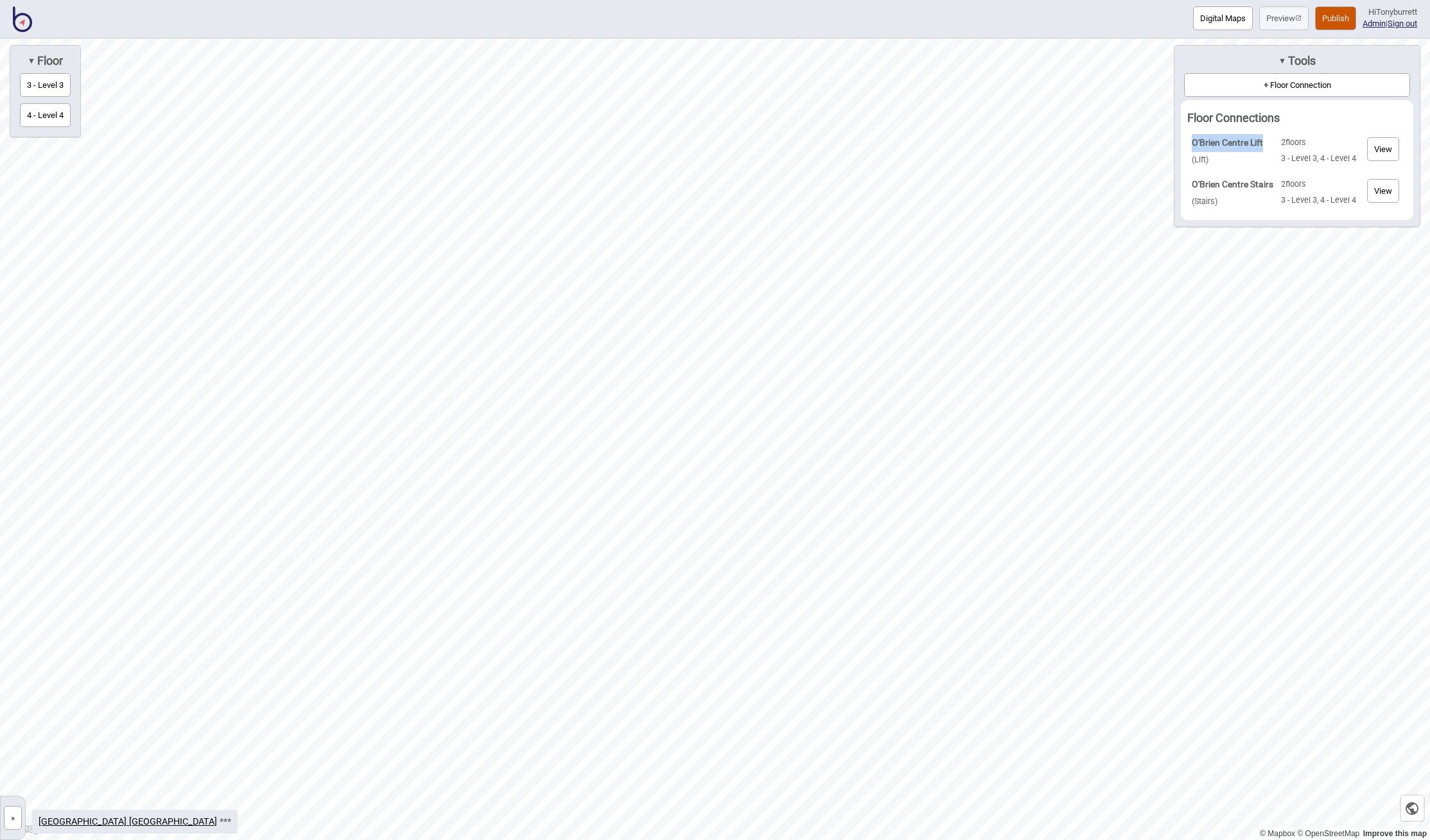
drag, startPoint x: 1263, startPoint y: 141, endPoint x: 1188, endPoint y: 141, distance: 75.0
click at [1189, 141] on td "O'Brien Centre Lift ( Lift )" at bounding box center [1232, 151] width 88 height 41
copy strong "O'Brien Centre Lift"
click at [16, 819] on button "»" at bounding box center [13, 818] width 18 height 24
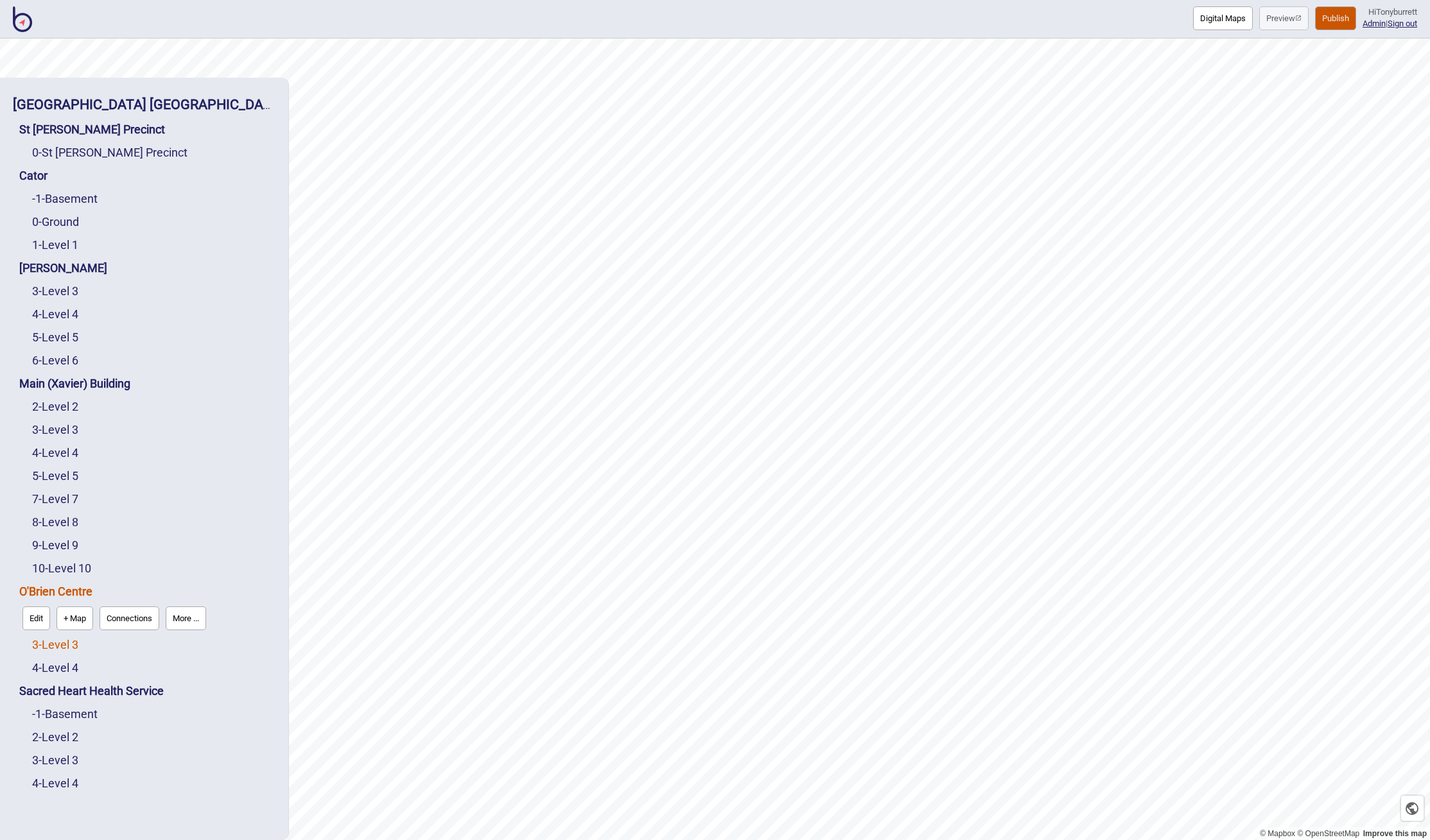
click at [67, 645] on link "3 - Level 3" at bounding box center [55, 645] width 46 height 14
click at [55, 643] on button "Edit" at bounding box center [49, 642] width 28 height 24
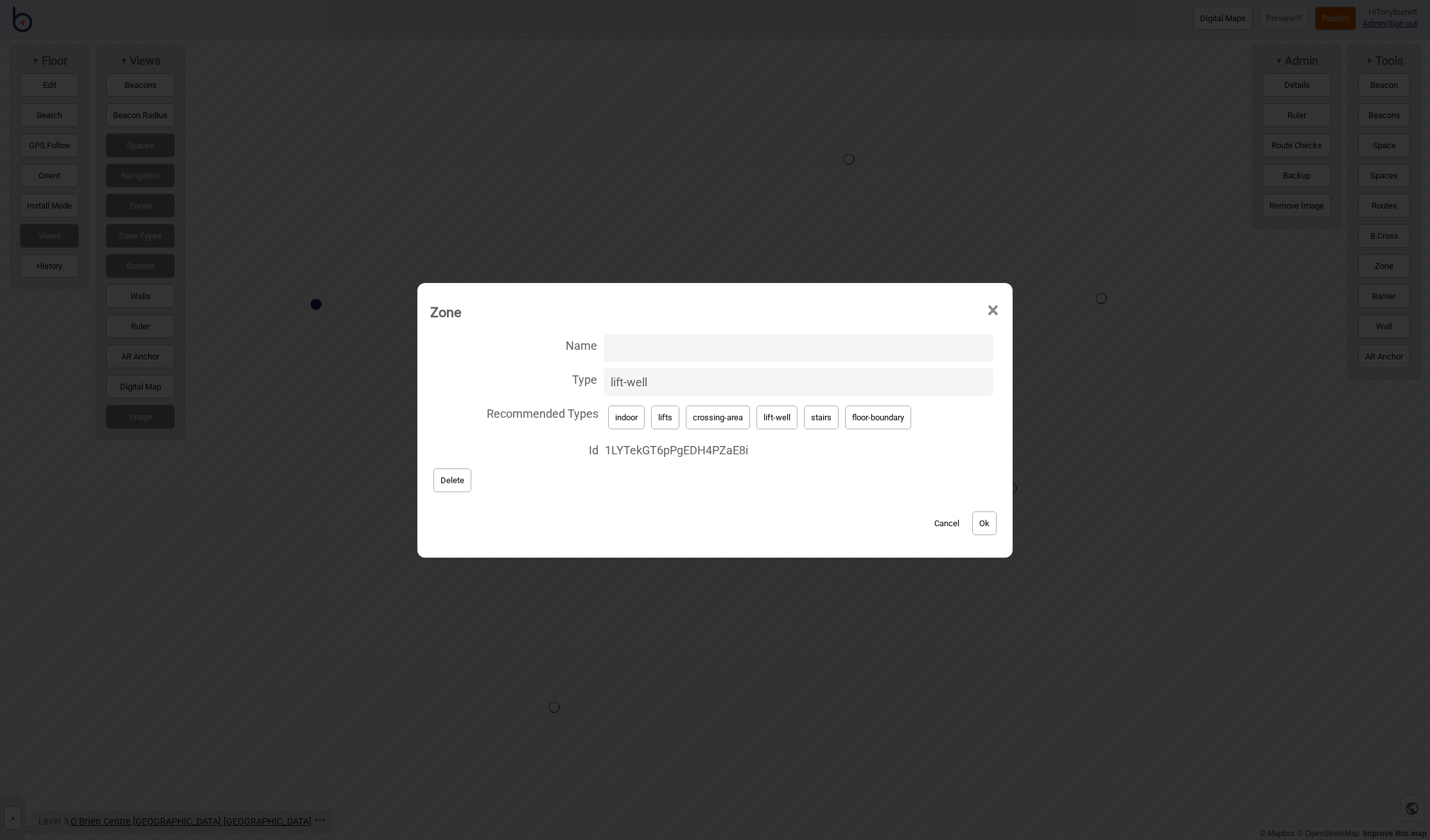
click at [640, 346] on input "Name" at bounding box center [798, 348] width 390 height 28
paste input "O'Brien Centre Lift"
type input "O'Brien Centre Lift"
click at [979, 526] on button "Ok" at bounding box center [984, 523] width 24 height 24
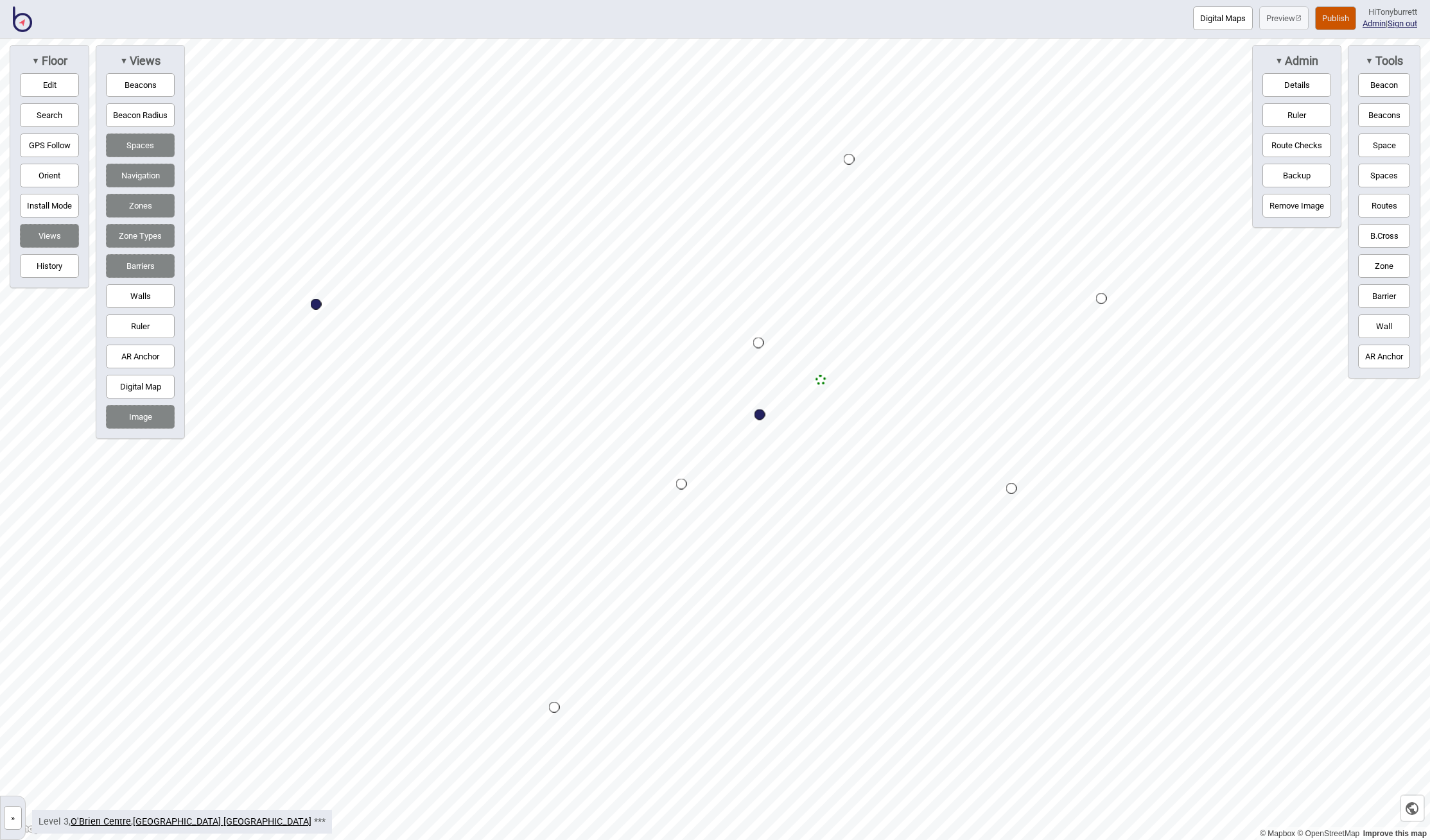
click at [9, 811] on button "»" at bounding box center [13, 818] width 18 height 24
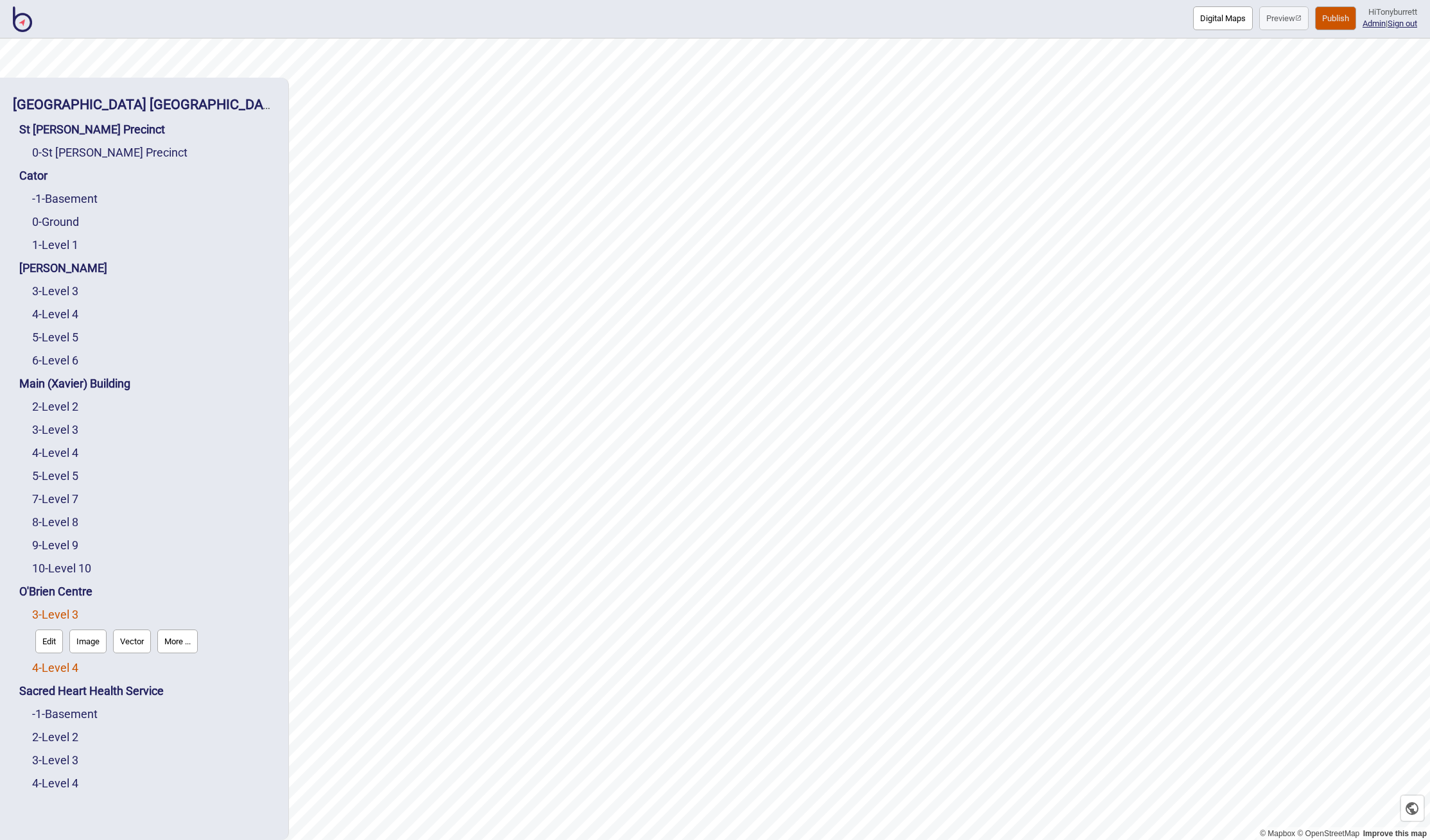
click at [54, 672] on link "4 - Level 4" at bounding box center [55, 668] width 46 height 14
click at [53, 672] on button "Edit" at bounding box center [49, 665] width 28 height 24
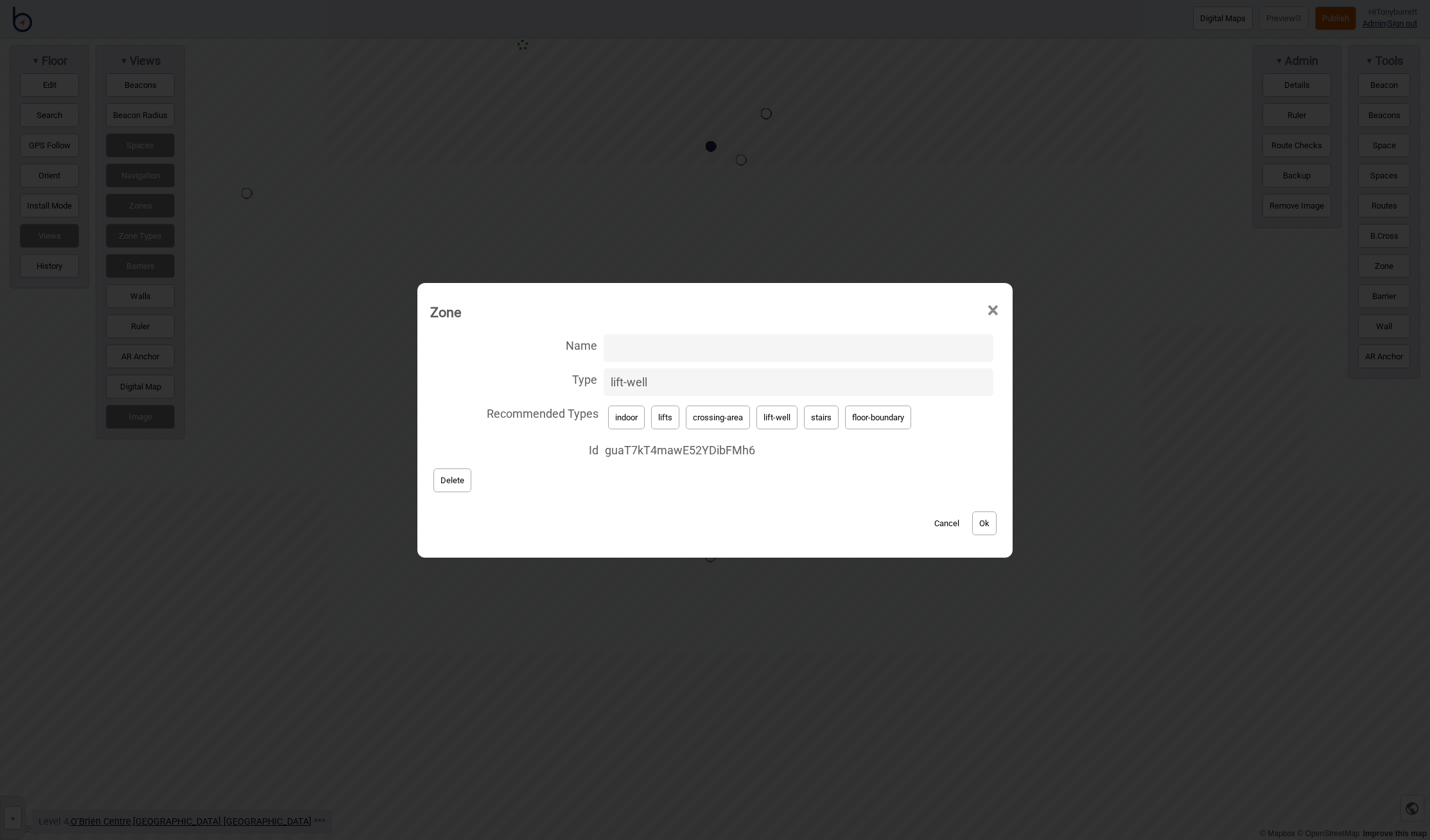
click at [663, 345] on input "Name" at bounding box center [798, 348] width 390 height 28
paste input "O'Brien Centre Lift"
type input "O'Brien Centre Lift"
click at [989, 522] on button "Ok" at bounding box center [984, 523] width 24 height 24
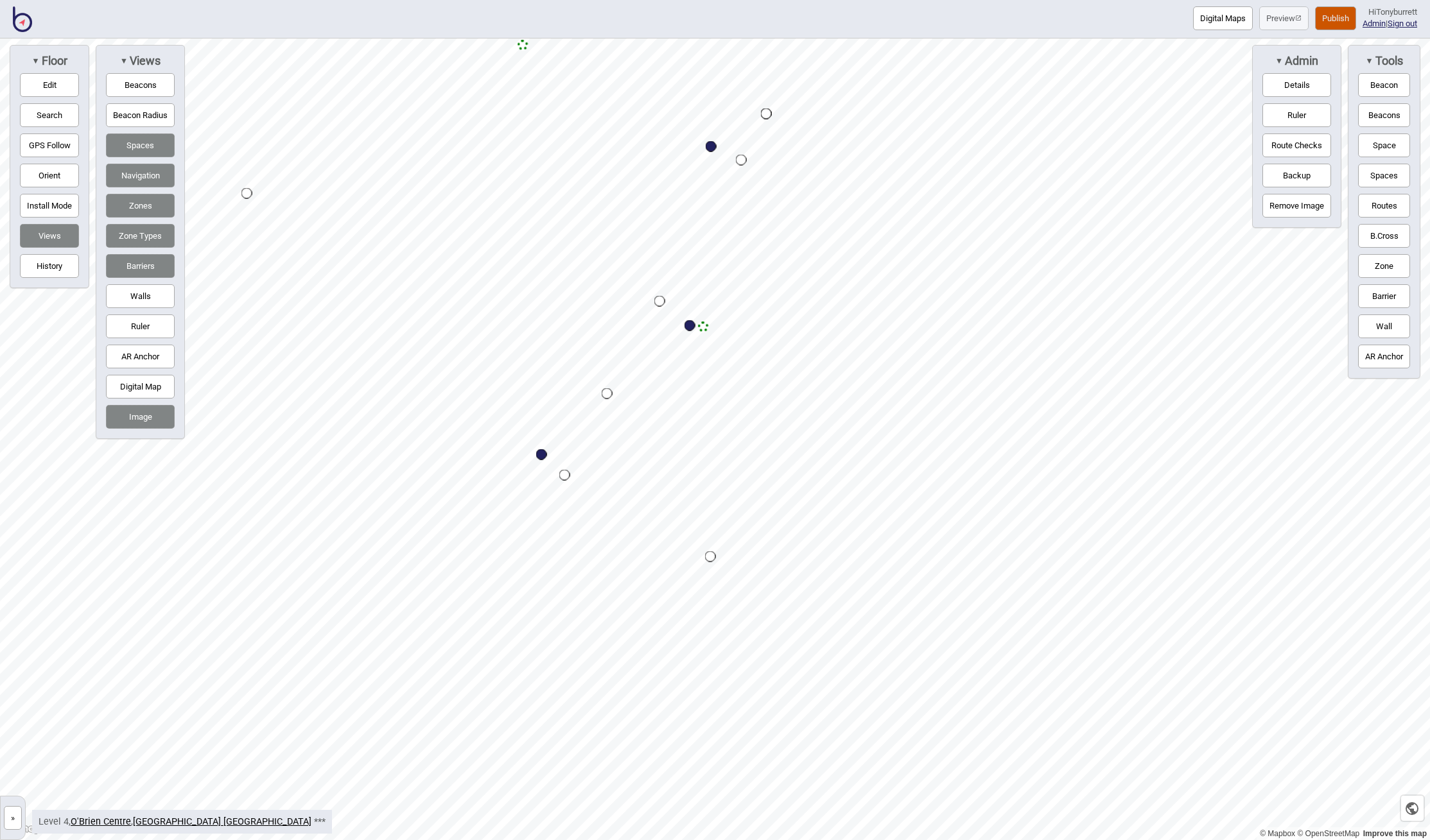
click at [15, 817] on button "»" at bounding box center [13, 818] width 18 height 24
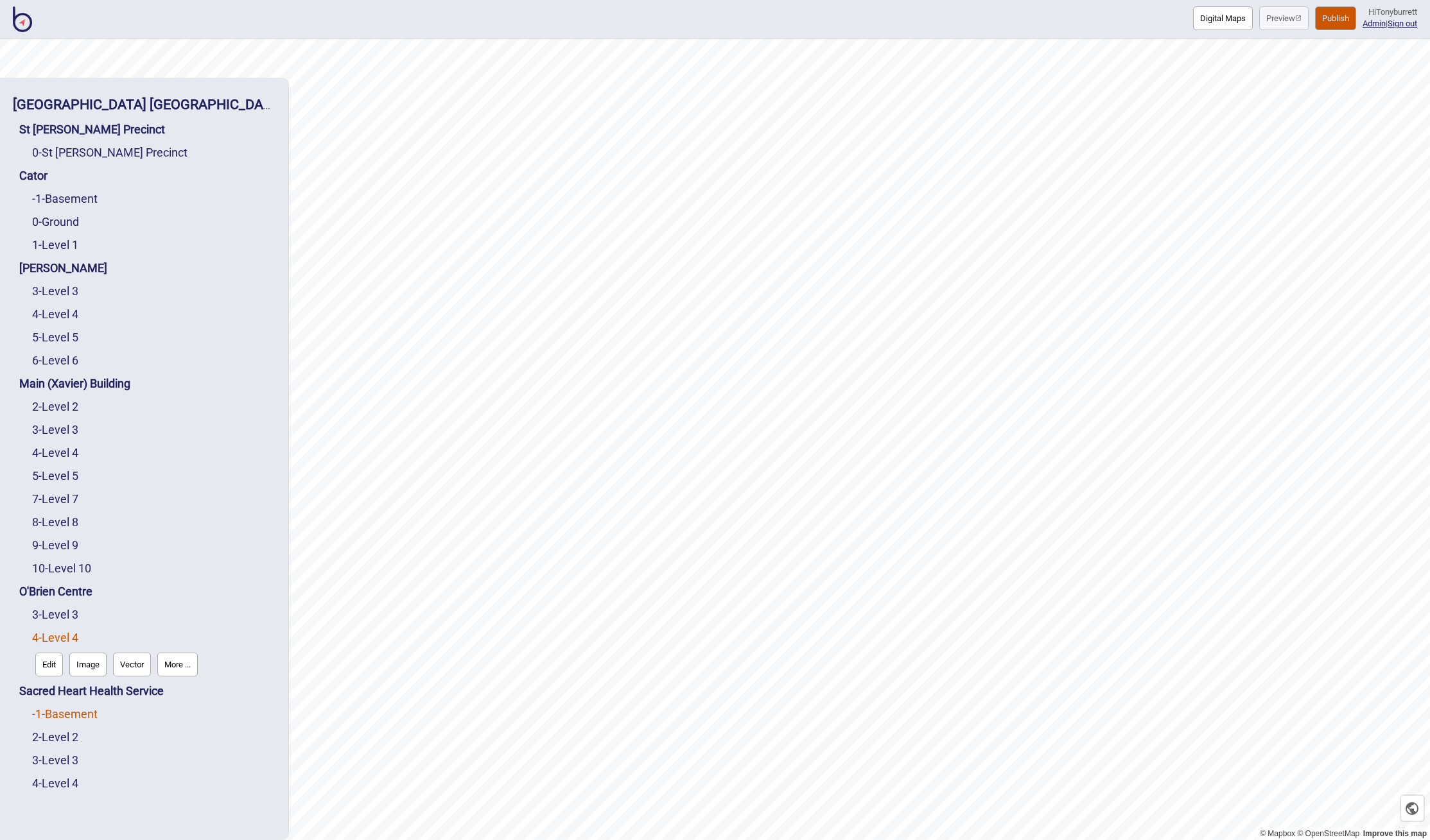
click at [65, 715] on link "-1 - Basement" at bounding box center [64, 714] width 65 height 14
click at [97, 663] on link "Sacred Heart Health Service" at bounding box center [91, 660] width 145 height 14
click at [122, 682] on button "Connections" at bounding box center [129, 688] width 60 height 24
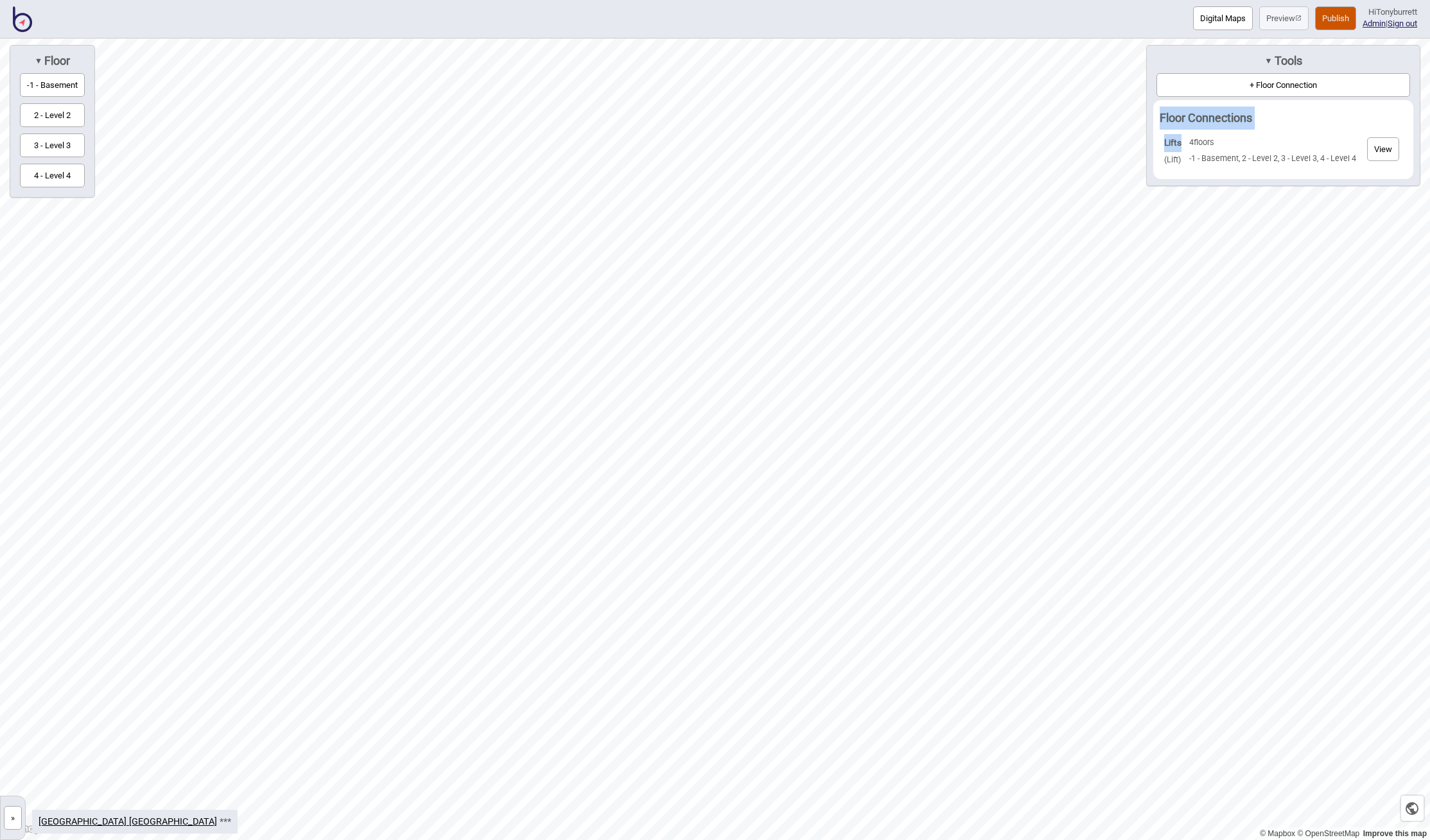
drag, startPoint x: 1180, startPoint y: 142, endPoint x: 1155, endPoint y: 139, distance: 25.2
click at [1155, 139] on div "Floor Connections Lifts ( Lift ) 4 floors -1 - Basement, 2 - Level 2, 3 - Level…" at bounding box center [1283, 140] width 260 height 79
click at [1377, 147] on button "View" at bounding box center [1382, 149] width 32 height 24
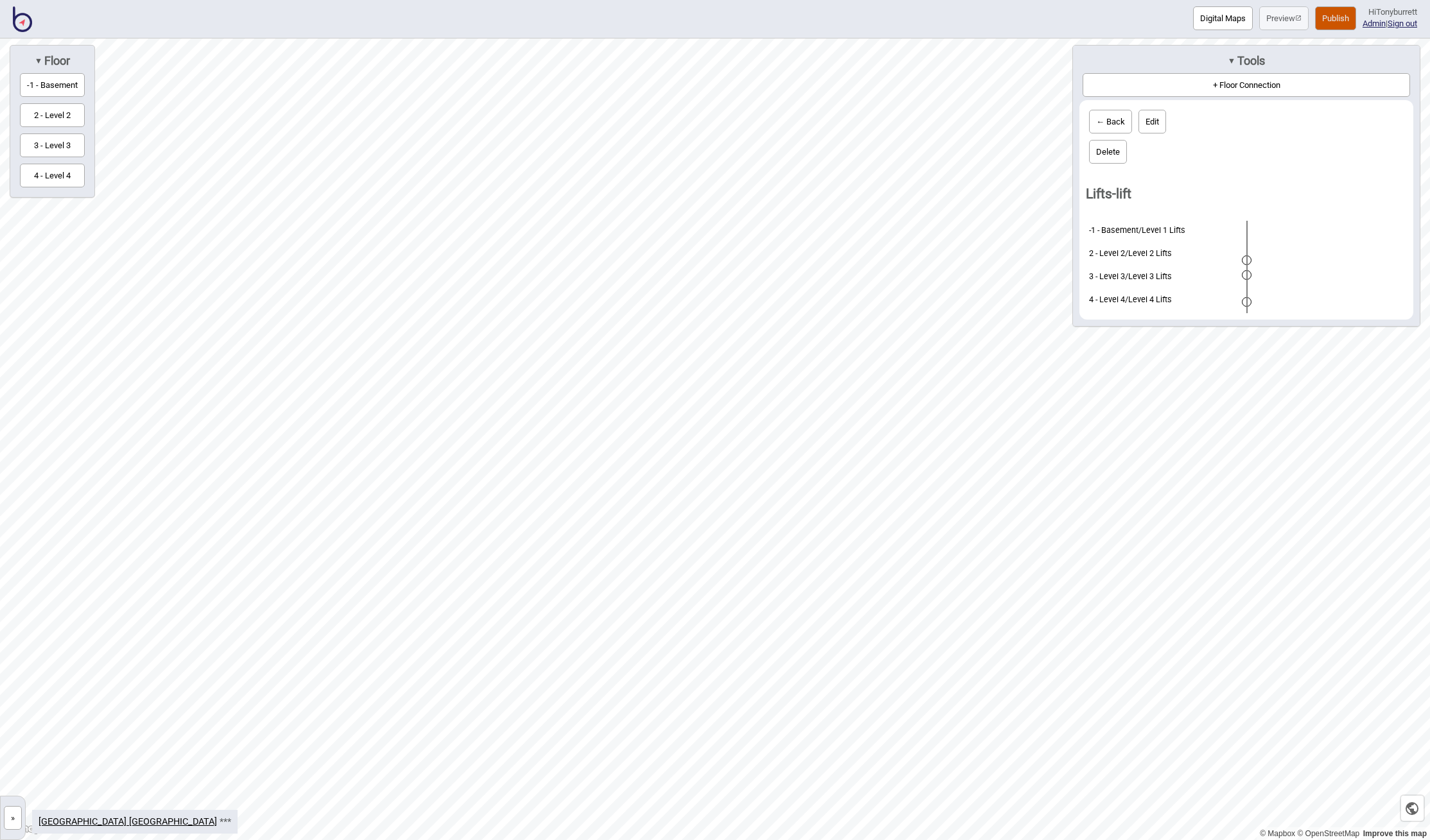
click at [1152, 121] on button "Edit" at bounding box center [1152, 122] width 28 height 24
select select "lift"
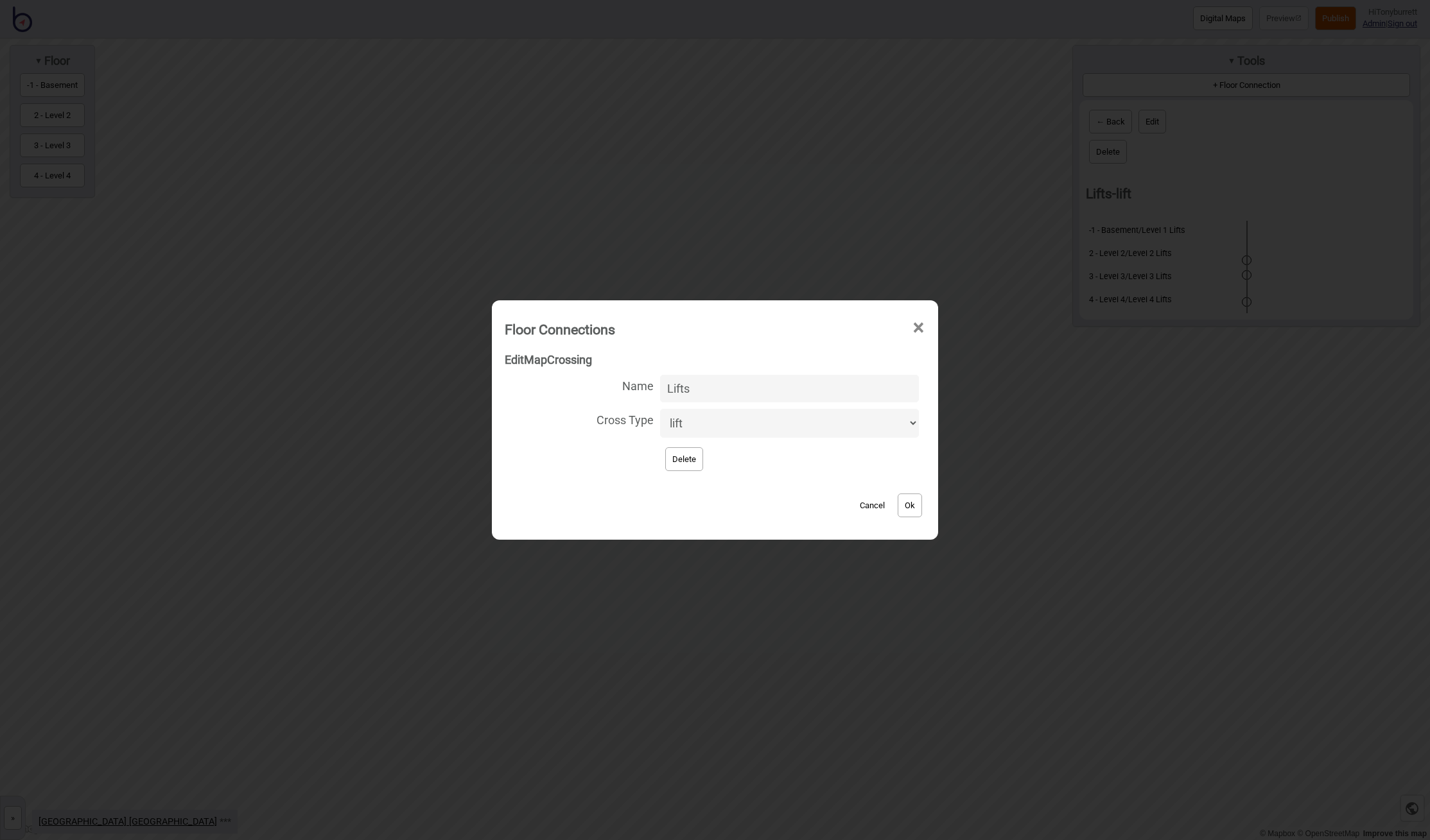
drag, startPoint x: 702, startPoint y: 397, endPoint x: 663, endPoint y: 388, distance: 40.0
click at [663, 388] on label "Name Lifts" at bounding box center [715, 388] width 420 height 34
click at [663, 388] on input "Lifts" at bounding box center [789, 389] width 259 height 28
type input "SH Lifts"
click at [903, 495] on button "Ok" at bounding box center [909, 506] width 24 height 24
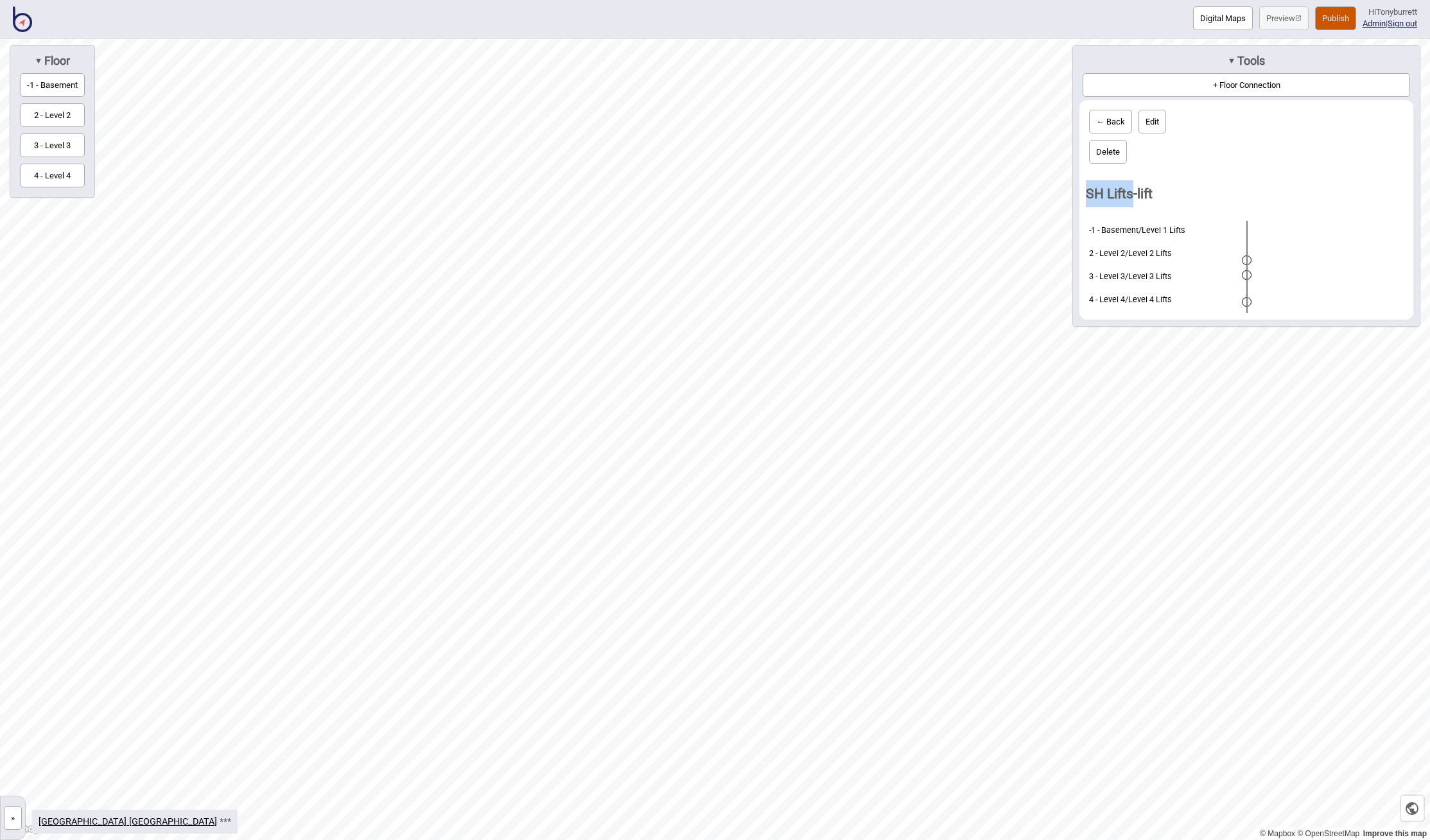
drag, startPoint x: 1135, startPoint y: 193, endPoint x: 1085, endPoint y: 193, distance: 50.0
click at [1084, 193] on div "← Back Edit Delete SH Lifts - lift -1 - Basement / Level 1 Lifts 2 - Level 2 / …" at bounding box center [1246, 210] width 334 height 219
copy h3 "SH Lifts"
click at [13, 822] on button "»" at bounding box center [13, 818] width 18 height 24
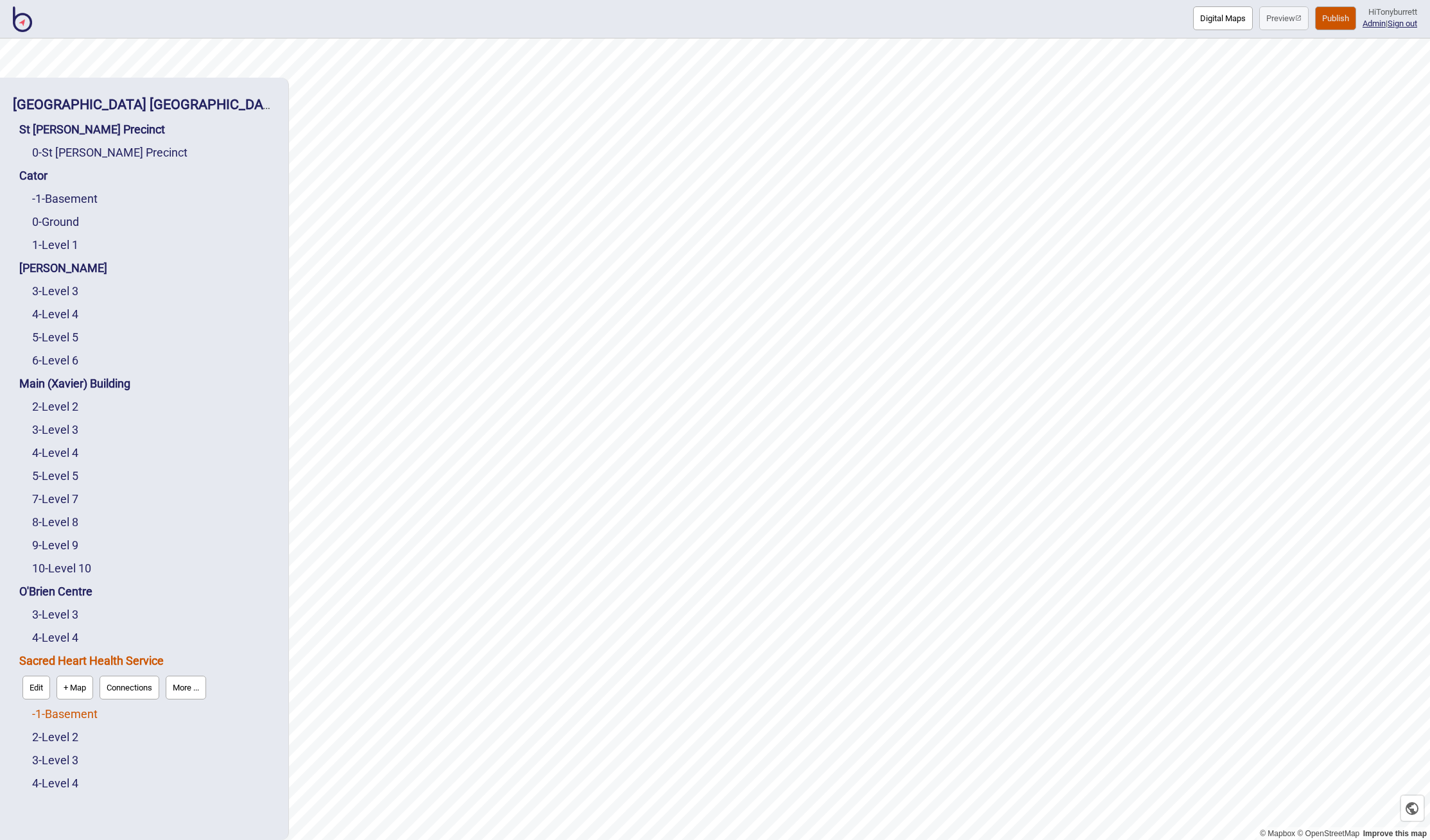
click at [54, 712] on link "-1 - Basement" at bounding box center [64, 714] width 65 height 14
click at [179, 708] on button "More ..." at bounding box center [178, 711] width 41 height 24
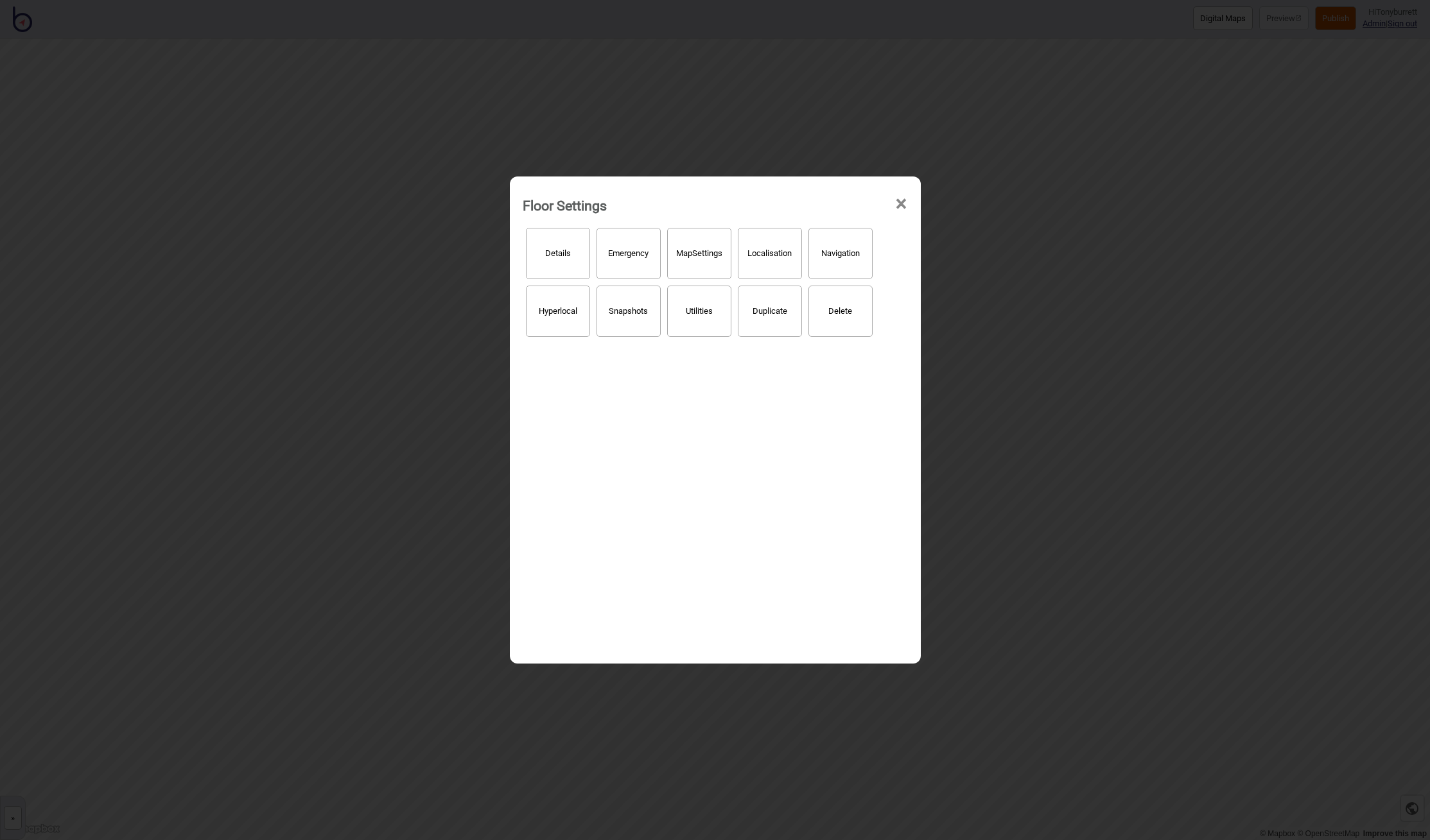
drag, startPoint x: 908, startPoint y: 197, endPoint x: 904, endPoint y: 204, distance: 8.1
click at [906, 203] on div "Floor Settings ×" at bounding box center [715, 203] width 398 height 39
click at [904, 204] on span "×" at bounding box center [901, 204] width 14 height 42
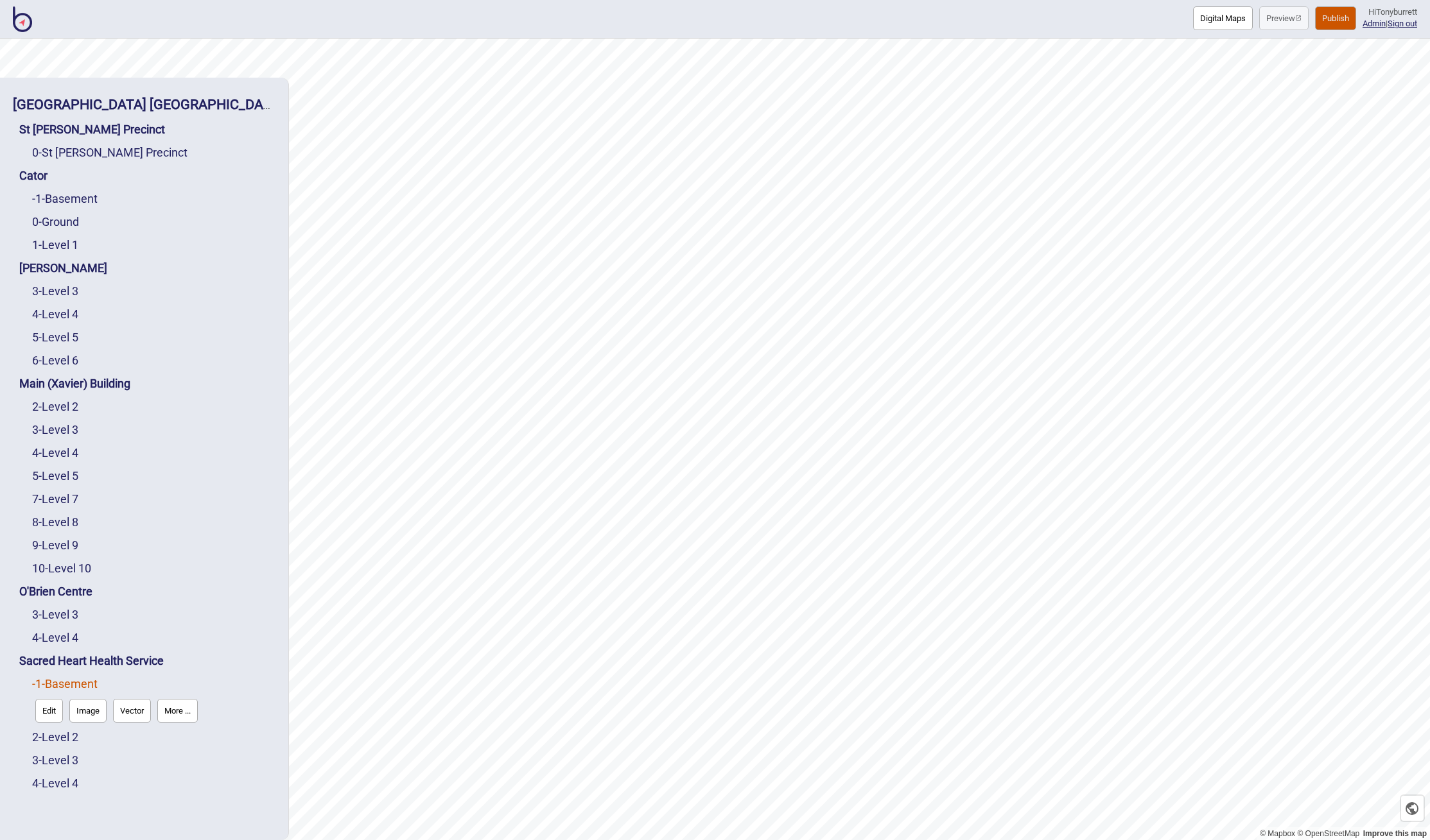
click at [53, 712] on button "Edit" at bounding box center [49, 711] width 28 height 24
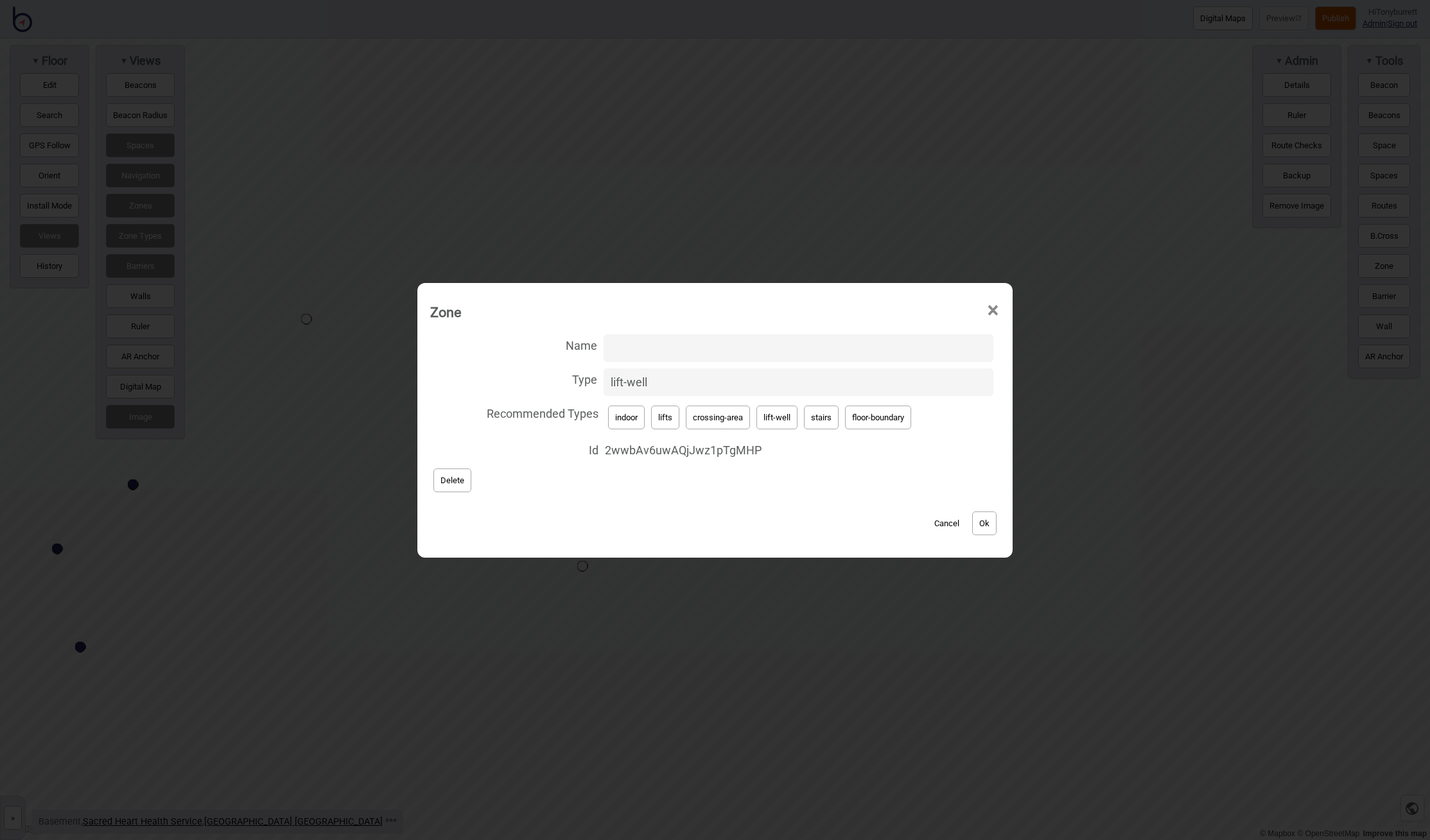
click at [611, 332] on label "Name" at bounding box center [715, 348] width 569 height 34
click at [611, 334] on input "Name" at bounding box center [798, 348] width 390 height 28
click at [615, 342] on input "Name" at bounding box center [798, 348] width 390 height 28
paste input "SH Lifts"
type input "SH Lifts"
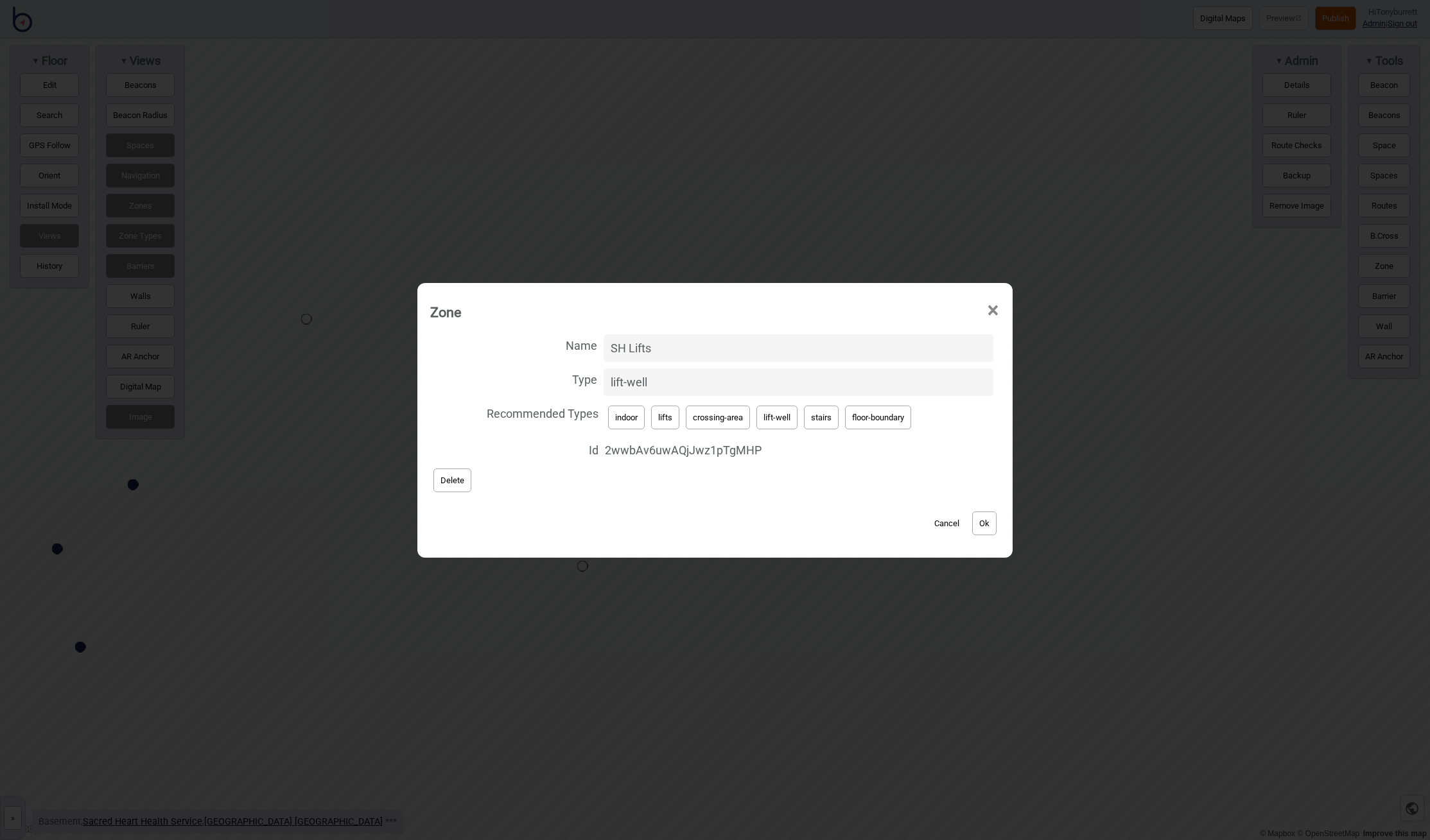
click at [984, 525] on button "Ok" at bounding box center [984, 523] width 24 height 24
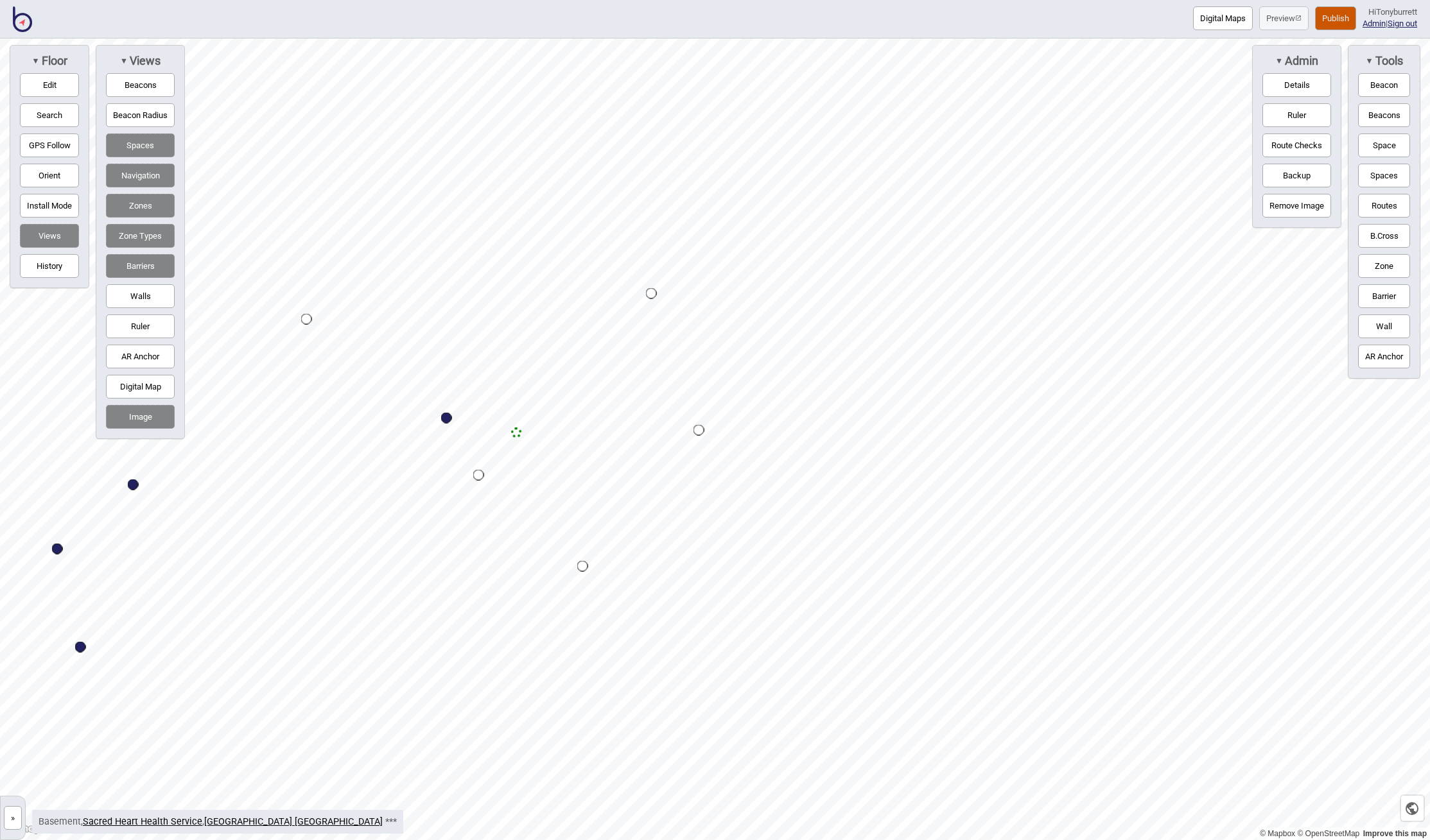
click at [20, 822] on link "»" at bounding box center [13, 816] width 24 height 14
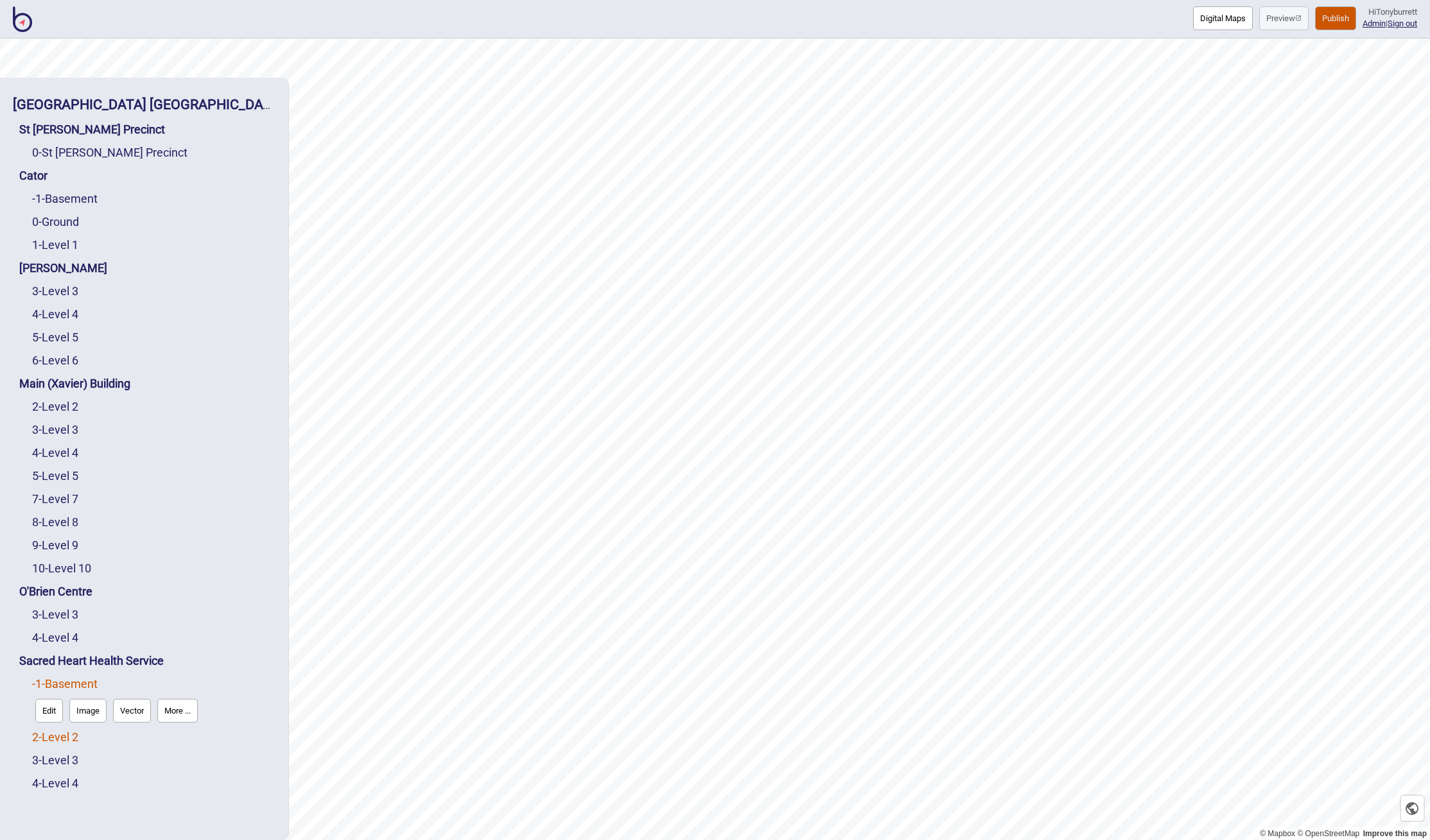
click at [66, 732] on link "2 - Level 2" at bounding box center [55, 737] width 46 height 14
click at [54, 732] on button "Edit" at bounding box center [49, 734] width 28 height 24
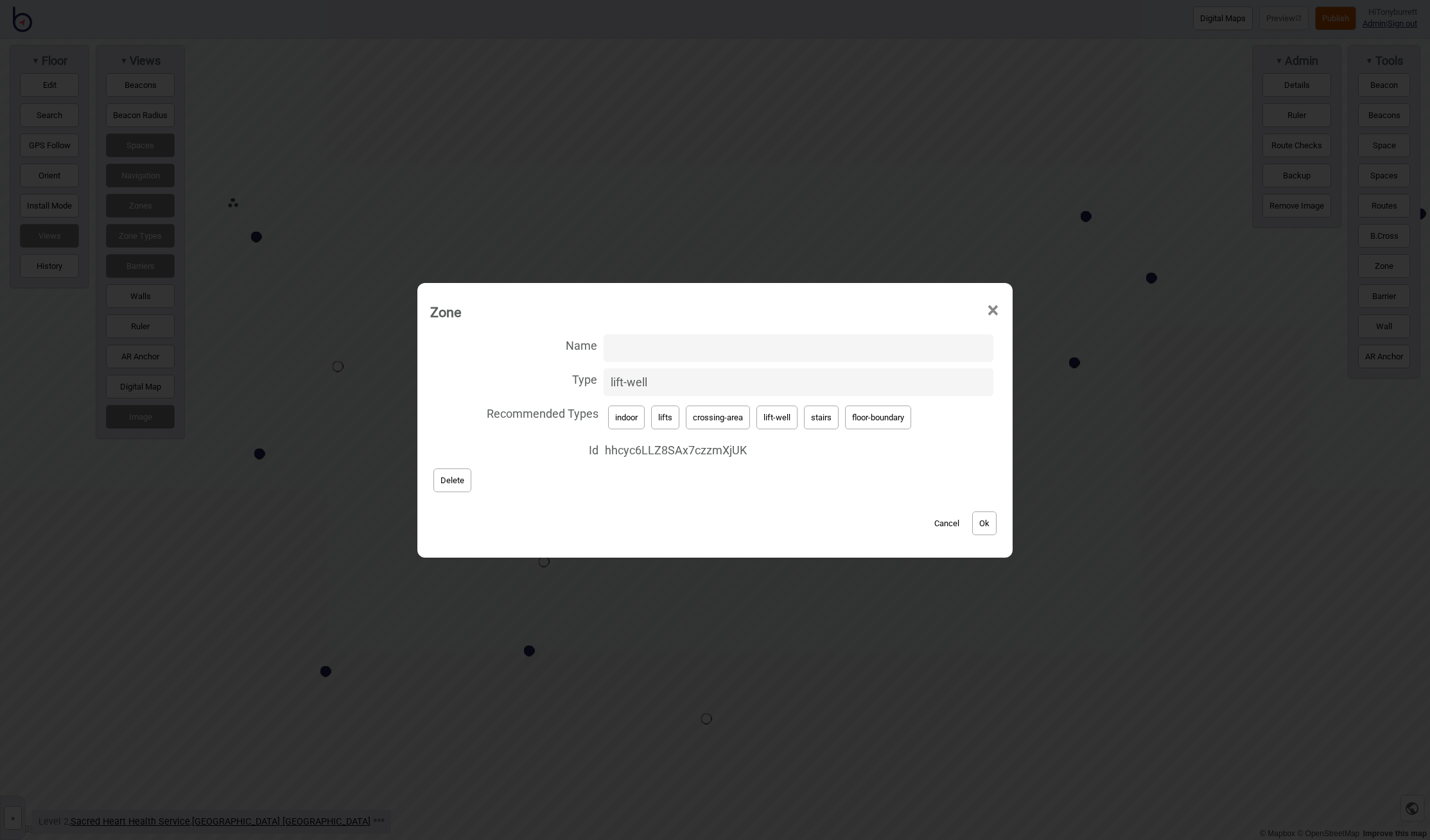
click at [615, 346] on input "Name" at bounding box center [798, 348] width 390 height 28
paste input "SH Lifts"
type input "SH Lifts"
click at [982, 526] on button "Ok" at bounding box center [984, 523] width 24 height 24
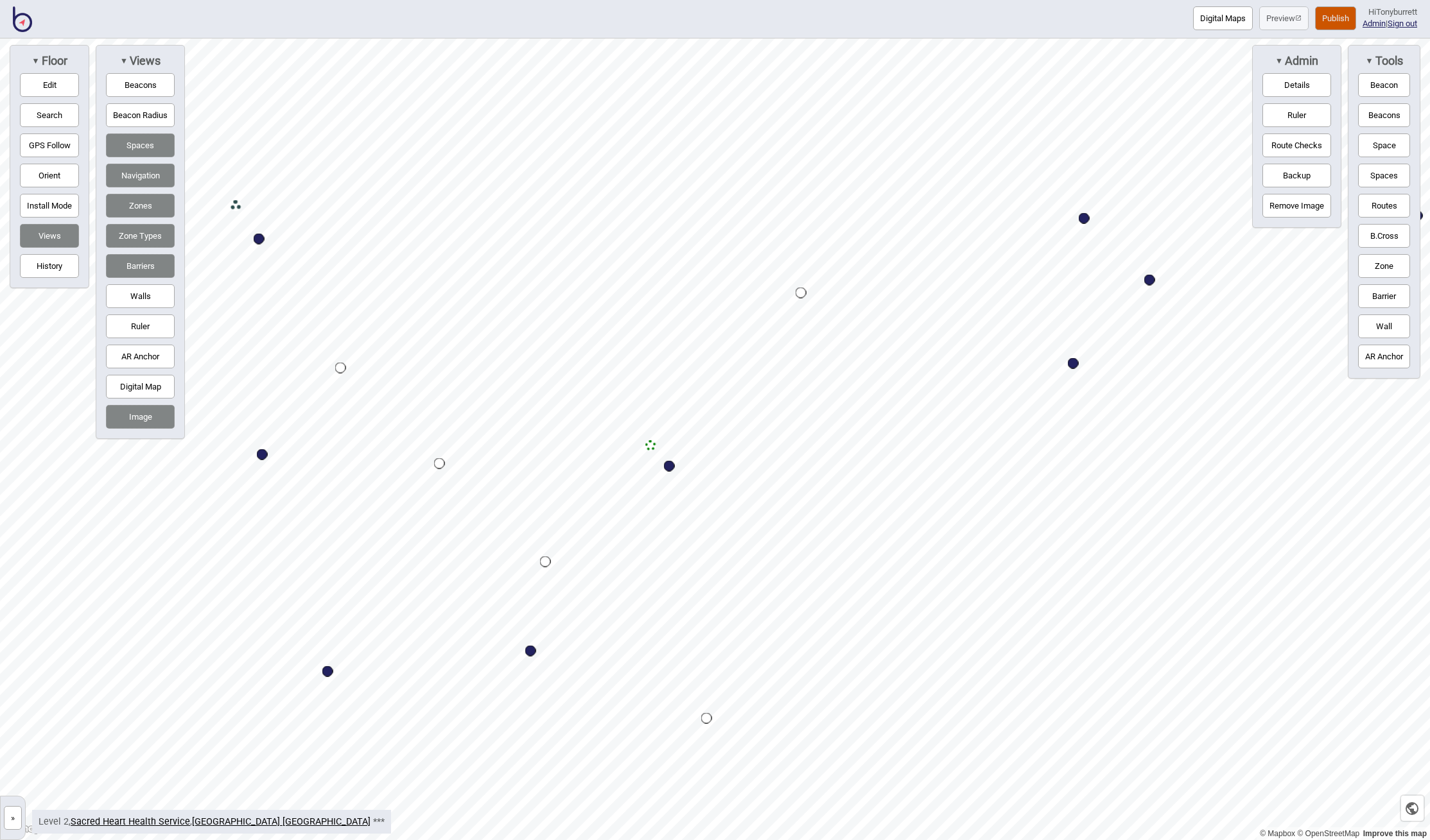
click at [14, 822] on button "»" at bounding box center [13, 818] width 18 height 24
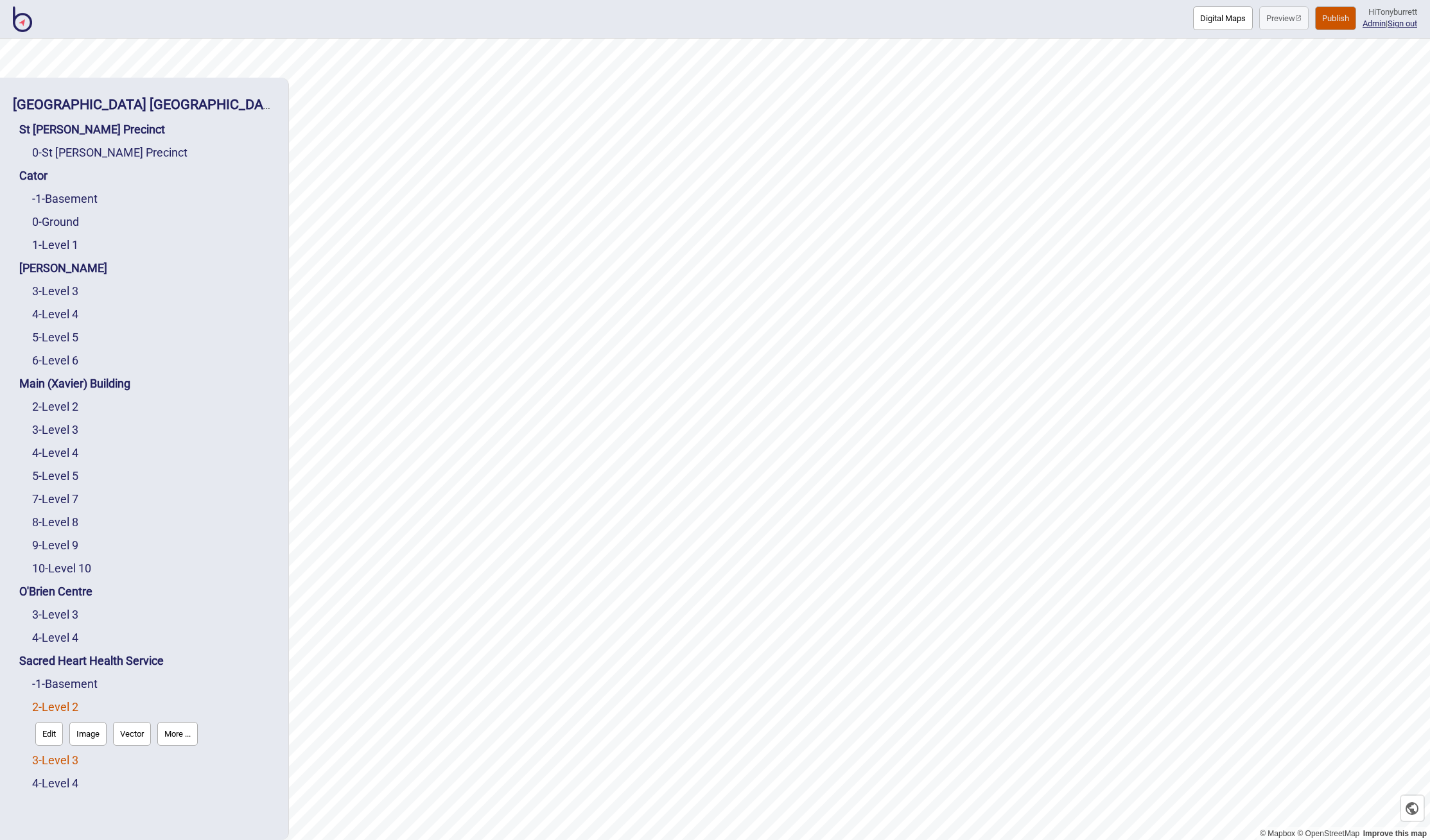
click at [50, 759] on link "3 - Level 3" at bounding box center [55, 760] width 46 height 14
click at [45, 759] on button "Edit" at bounding box center [49, 757] width 28 height 24
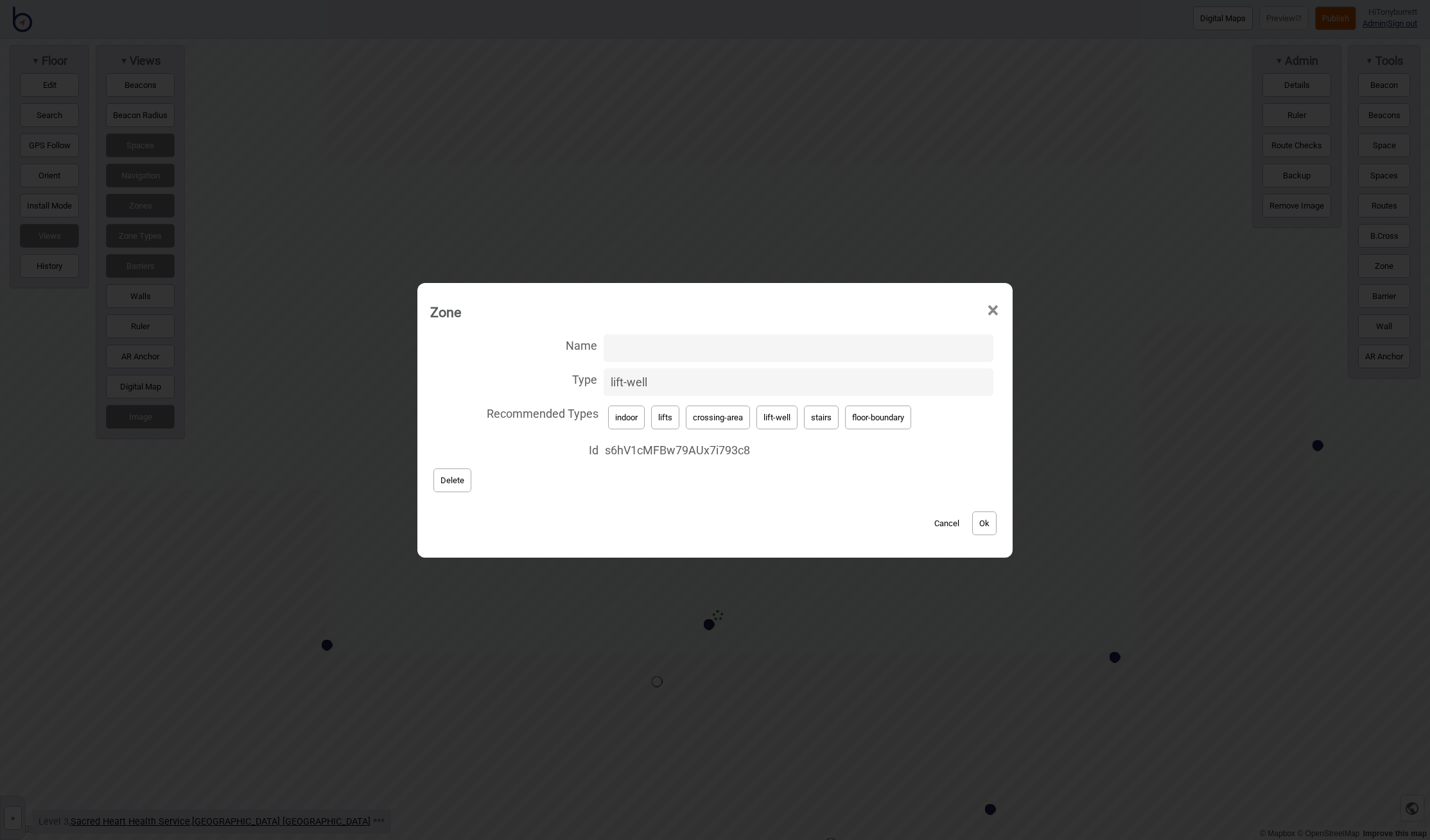
click at [651, 353] on input "Name" at bounding box center [798, 348] width 390 height 28
paste input "SH Lifts"
type input "SH Lifts"
click at [977, 519] on button "Ok" at bounding box center [984, 523] width 24 height 24
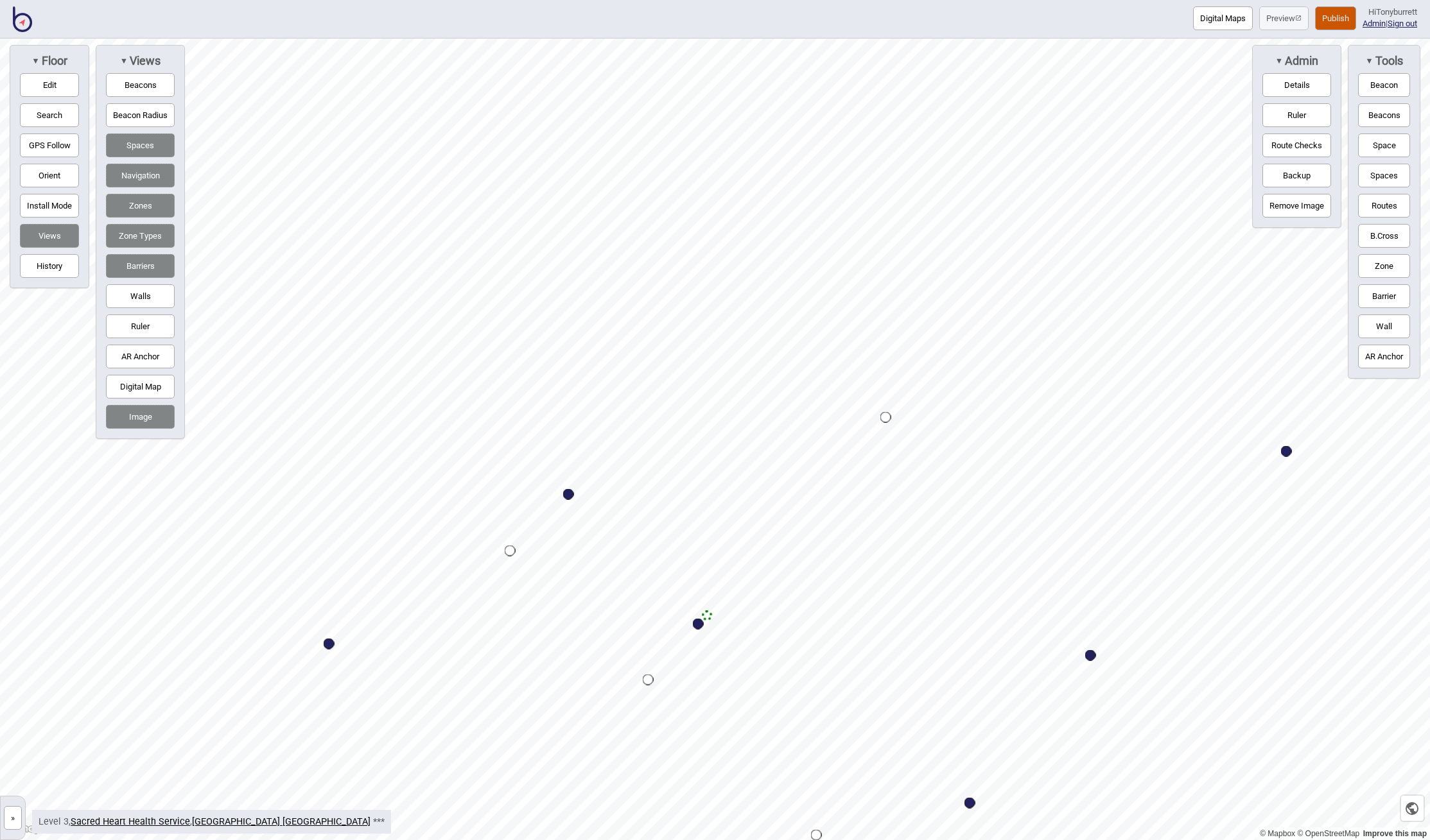
click at [14, 816] on button "»" at bounding box center [13, 818] width 18 height 24
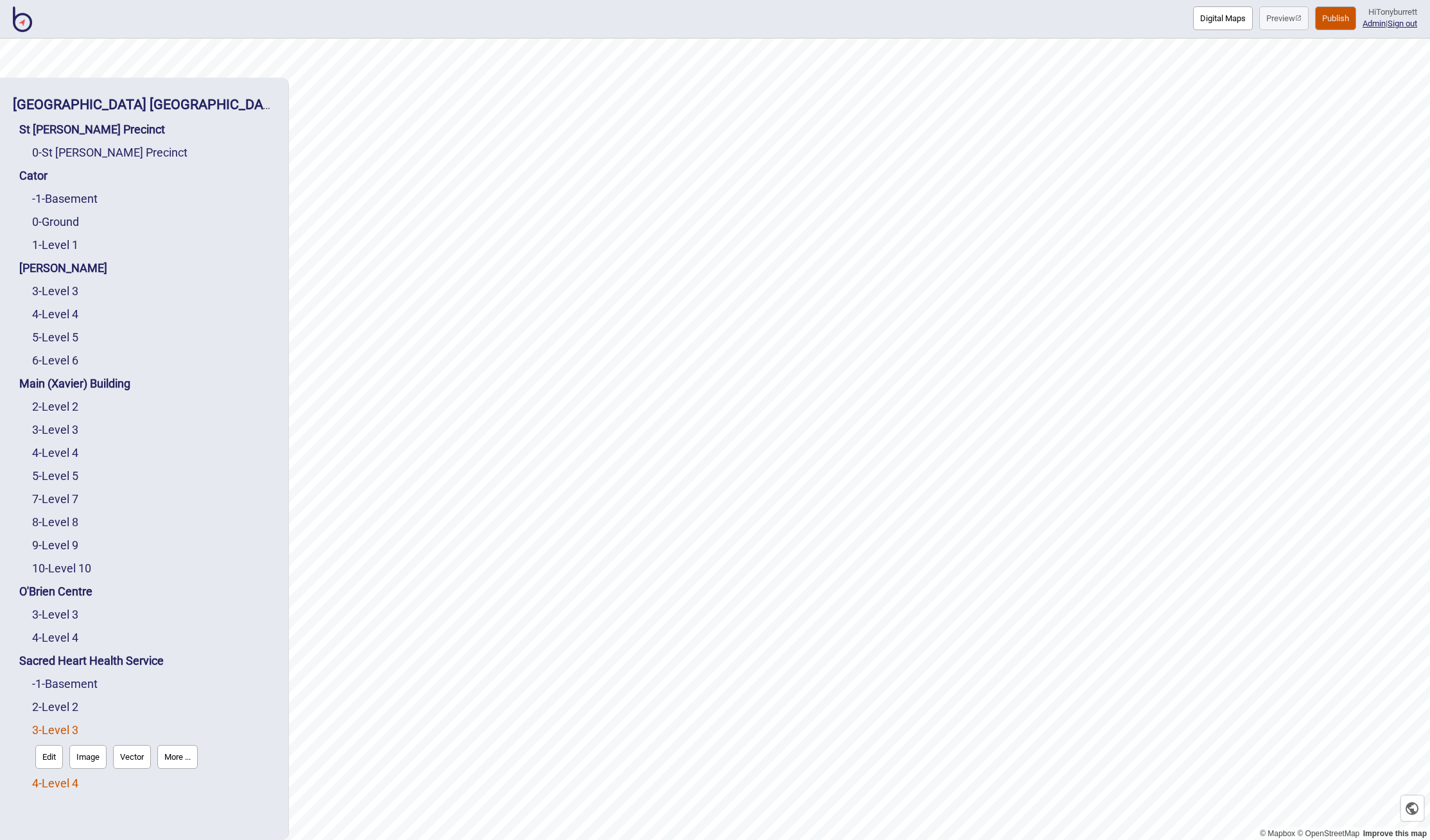
click at [50, 780] on link "4 - Level 4" at bounding box center [55, 783] width 46 height 14
click at [36, 779] on button "Edit" at bounding box center [49, 780] width 28 height 24
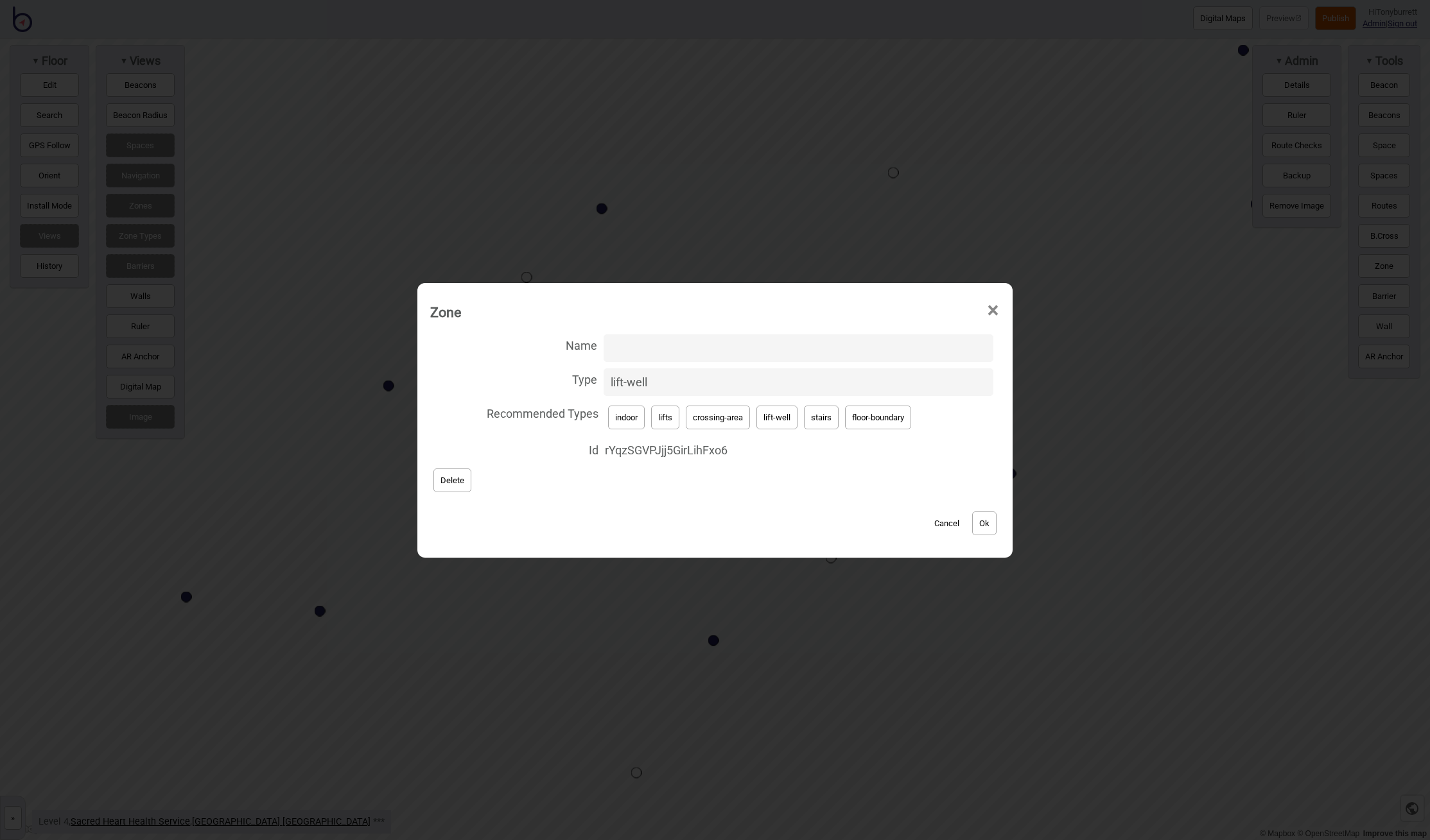
click at [620, 340] on input "Name" at bounding box center [798, 348] width 390 height 28
paste input "SH Lifts"
type input "SH Lifts"
click at [982, 522] on button "Ok" at bounding box center [984, 523] width 24 height 24
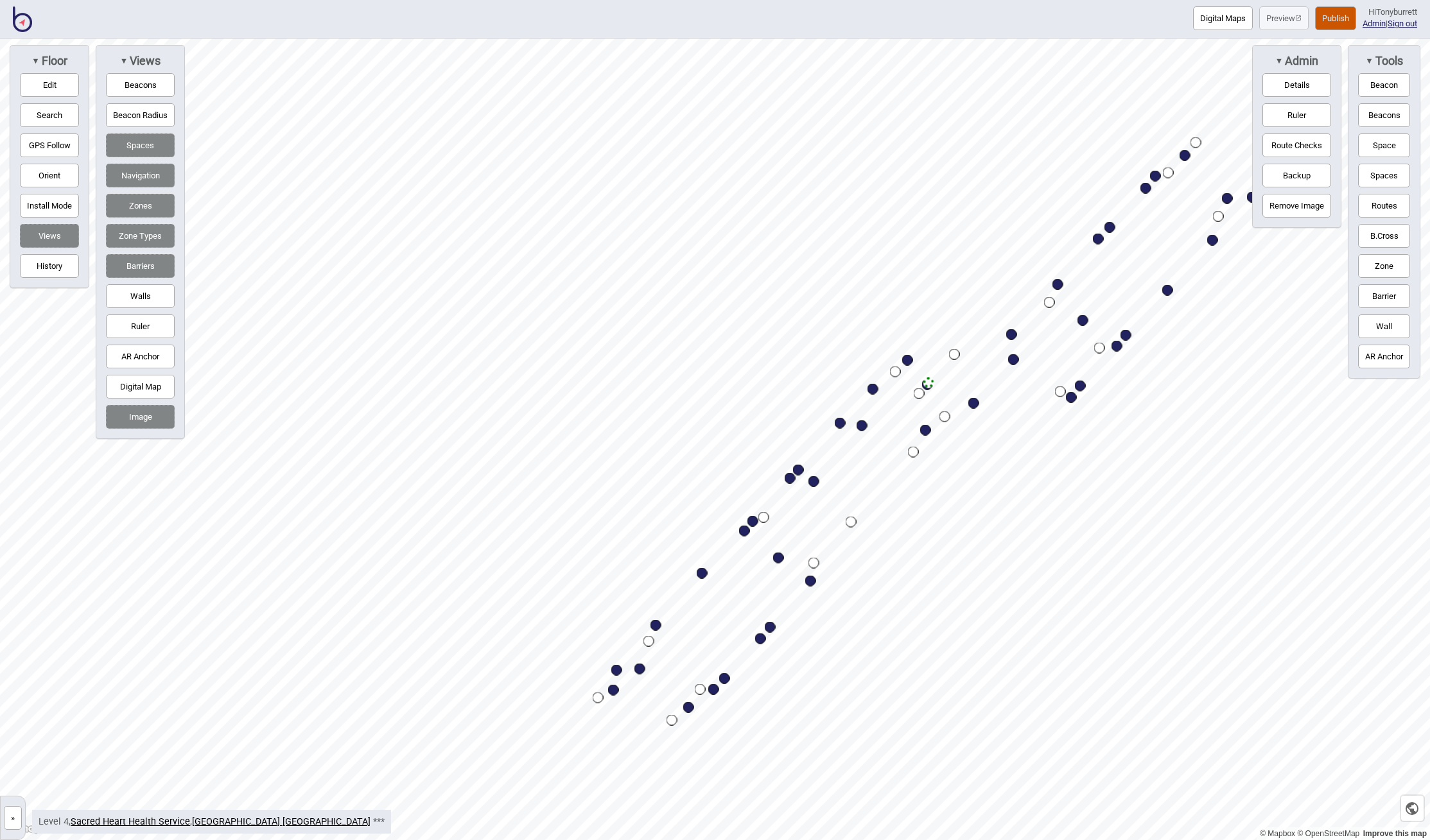
click at [12, 813] on button "»" at bounding box center [13, 818] width 18 height 24
